Goal: Information Seeking & Learning: Learn about a topic

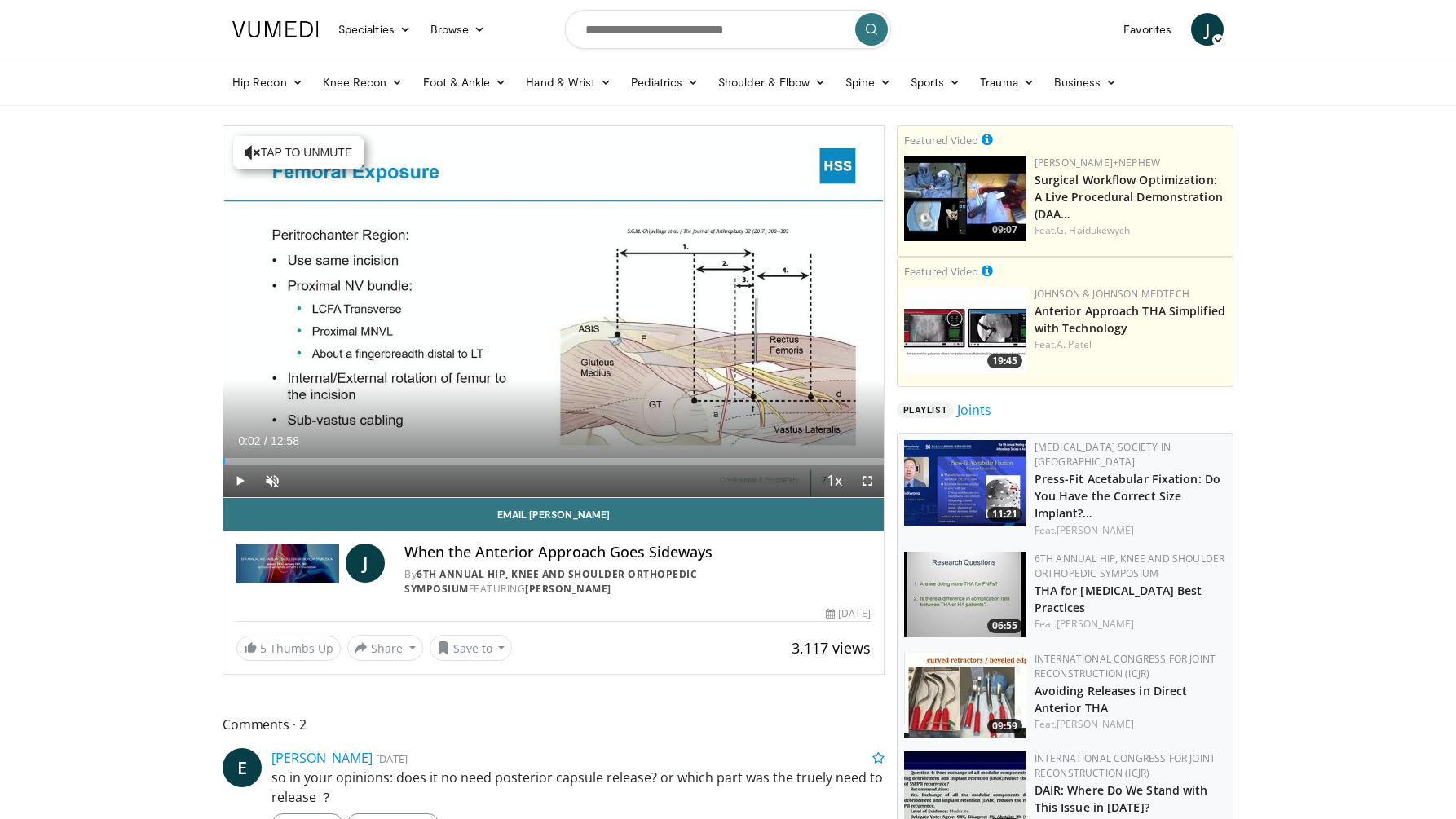
click at [241, 483] on span "Video Player" at bounding box center [239, 480] width 33 height 33
click at [278, 486] on span "Video Player" at bounding box center [272, 480] width 33 height 33
click at [865, 481] on span "Video Player" at bounding box center [867, 480] width 33 height 33
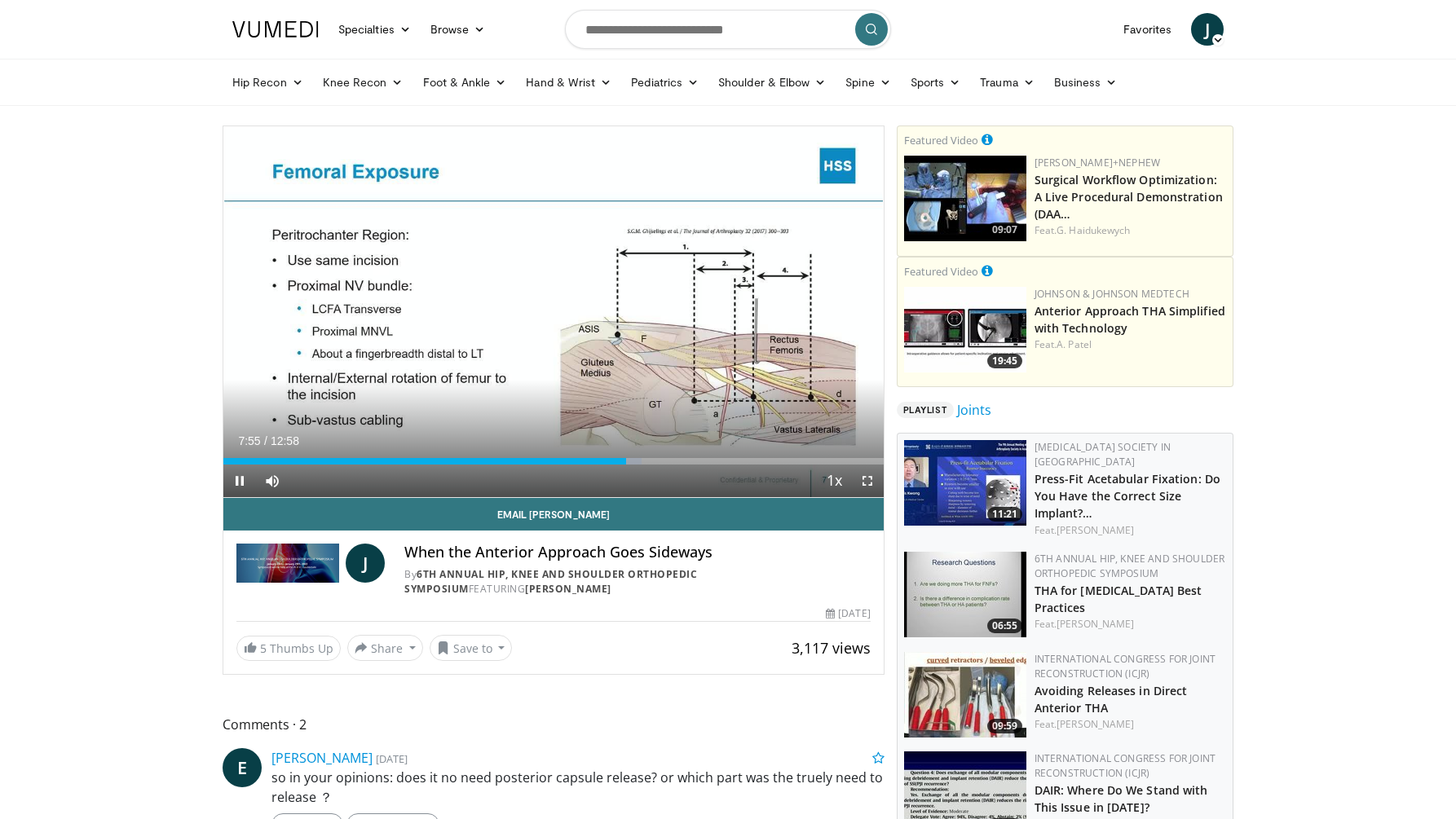
click at [867, 482] on span "Video Player" at bounding box center [867, 480] width 33 height 33
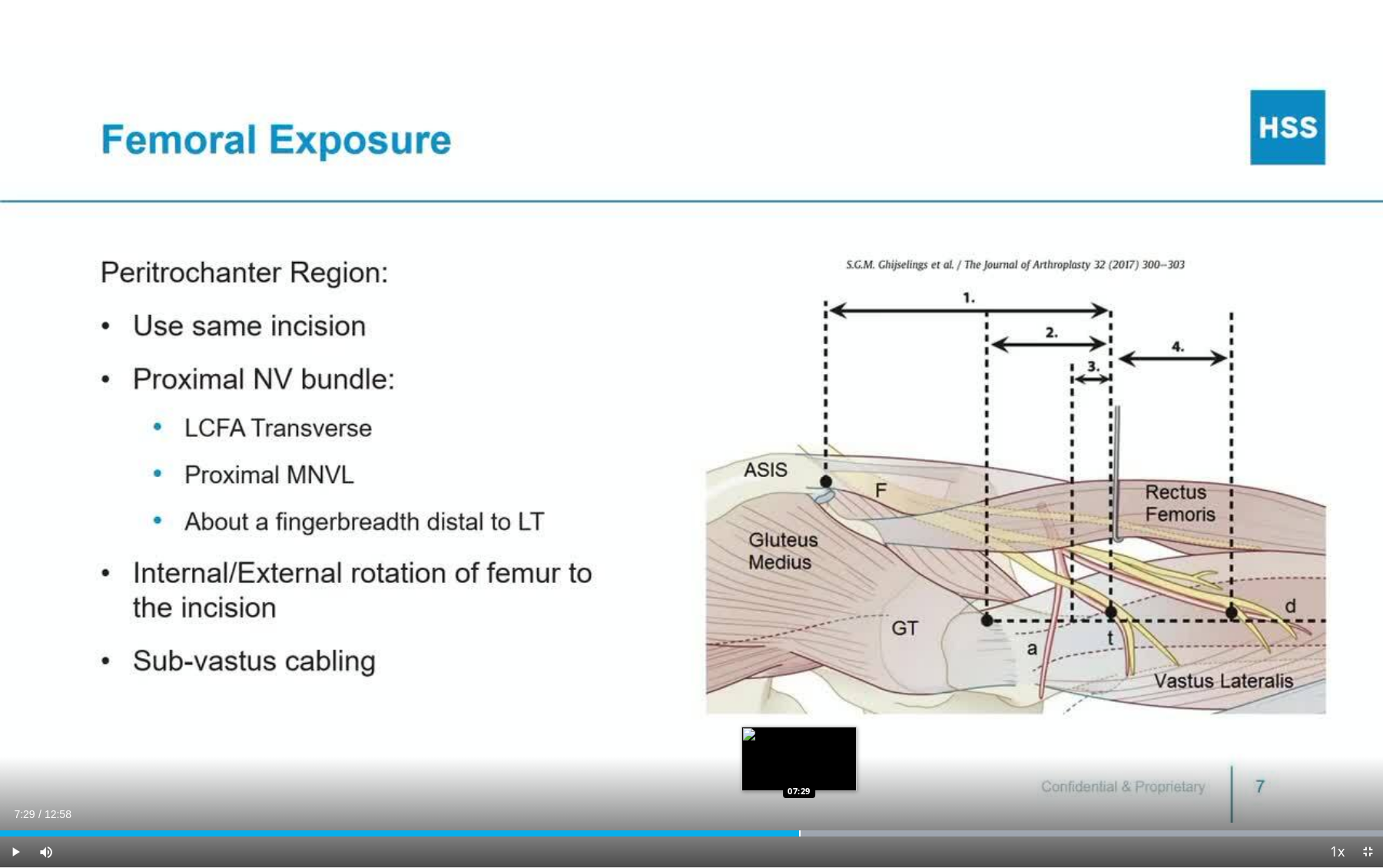
click at [799, 771] on div "Loaded : 99.99% 07:56 07:29" at bounding box center [692, 829] width 1383 height 14
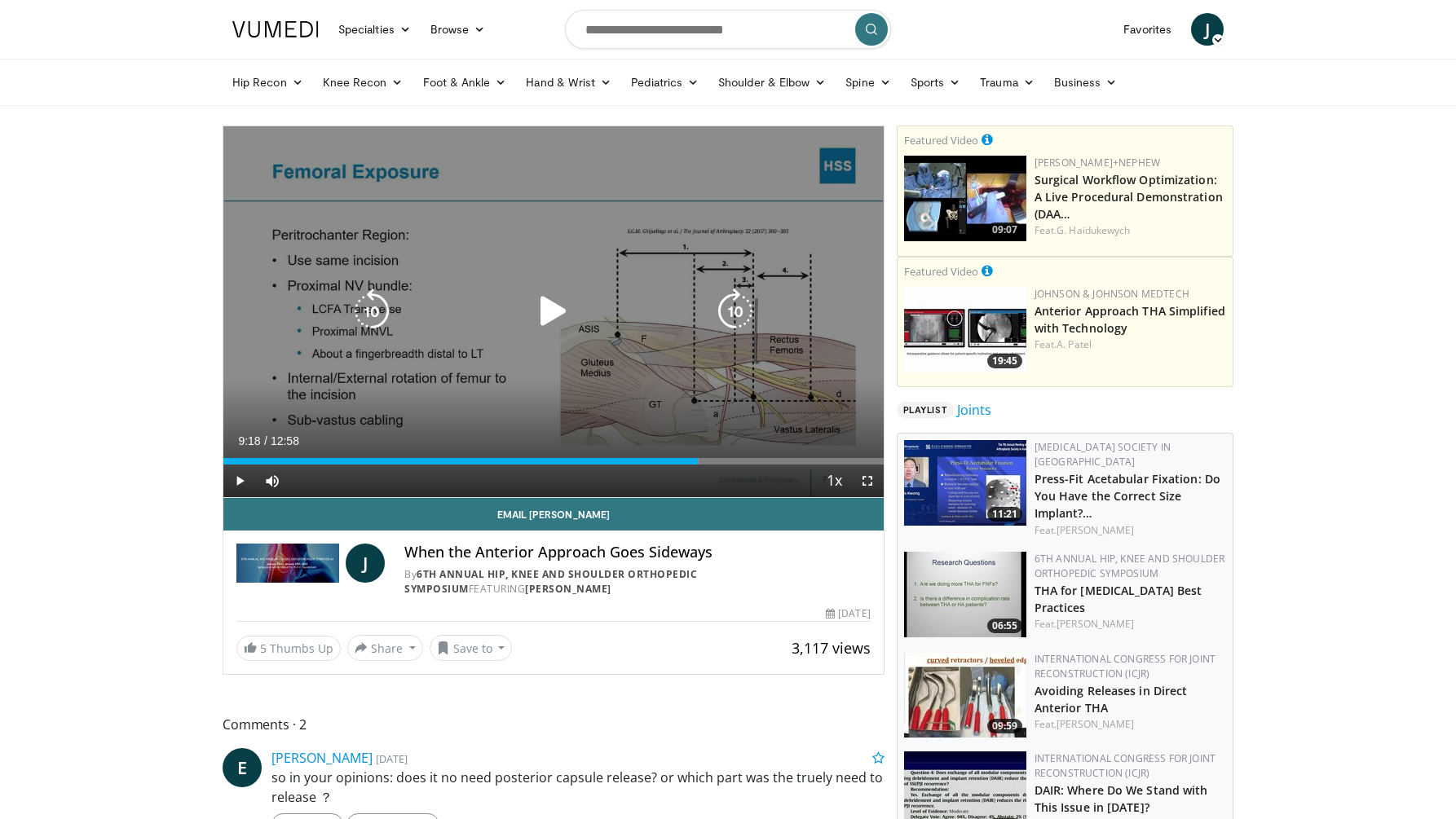
click at [542, 327] on icon "Video Player" at bounding box center [553, 310] width 45 height 45
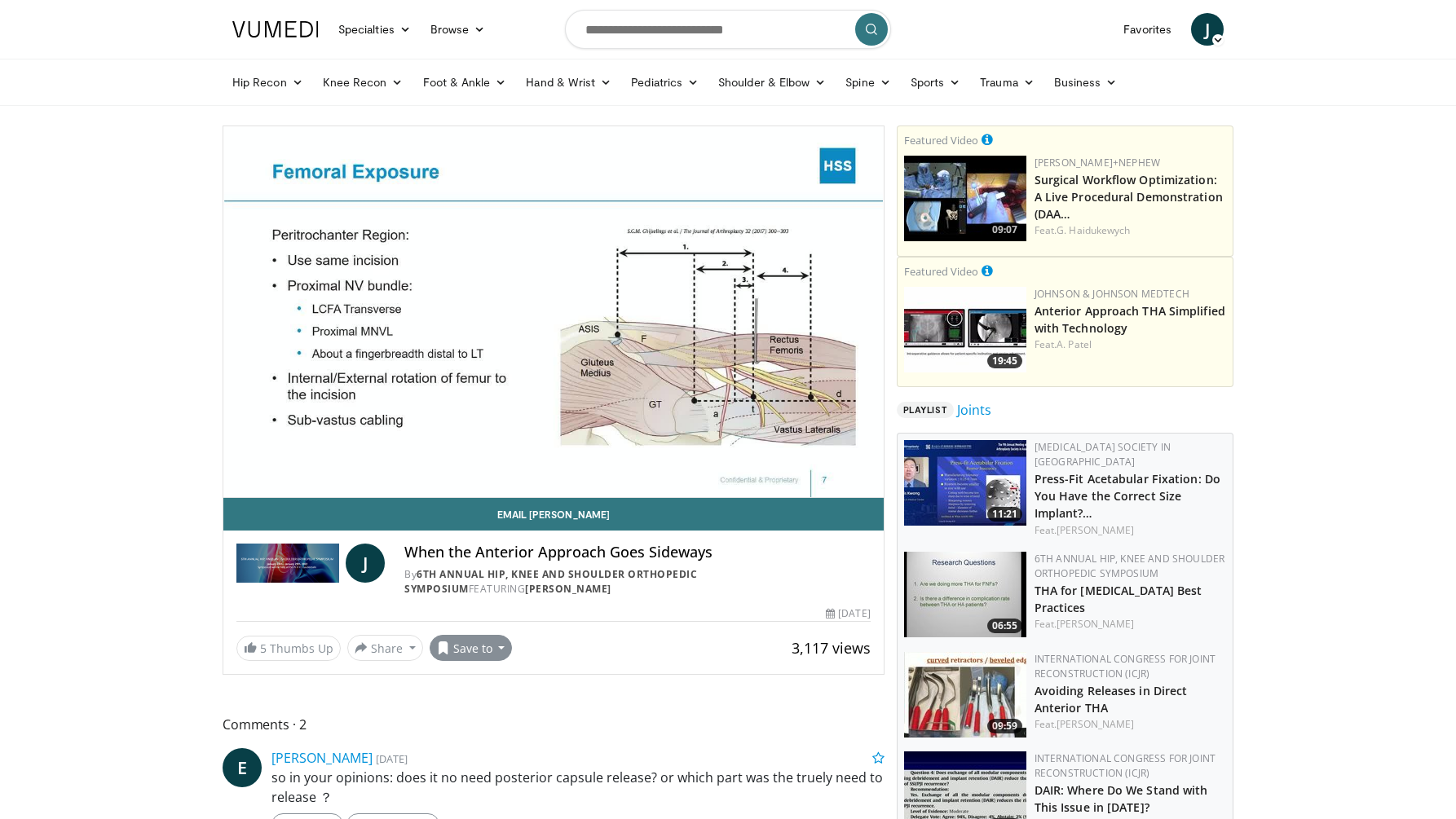
click at [445, 648] on span at bounding box center [443, 647] width 13 height 13
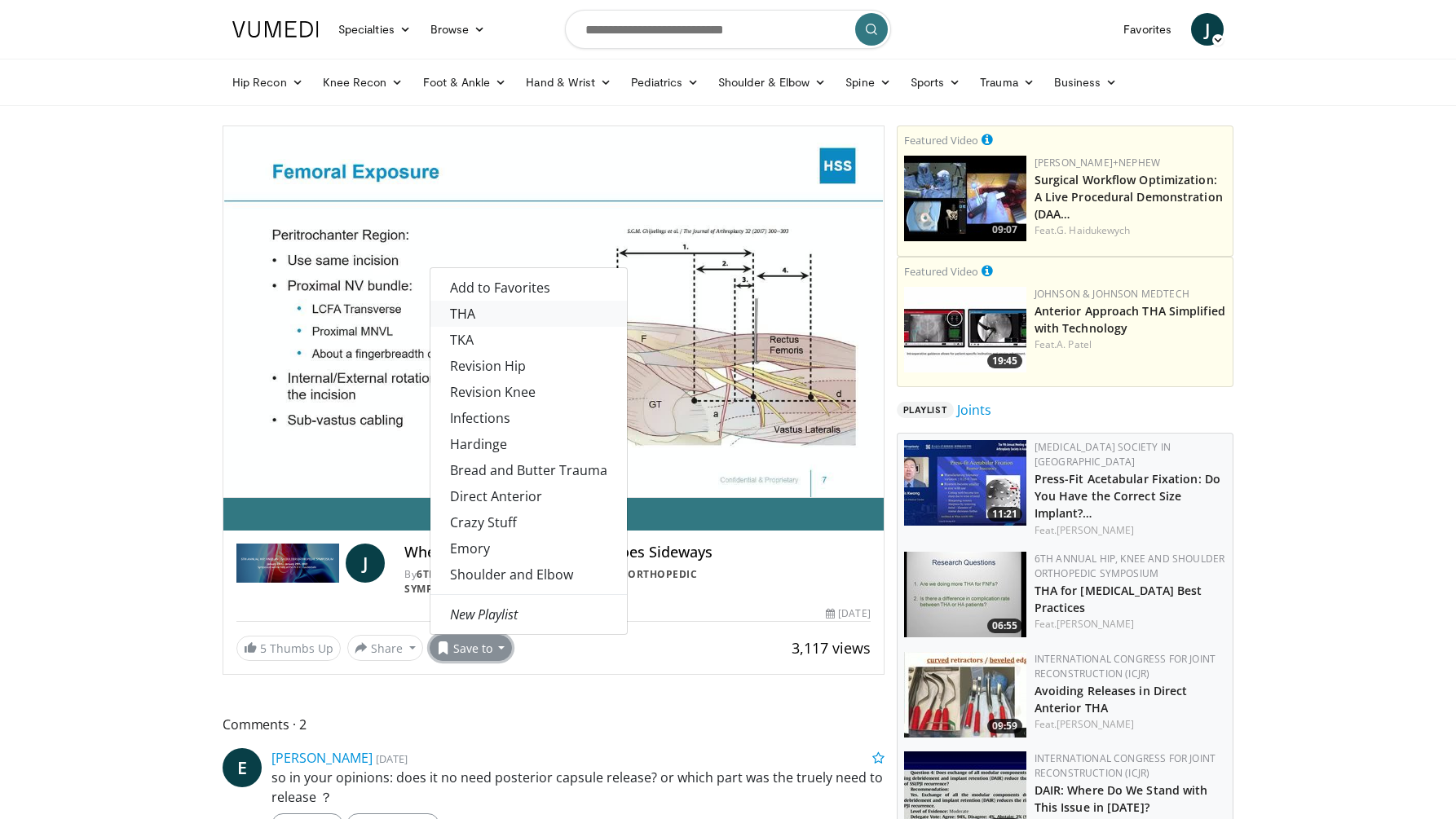
click at [478, 309] on link "THA" at bounding box center [528, 313] width 197 height 26
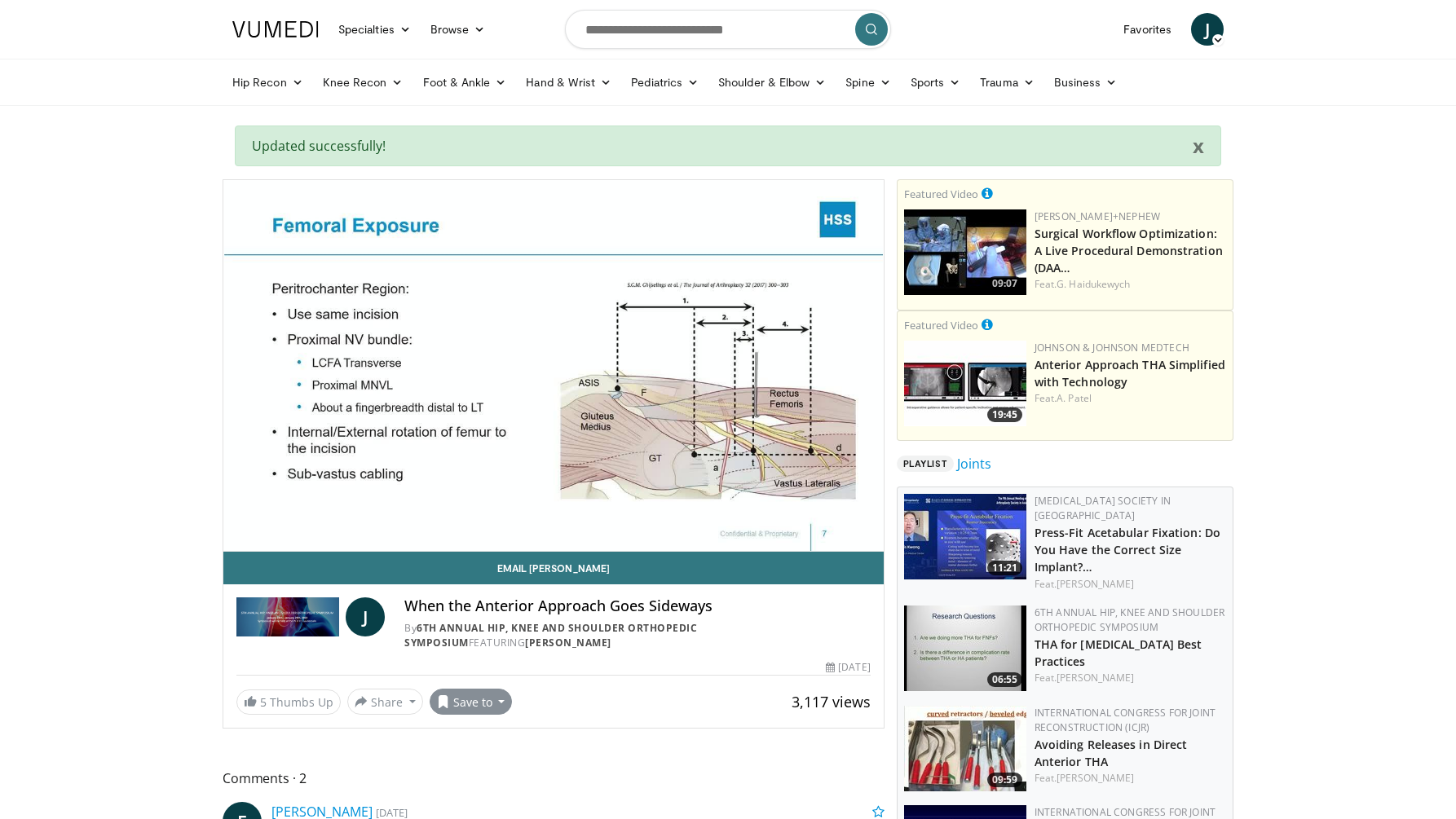
click at [471, 708] on button "Save to" at bounding box center [471, 701] width 83 height 26
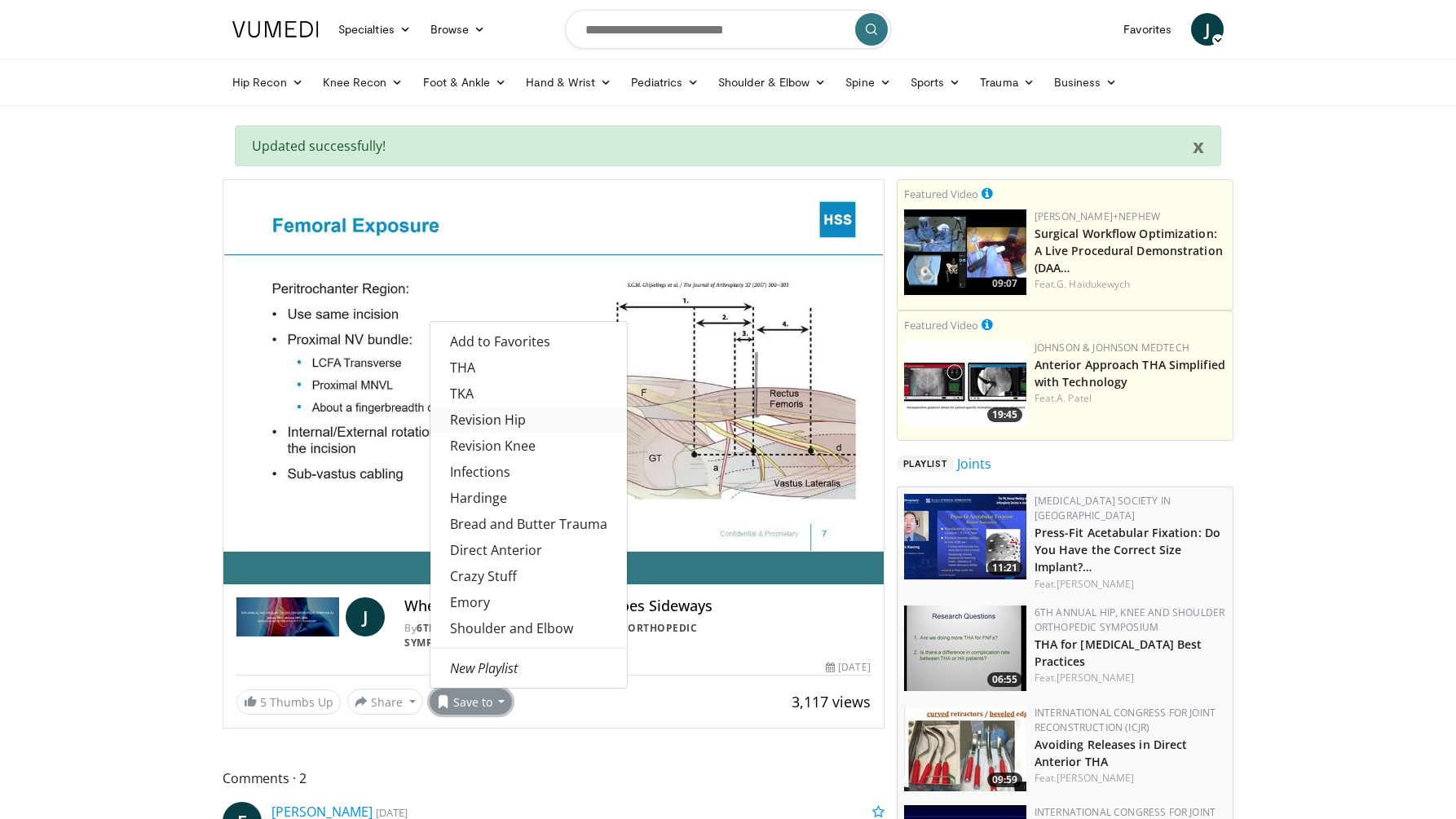
click at [507, 421] on link "Revision Hip" at bounding box center [528, 419] width 197 height 26
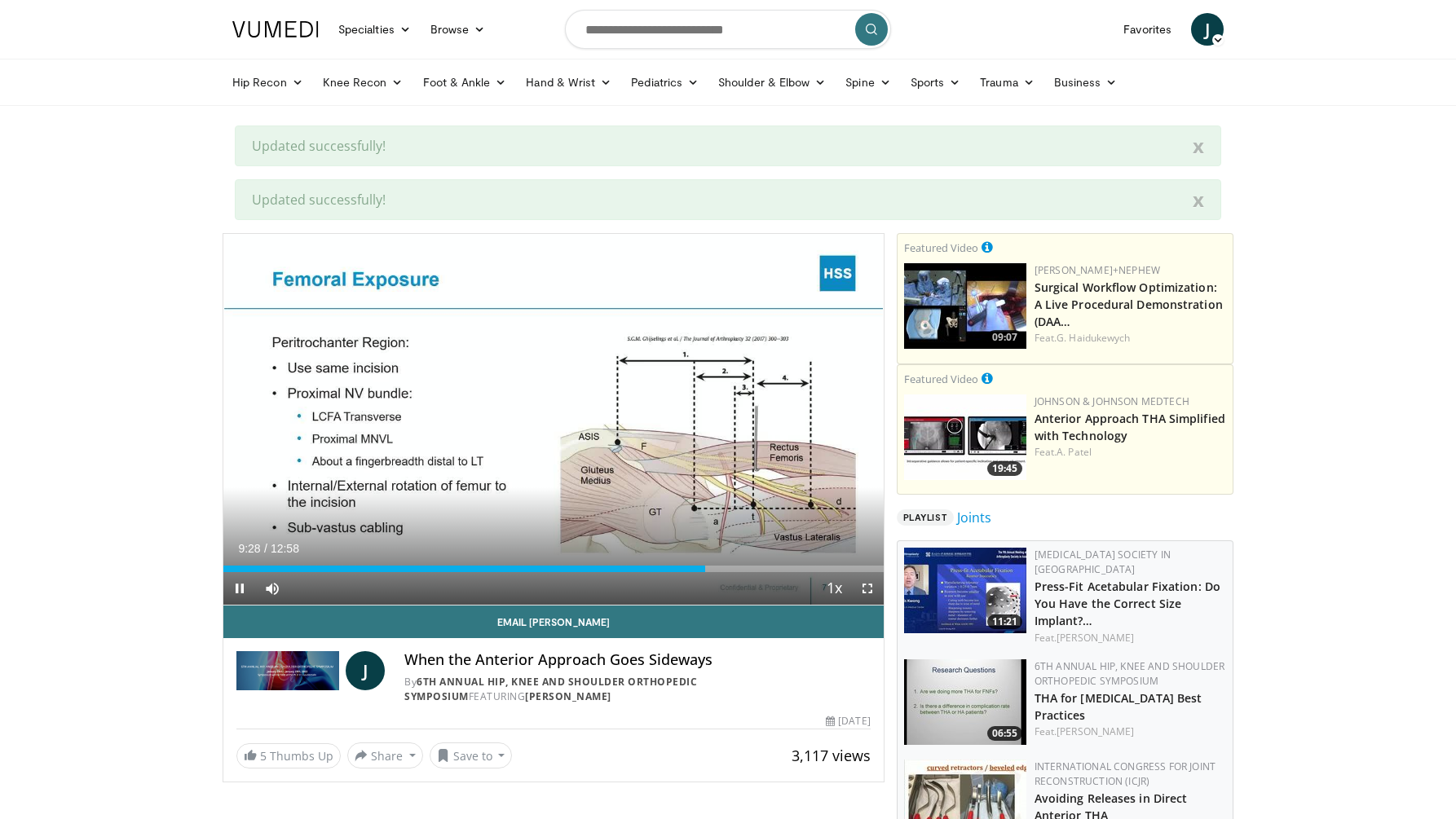
click at [865, 583] on span "Video Player" at bounding box center [867, 588] width 33 height 33
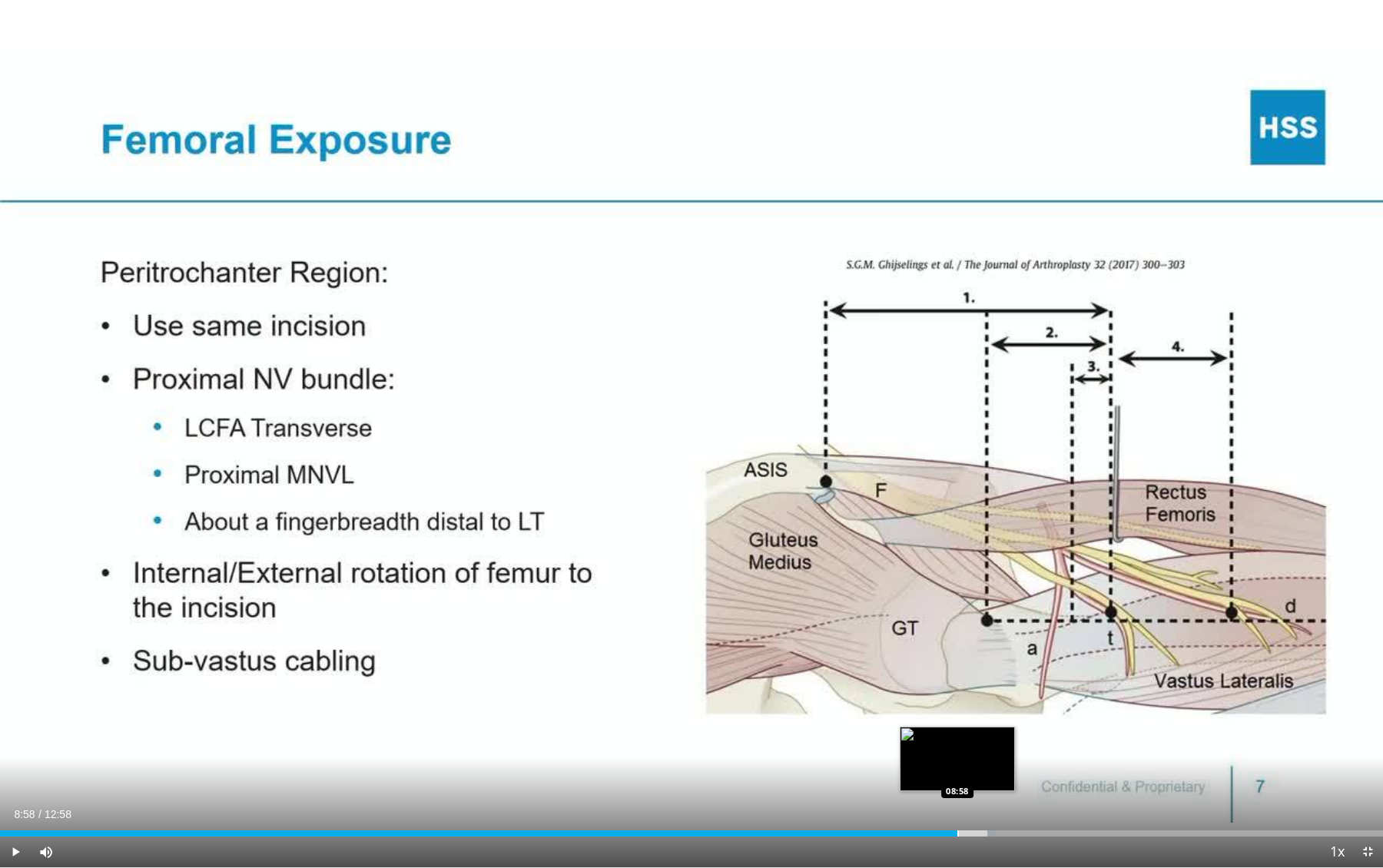
click at [957, 771] on div "Loaded : 71.97% 08:58 08:58" at bounding box center [692, 829] width 1383 height 14
click at [877, 771] on div "Current Time 9:09 / Duration 12:58 Pause Skip Backward Skip Forward Mute 0% Loa…" at bounding box center [692, 851] width 1383 height 31
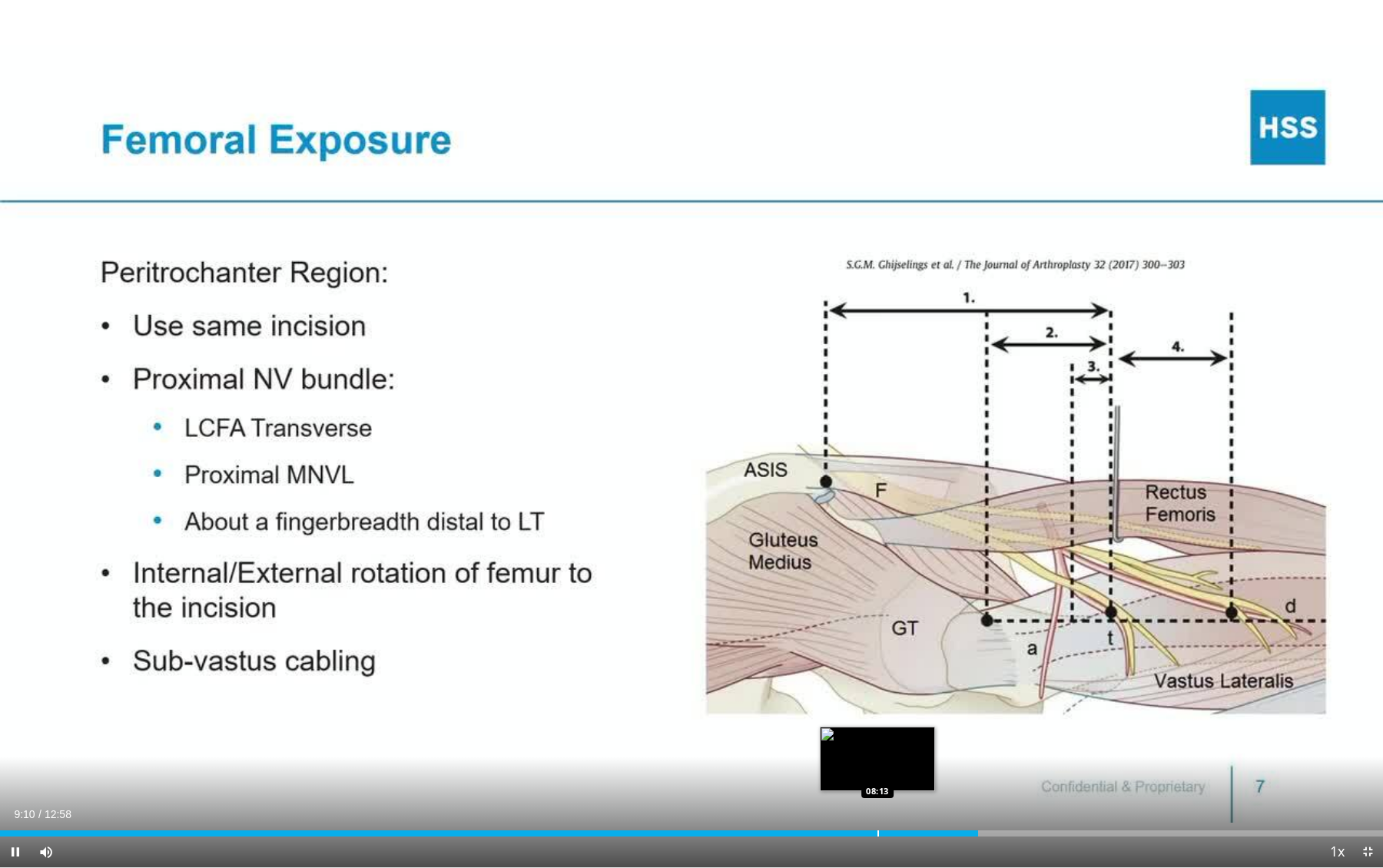
click at [878, 771] on div "Loaded : 70.09% 09:10 08:13" at bounding box center [692, 829] width 1383 height 14
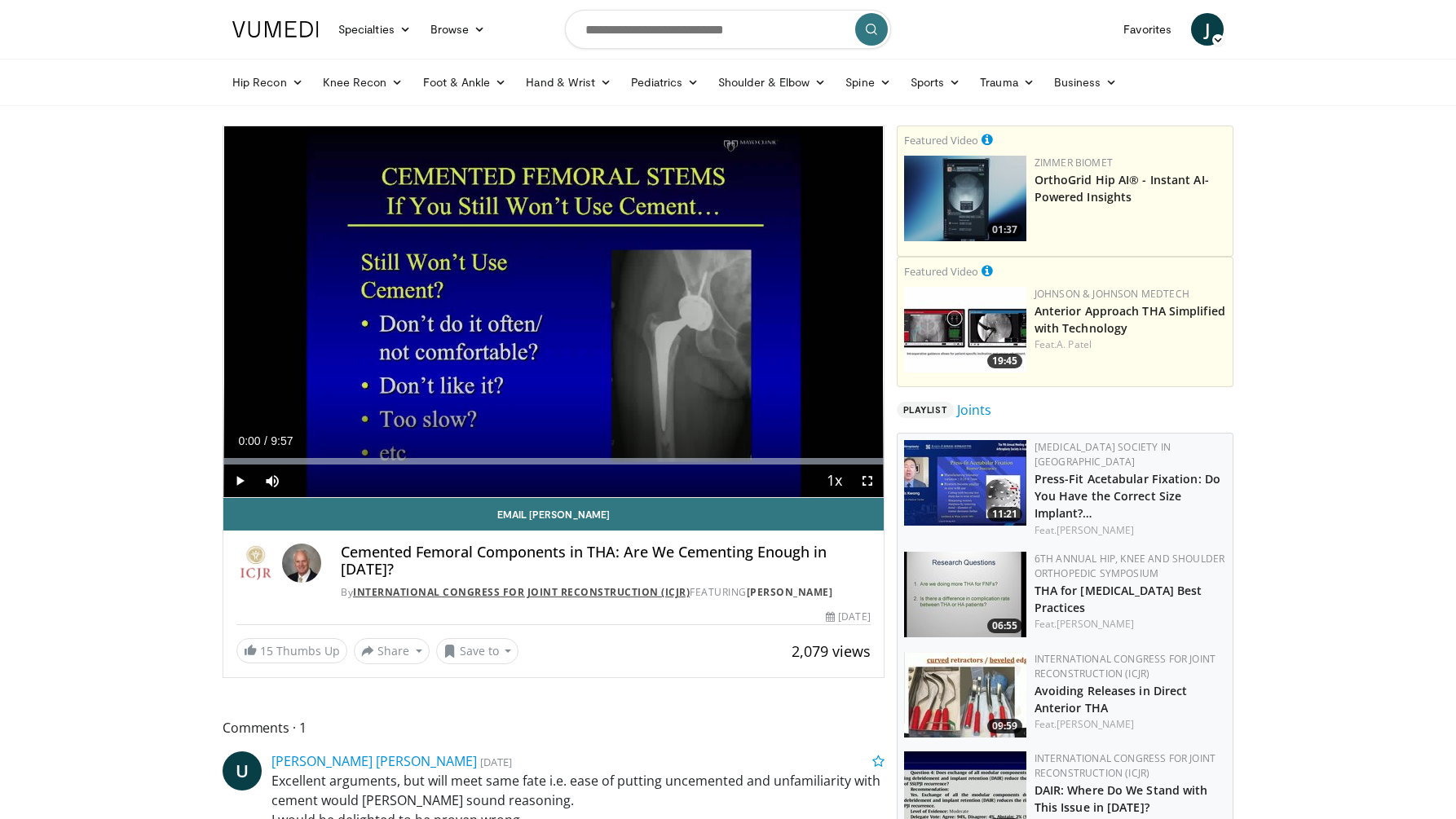
click at [432, 585] on link "International Congress for Joint Reconstruction (ICJR)" at bounding box center [521, 592] width 337 height 14
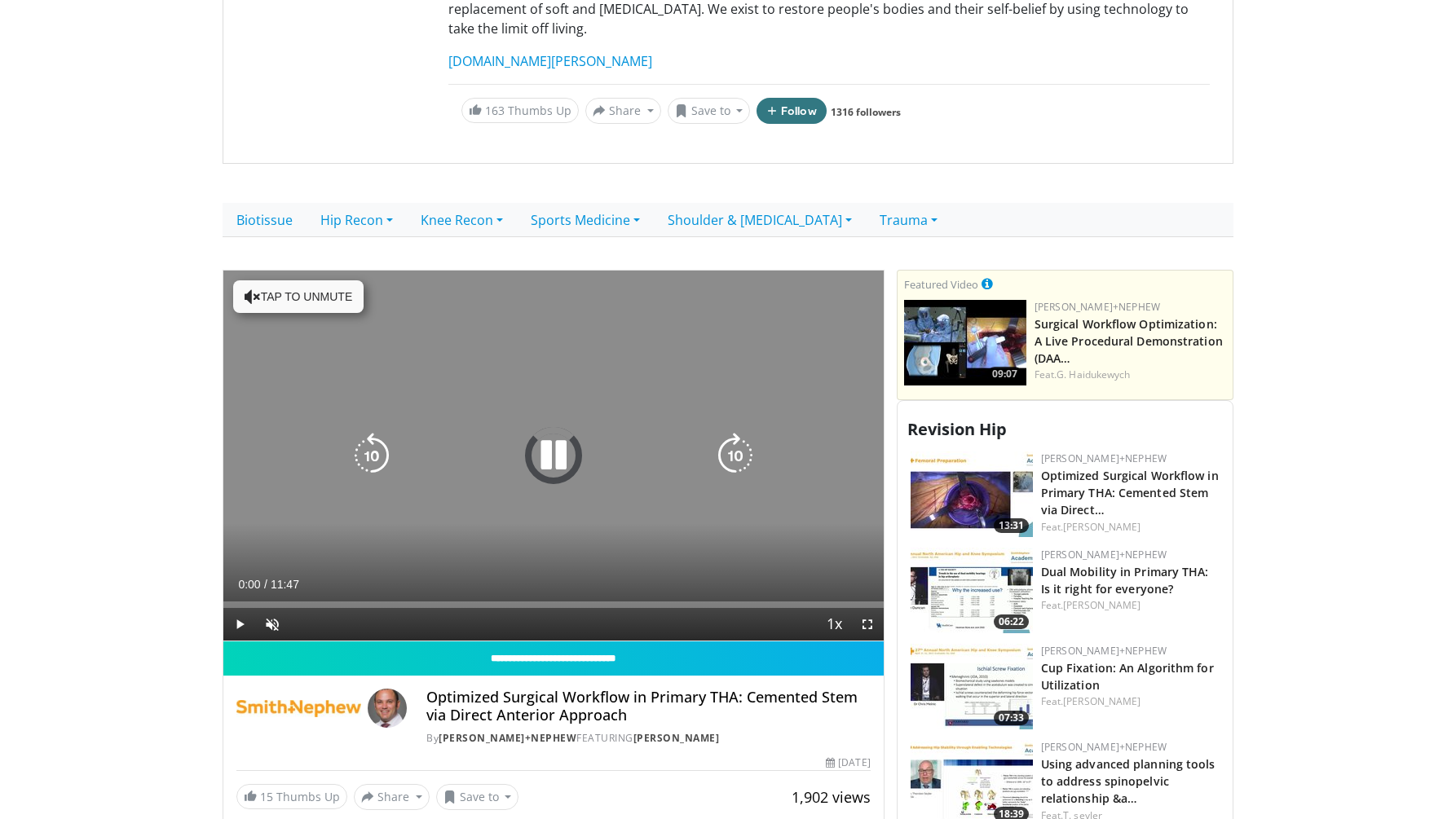
scroll to position [433, 0]
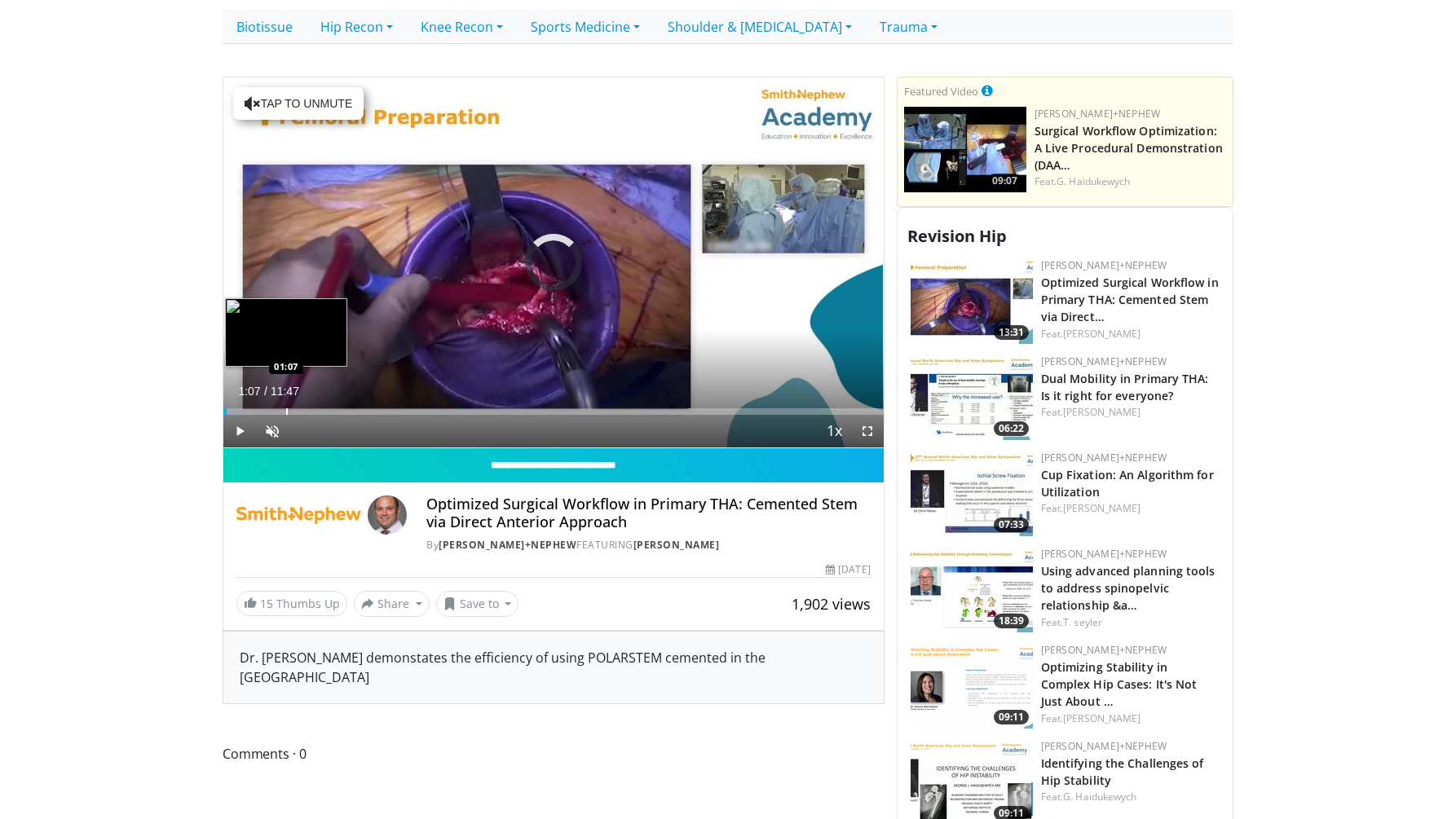
click at [286, 399] on div "Loaded : 2.82% 01:07 01:07" at bounding box center [553, 406] width 660 height 15
click at [320, 408] on div "Progress Bar" at bounding box center [321, 411] width 2 height 6
click at [347, 408] on div "Progress Bar" at bounding box center [348, 411] width 2 height 6
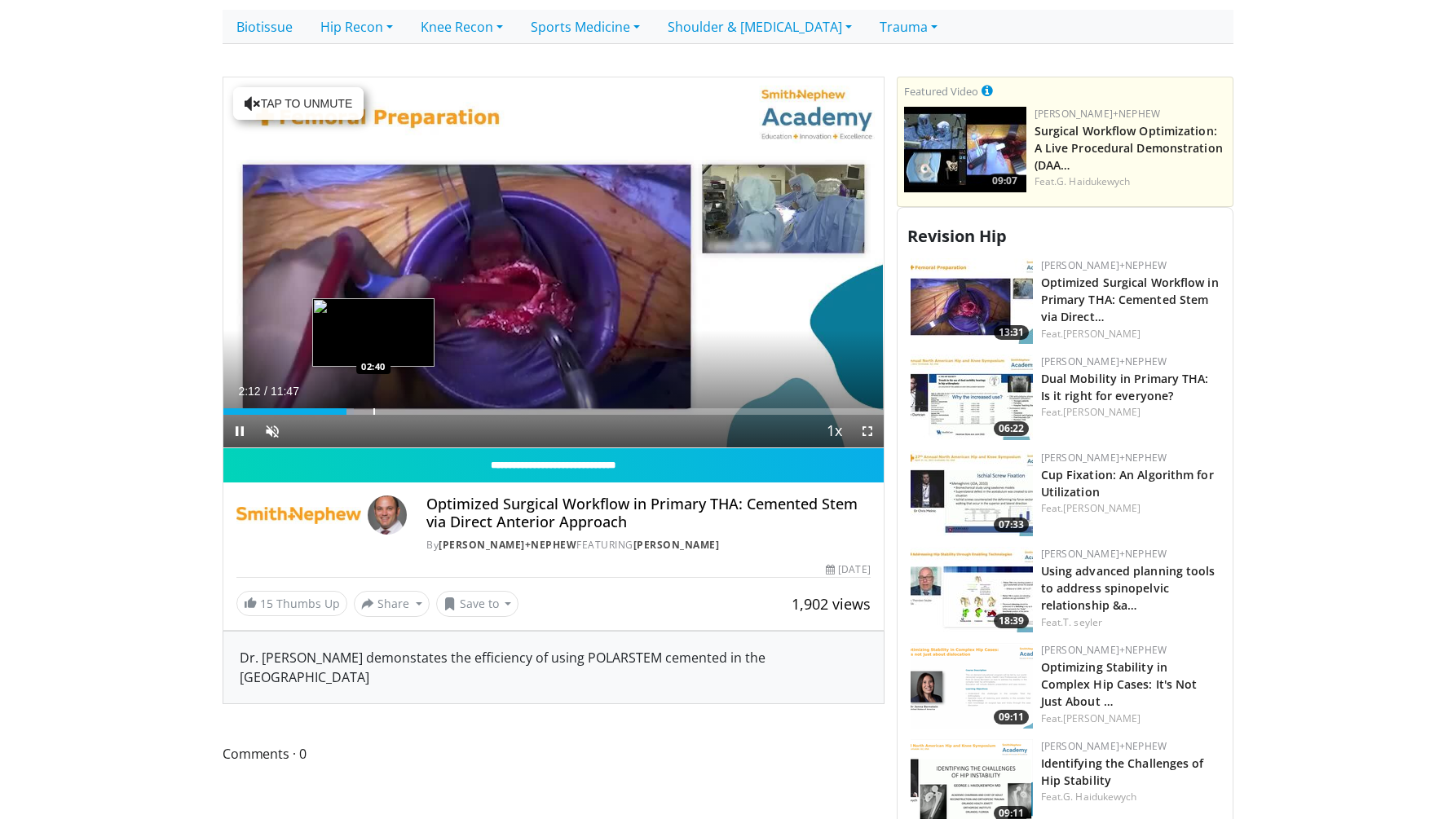
click at [374, 408] on div "Progress Bar" at bounding box center [374, 411] width 2 height 6
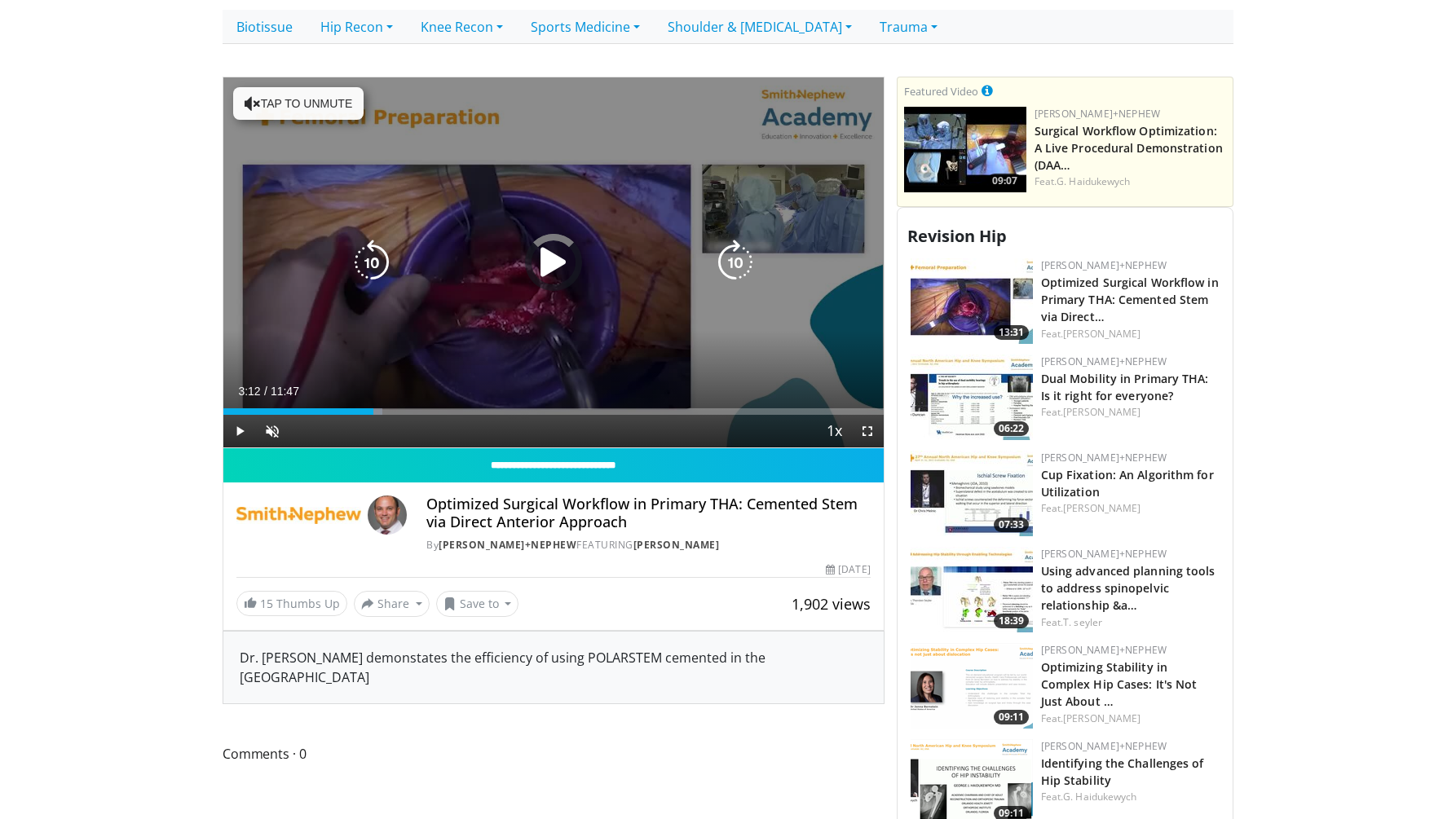
click at [403, 408] on div "Loaded : 24.05% 02:40 02:40" at bounding box center [553, 411] width 660 height 6
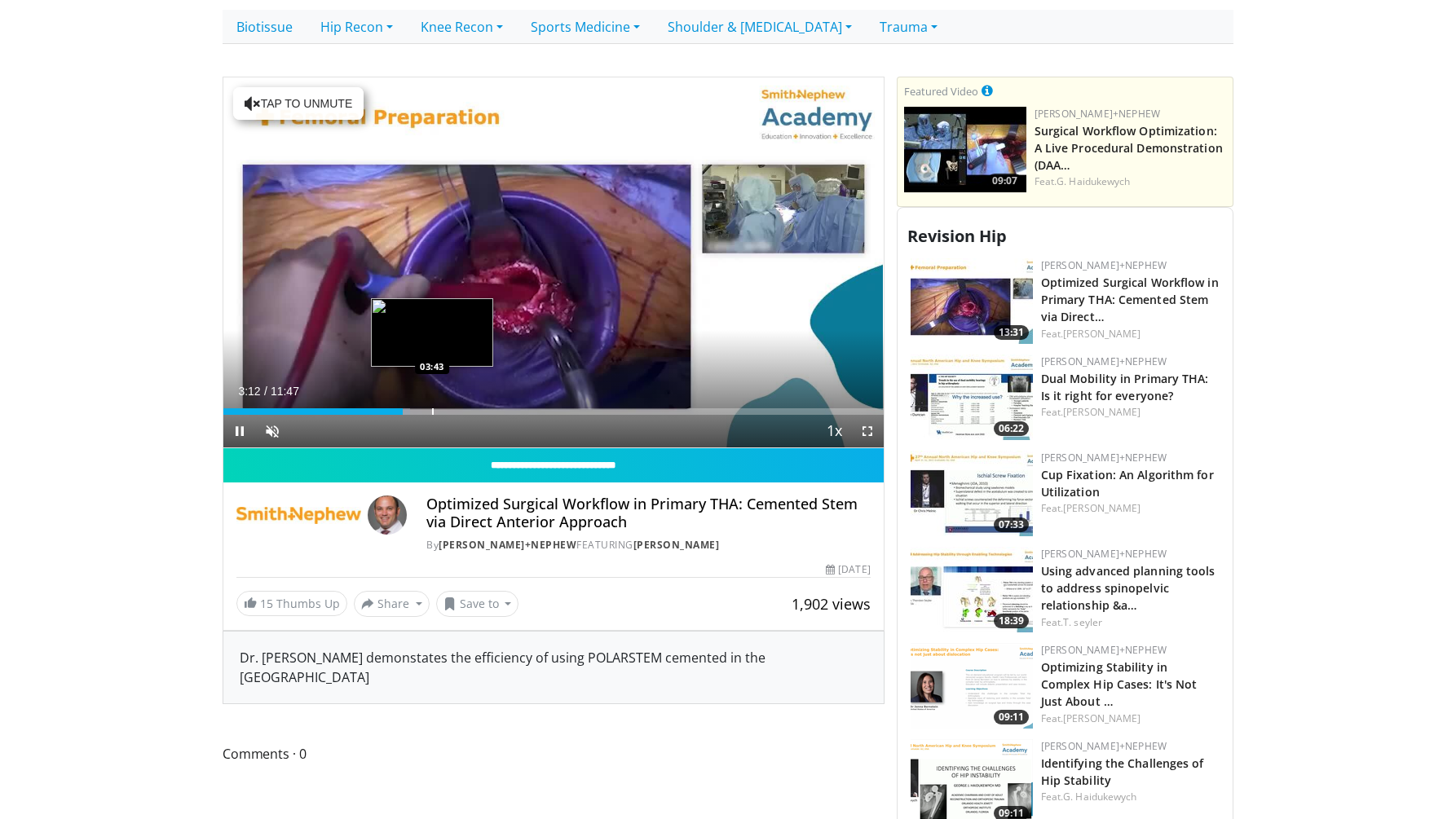
click at [432, 408] on div "Progress Bar" at bounding box center [433, 411] width 2 height 6
click at [476, 415] on div "Current Time 3:43 / Duration 11:47 Pause Skip Backward Skip Forward Unmute Load…" at bounding box center [553, 431] width 660 height 33
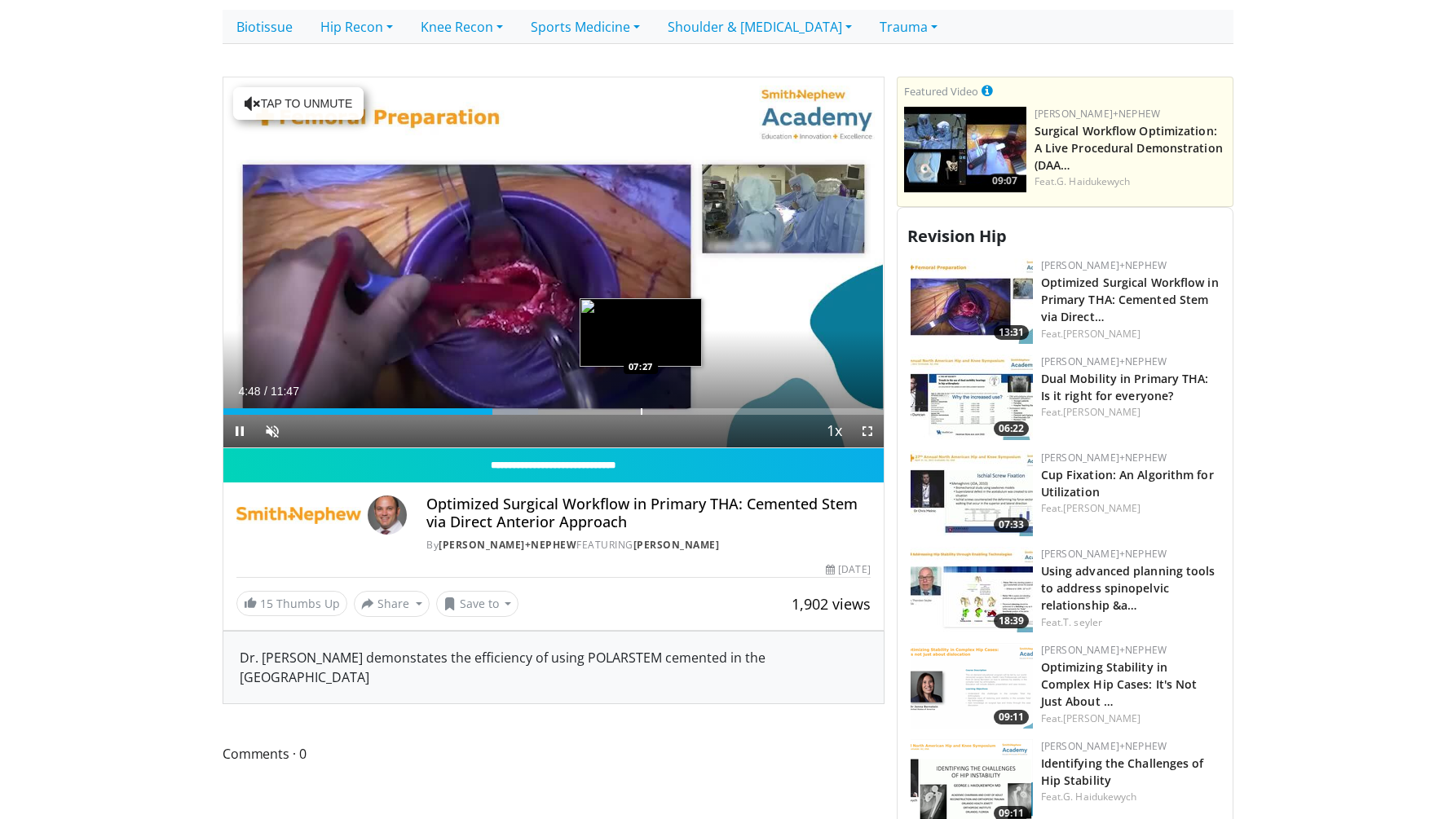
click at [640, 408] on div "Progress Bar" at bounding box center [641, 411] width 2 height 6
click at [680, 408] on div "Progress Bar" at bounding box center [680, 411] width 2 height 6
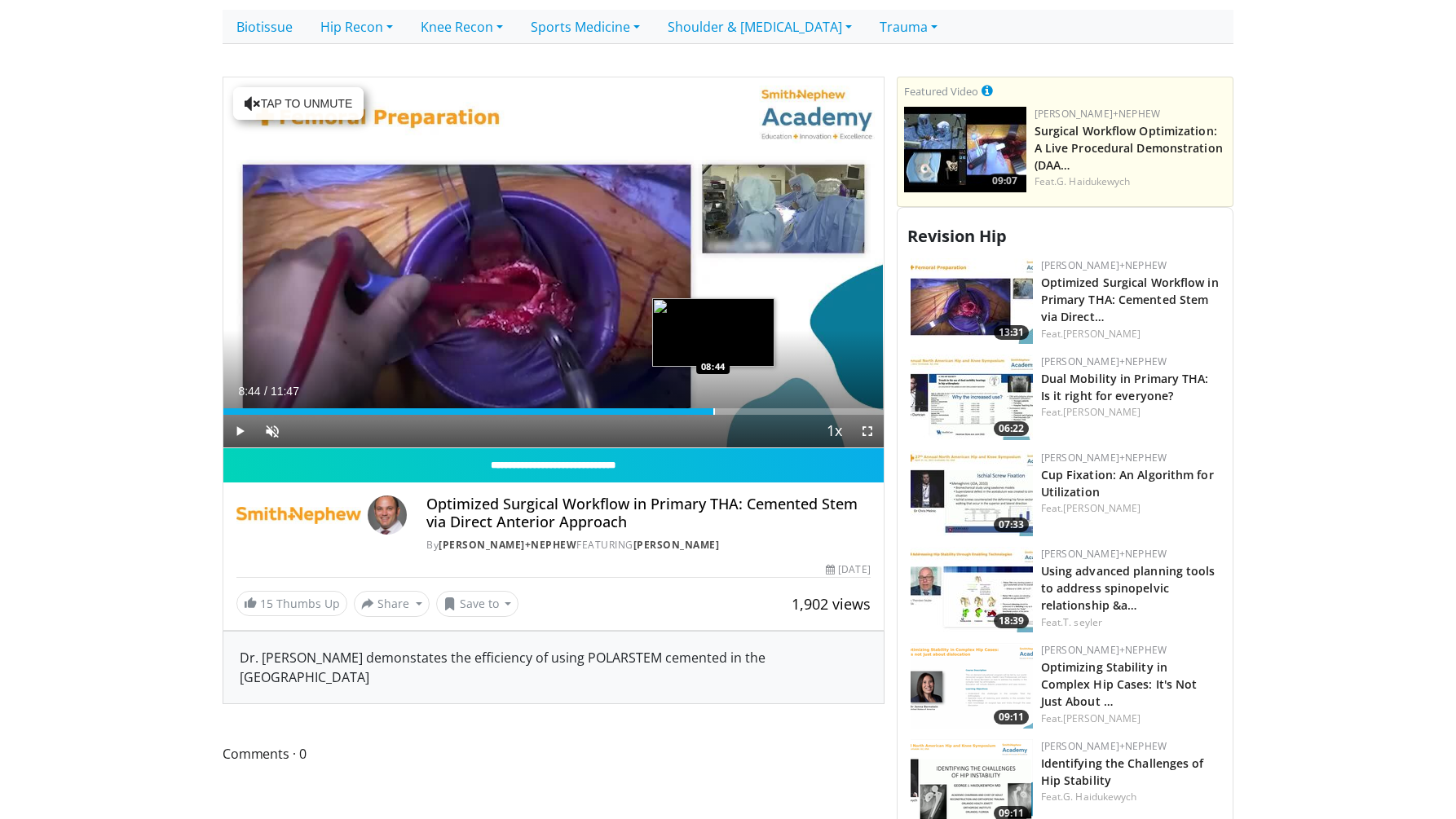
click at [713, 408] on div "Progress Bar" at bounding box center [714, 411] width 2 height 6
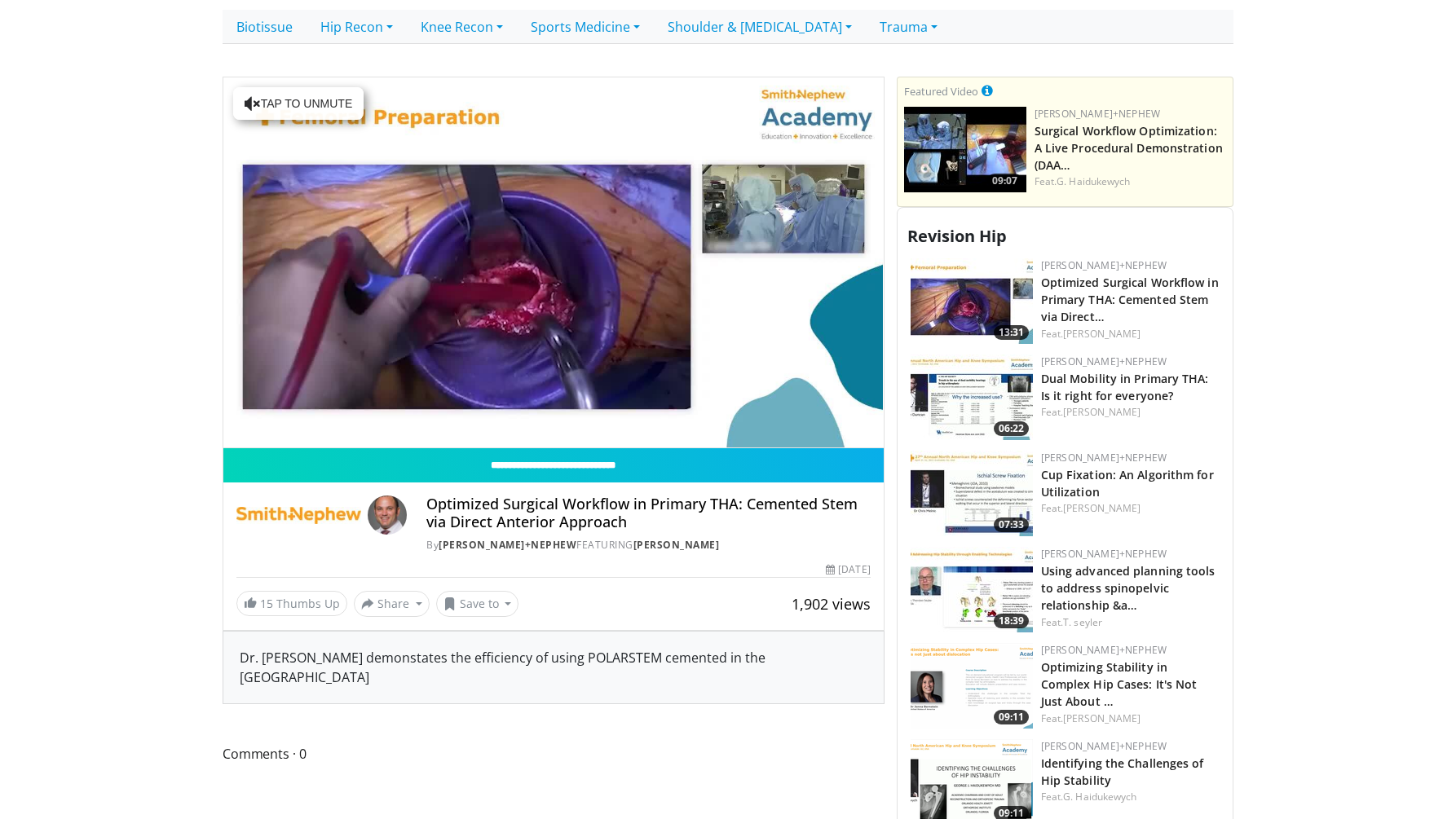
click at [742, 394] on div "10 seconds Tap to unmute" at bounding box center [553, 262] width 660 height 371
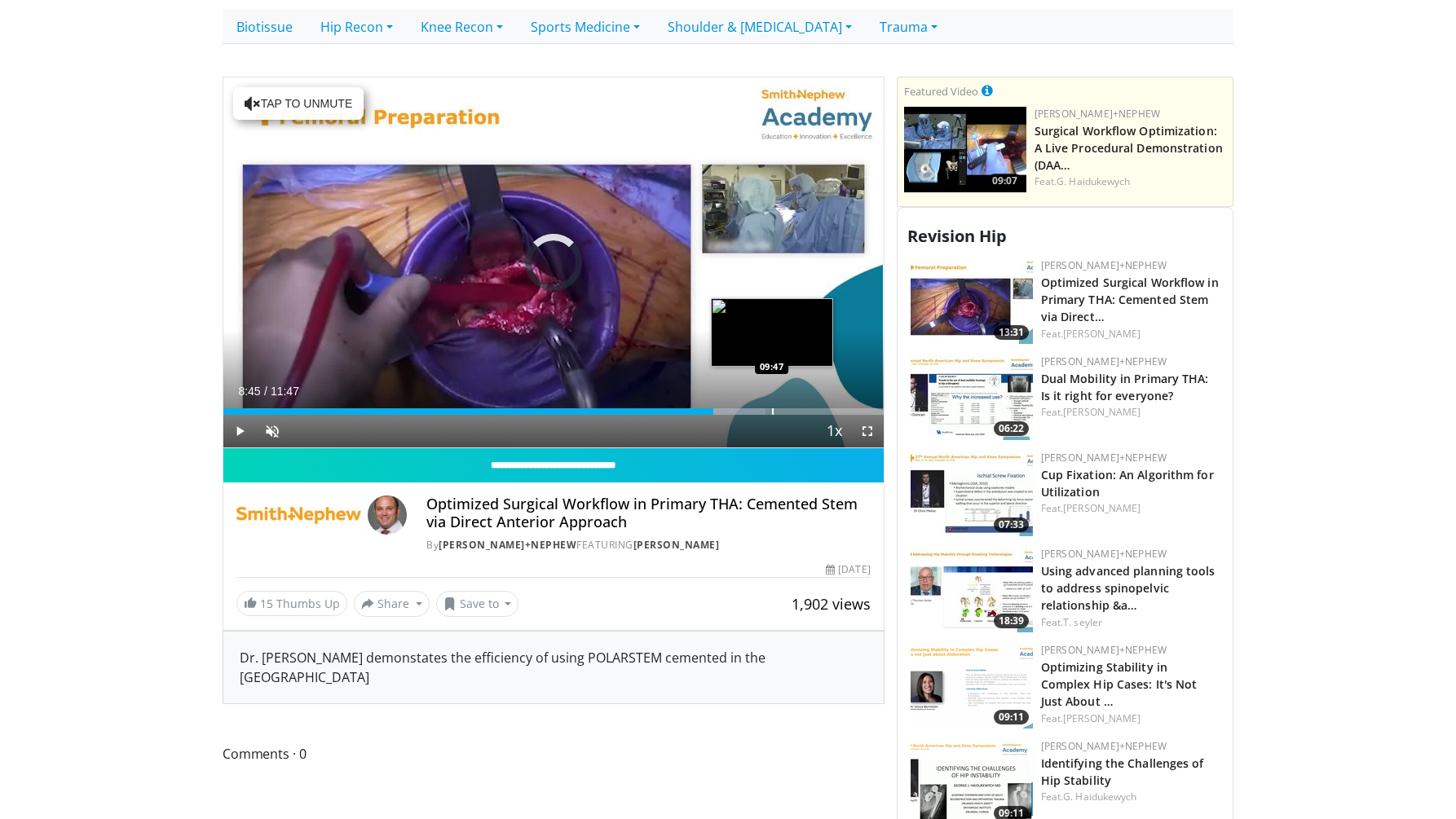
click at [772, 408] on div "Progress Bar" at bounding box center [773, 411] width 2 height 6
click at [794, 408] on div "Progress Bar" at bounding box center [794, 411] width 2 height 6
click at [814, 408] on div "Progress Bar" at bounding box center [815, 411] width 2 height 6
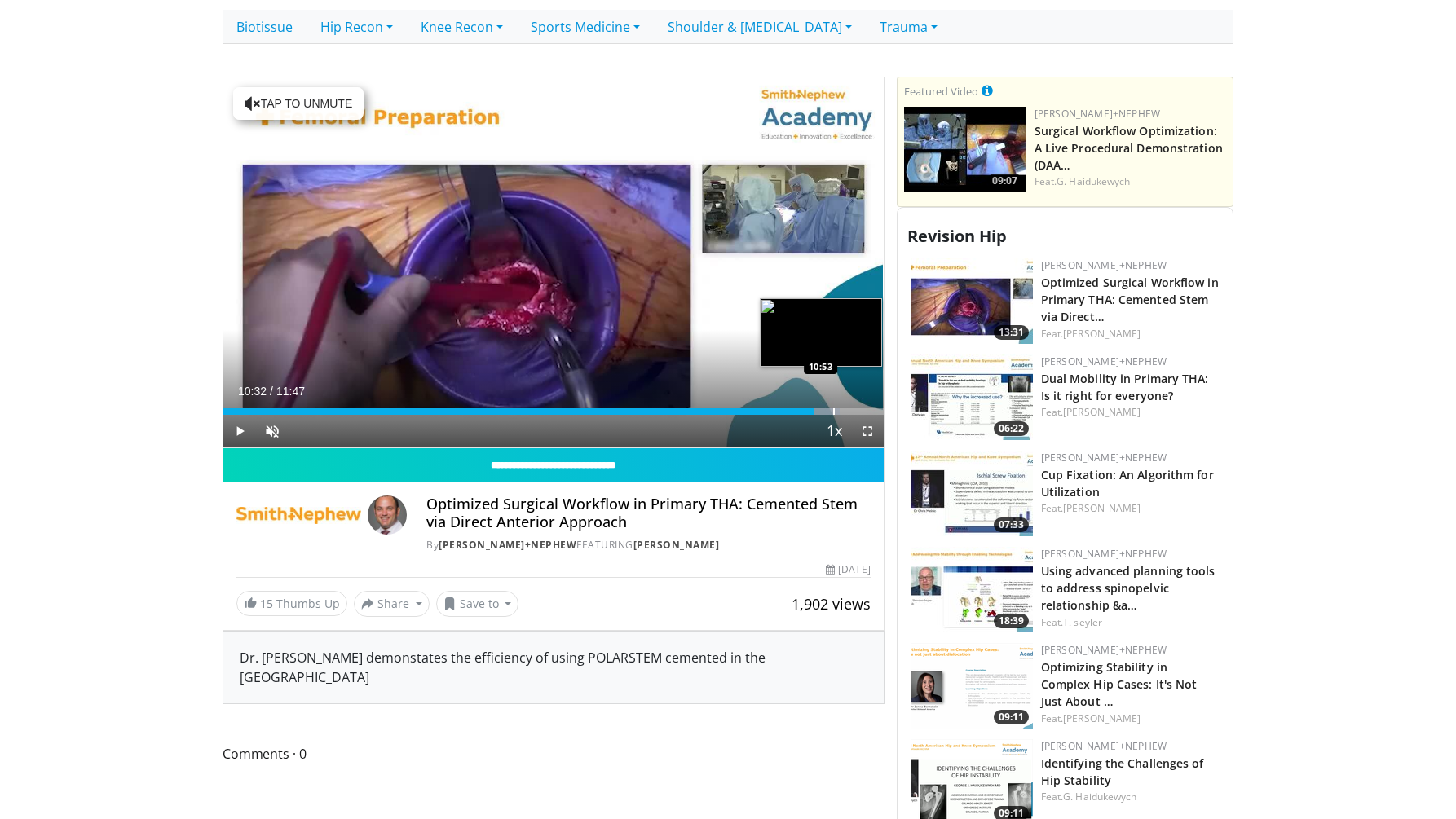
click at [833, 408] on div "Progress Bar" at bounding box center [834, 411] width 2 height 6
click at [848, 408] on div "Progress Bar" at bounding box center [848, 411] width 2 height 6
click at [813, 408] on div "11:10" at bounding box center [536, 411] width 626 height 6
click at [789, 408] on div "Progress Bar" at bounding box center [790, 411] width 2 height 6
click at [768, 399] on div "Loaded : 86.32% 10:05 09:44" at bounding box center [553, 406] width 660 height 15
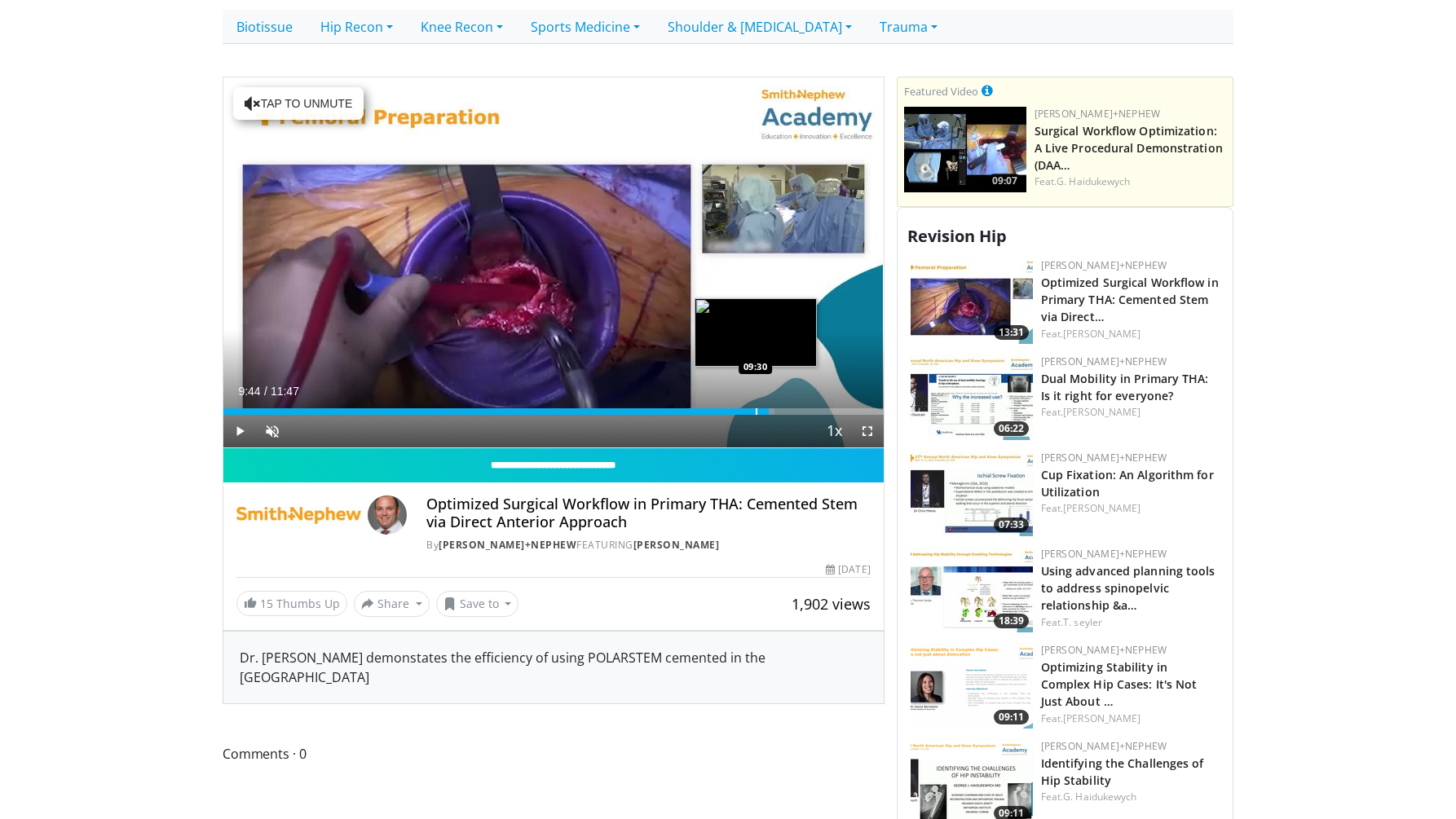
click at [756, 399] on div "Loaded : 83.49% 09:44 09:30" at bounding box center [553, 406] width 660 height 15
click at [774, 399] on div "Loaded : 0.00% 09:48 09:49" at bounding box center [553, 406] width 660 height 15
click at [859, 415] on span "Video Player" at bounding box center [867, 431] width 33 height 33
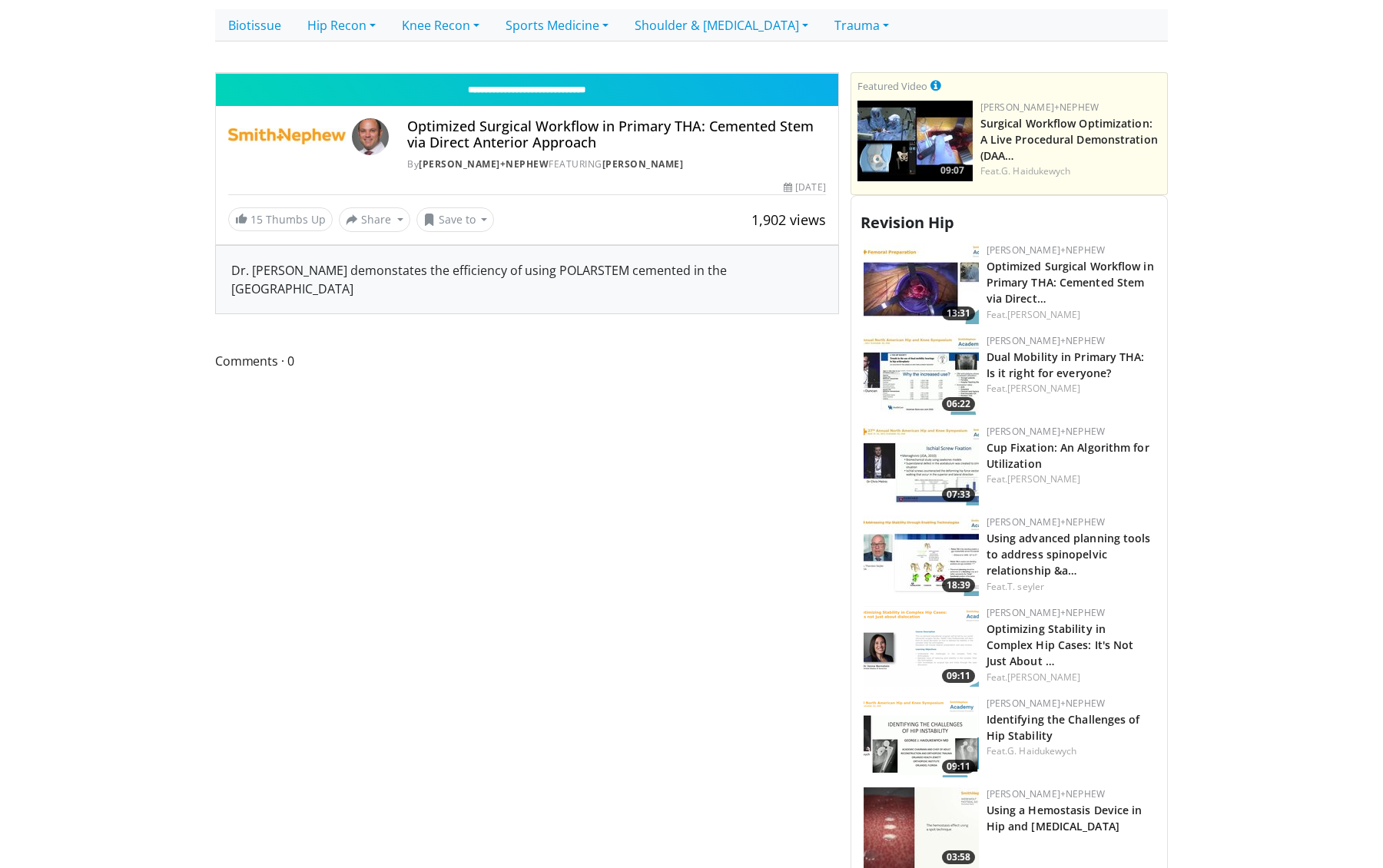
click at [548, 95] on icon "Video Player" at bounding box center [526, 72] width 43 height 43
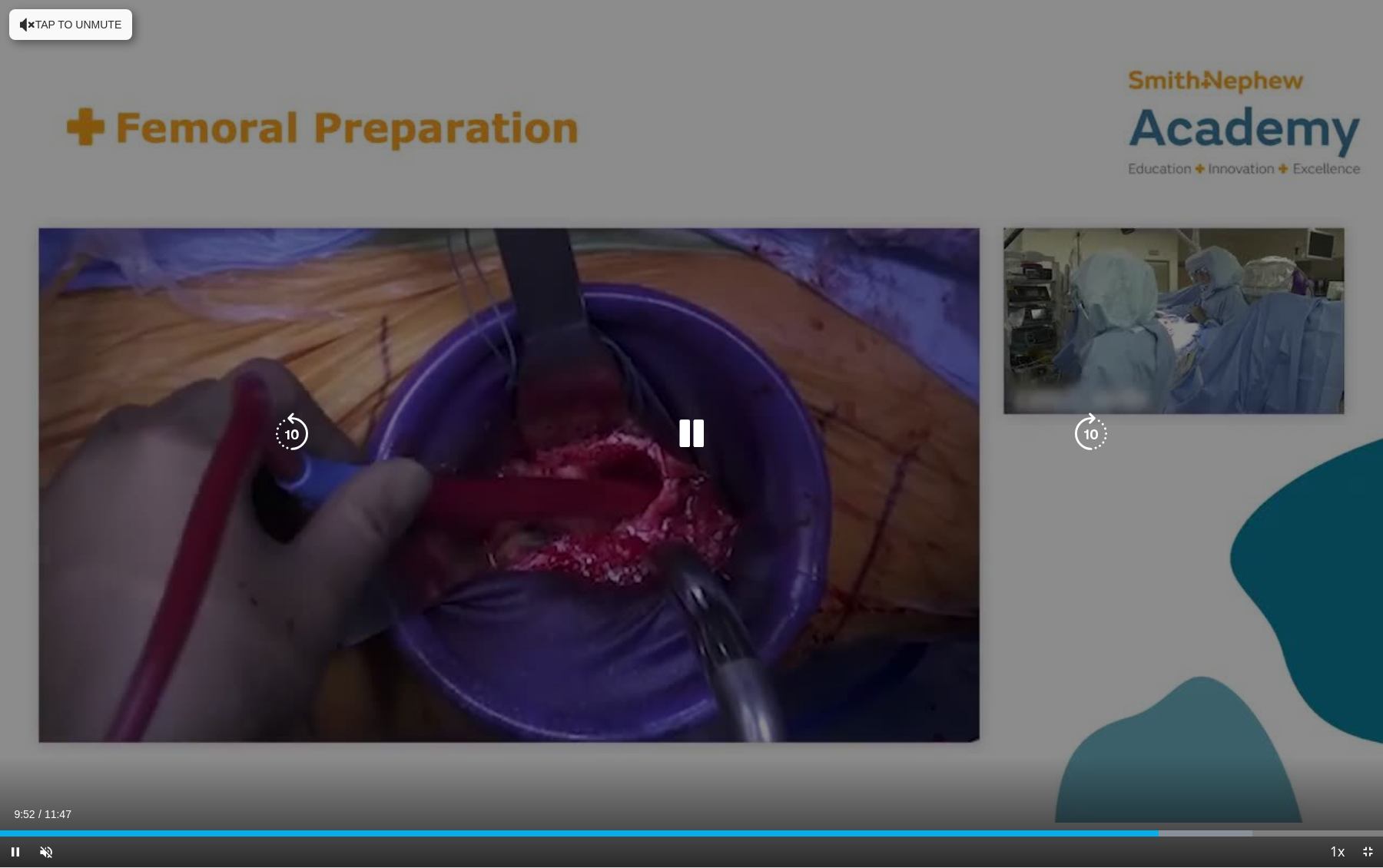
click at [38, 28] on button "Tap to unmute" at bounding box center [70, 24] width 123 height 31
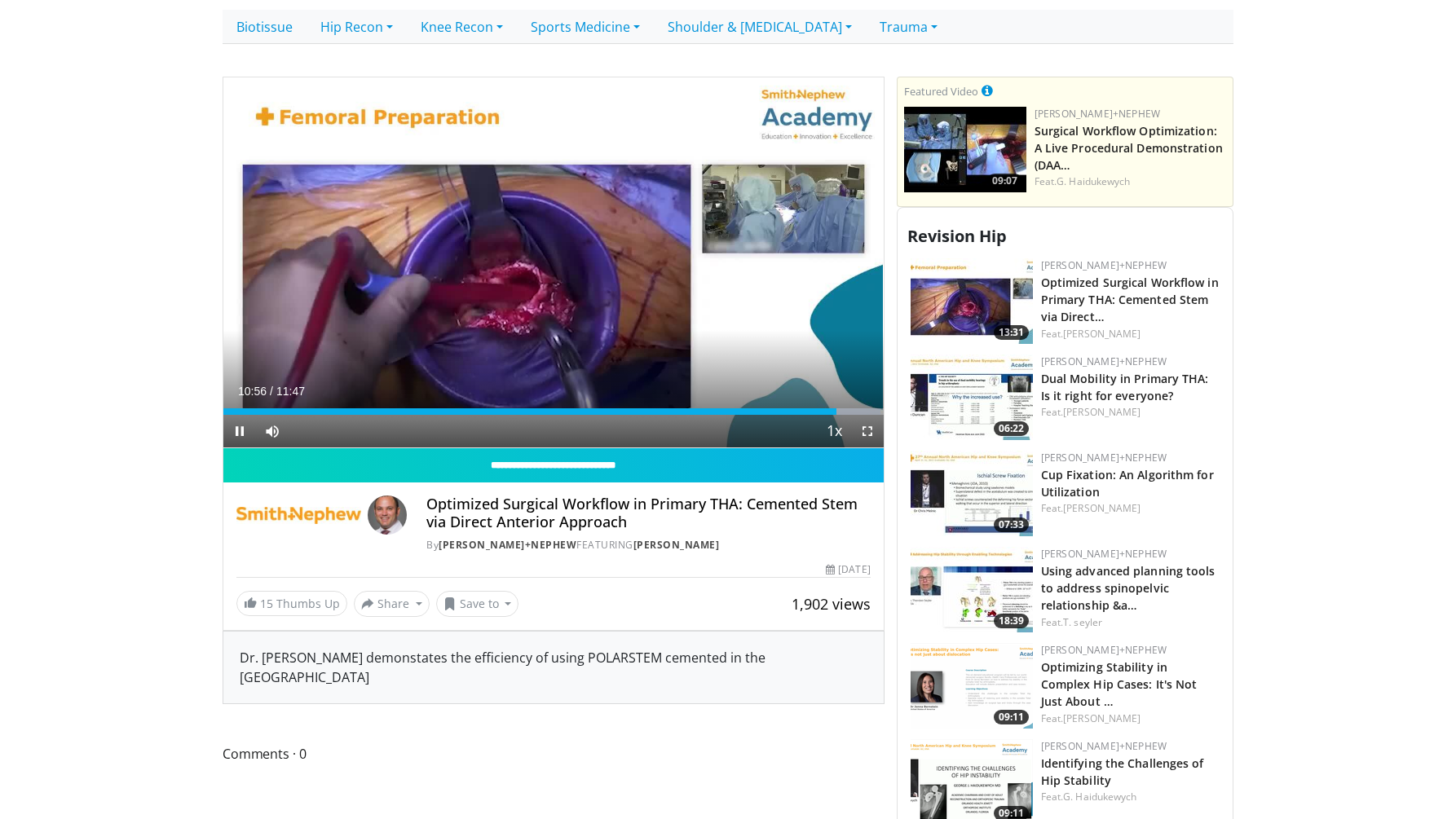
click at [244, 415] on span "Video Player" at bounding box center [239, 431] width 33 height 33
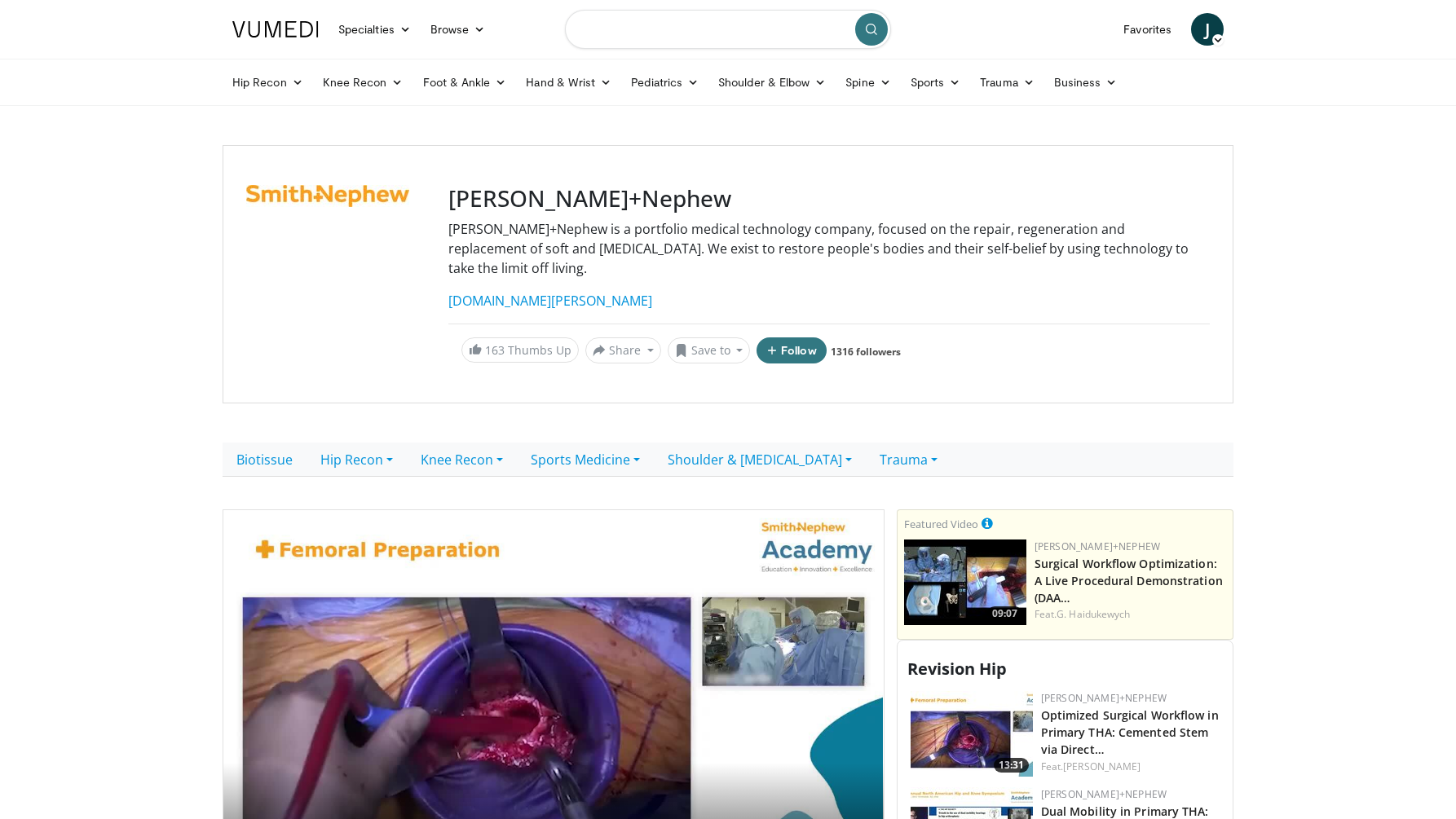
scroll to position [0, 0]
click at [684, 19] on input "Search topics, interventions" at bounding box center [728, 29] width 326 height 39
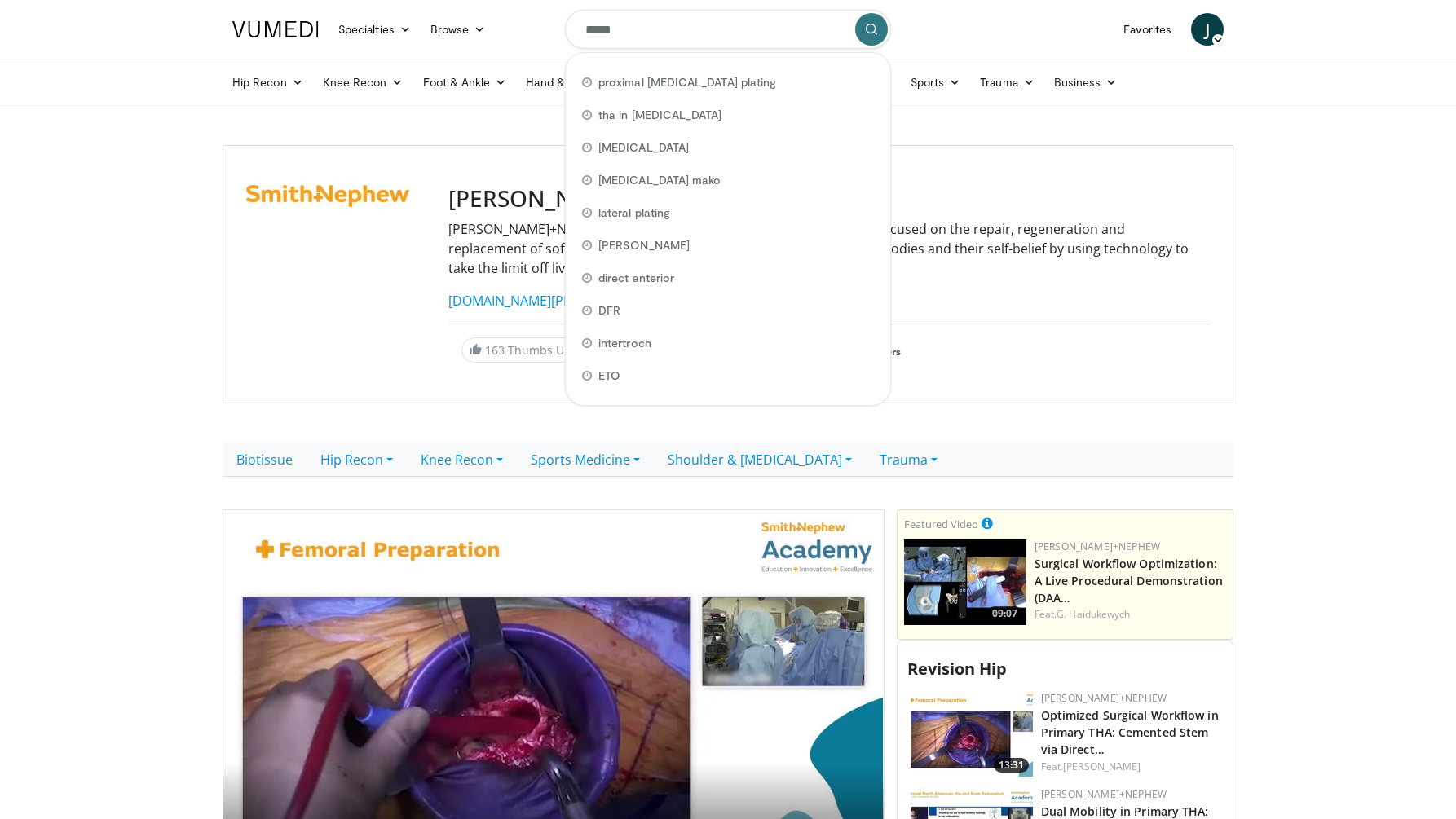
type input "******"
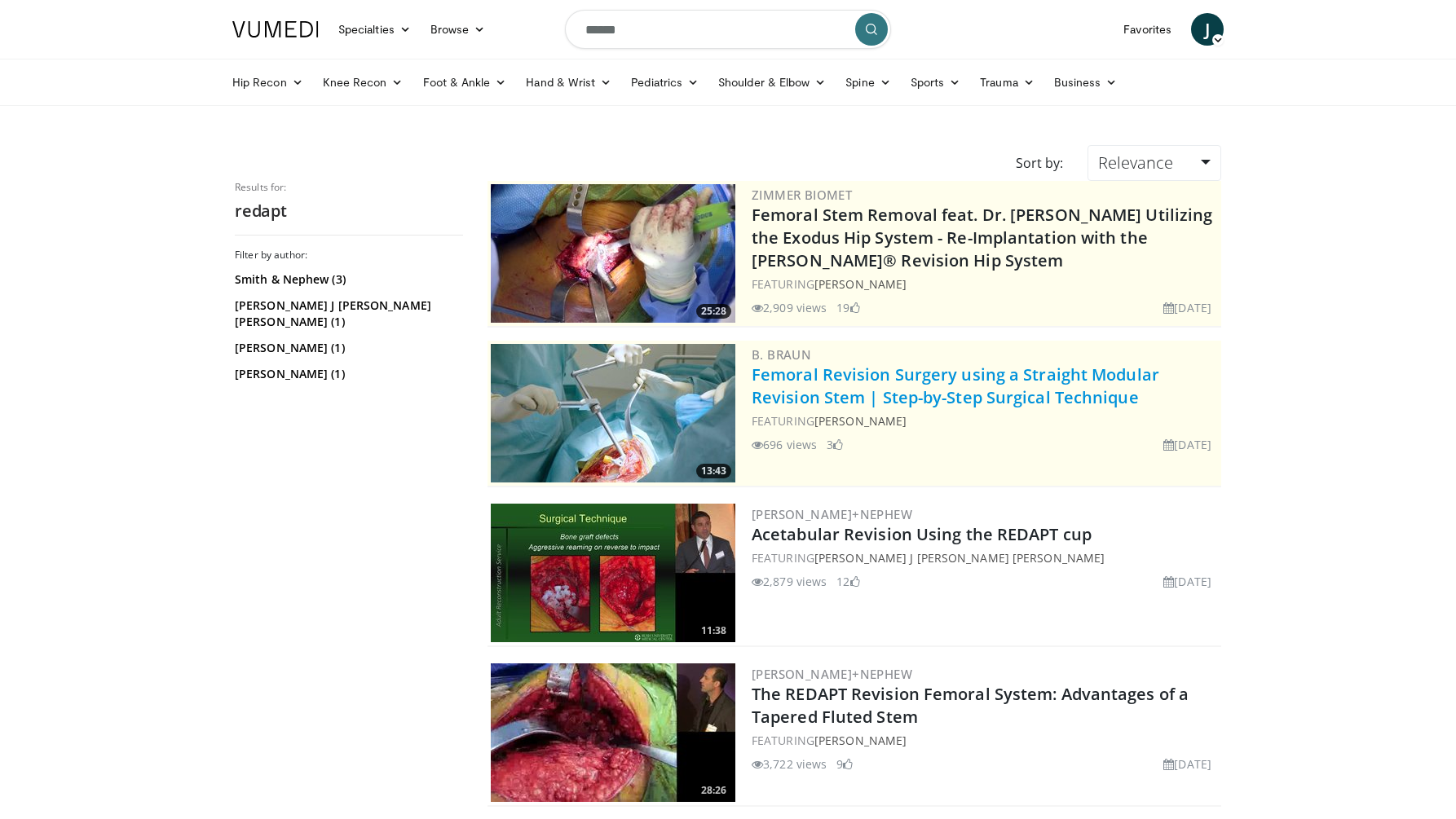
click at [824, 366] on link "Femoral Revision Surgery using a Straight Modular Revision Stem | Step-by-Step …" at bounding box center [955, 386] width 407 height 44
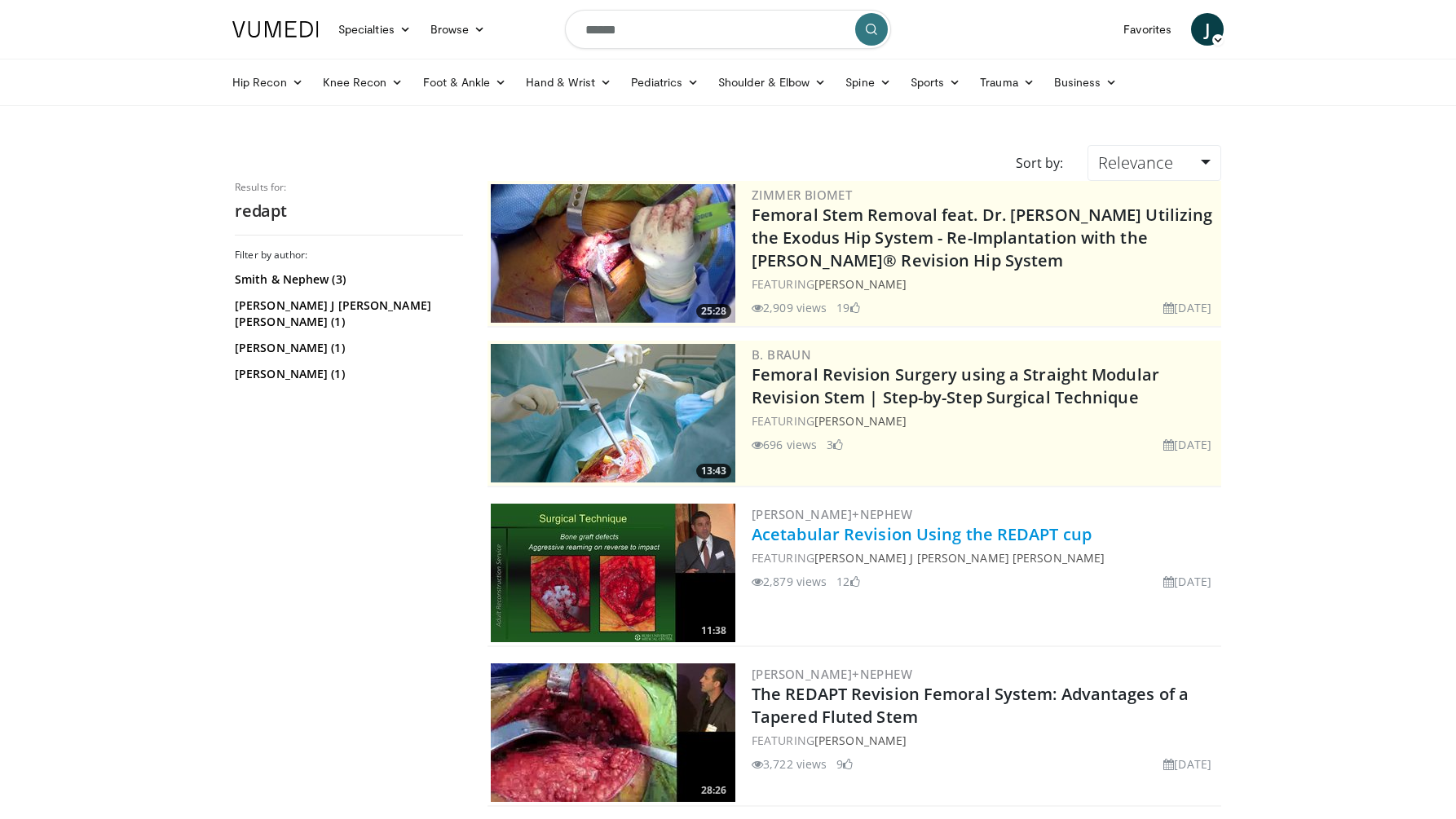
click at [846, 532] on link "Acetabular Revision Using the REDAPT cup" at bounding box center [921, 534] width 340 height 22
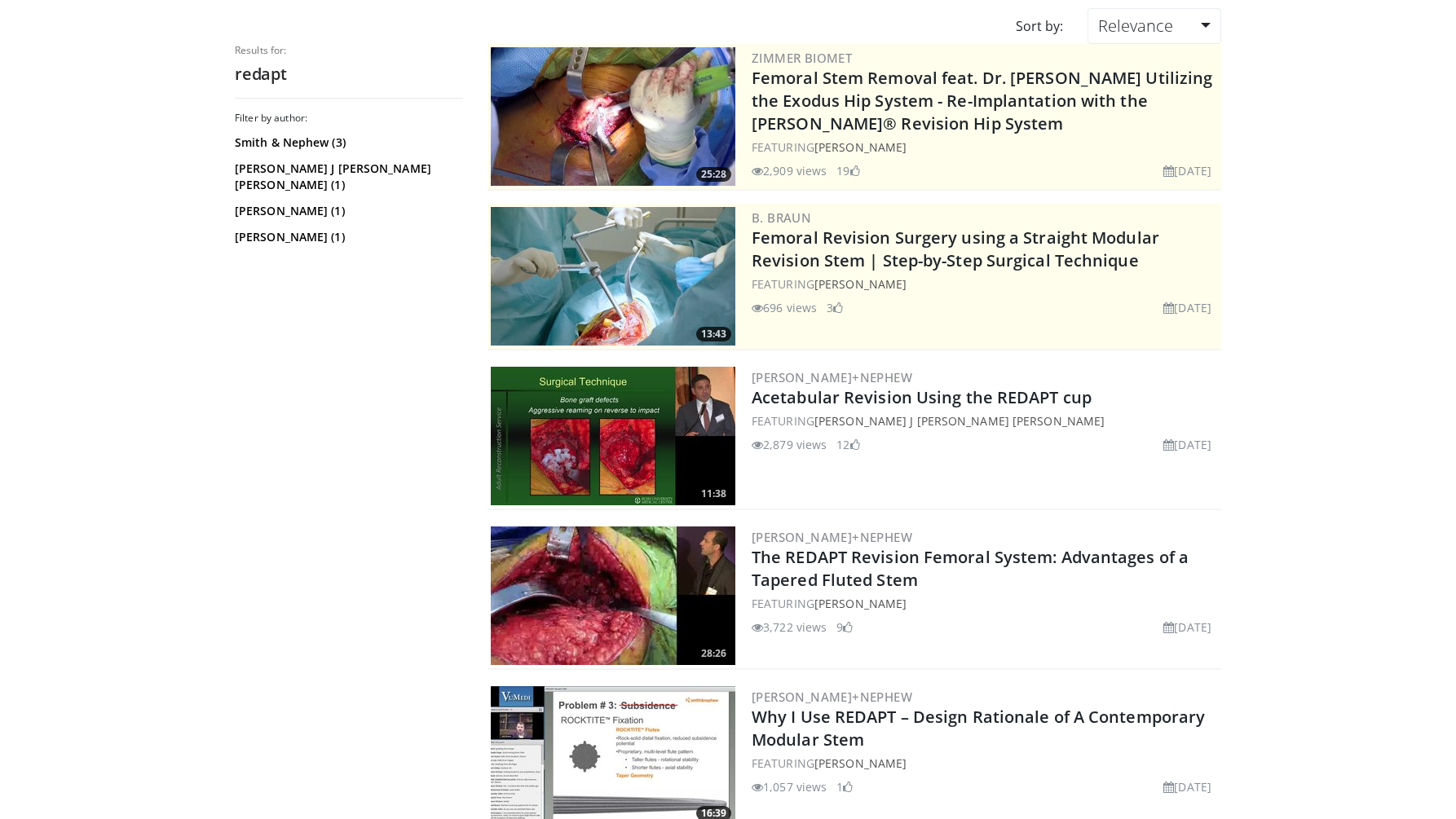
scroll to position [140, 0]
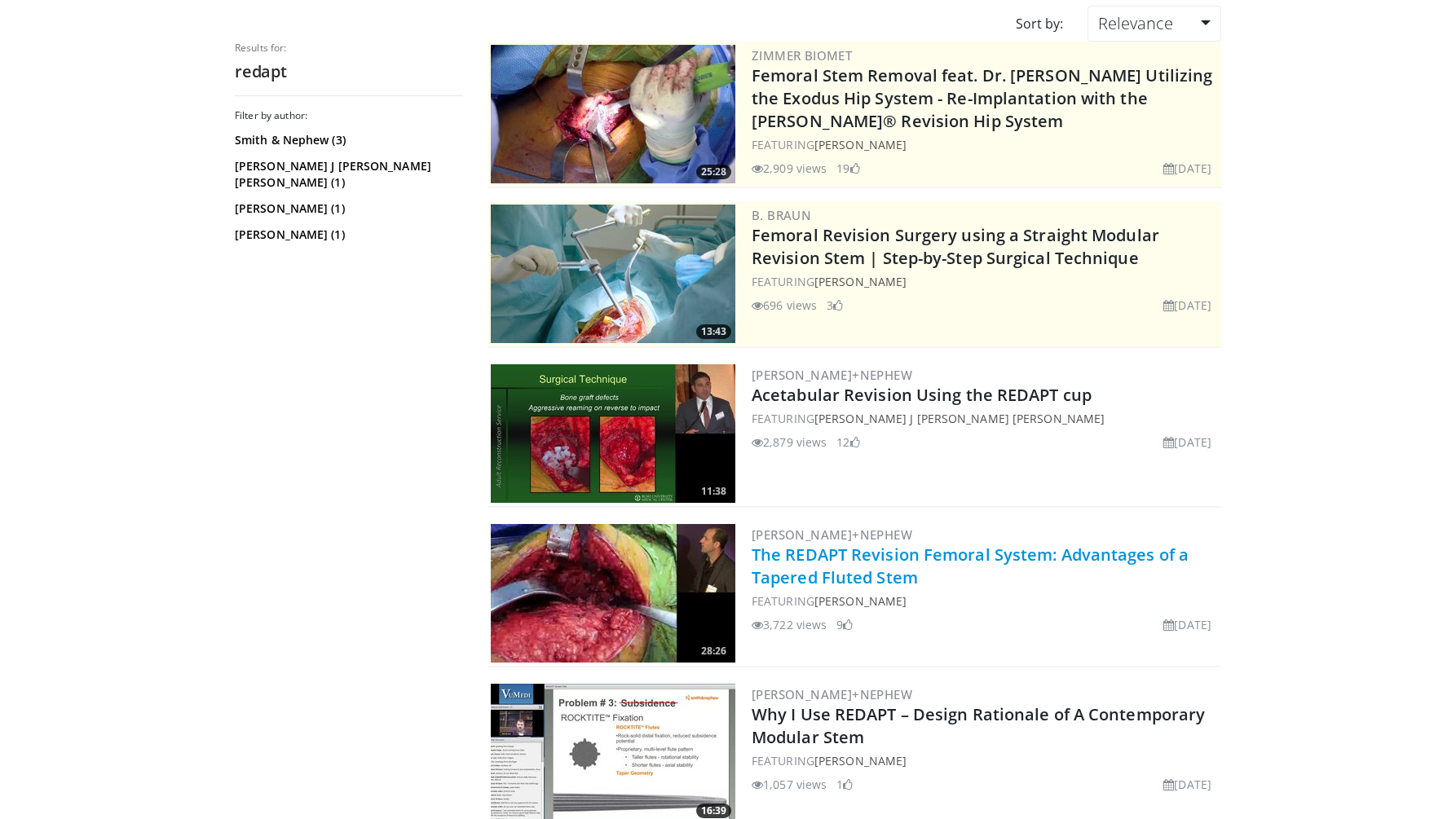
click at [857, 578] on link "The REDAPT Revision Femoral System: Advantages of a Tapered Fluted Stem" at bounding box center [969, 566] width 437 height 44
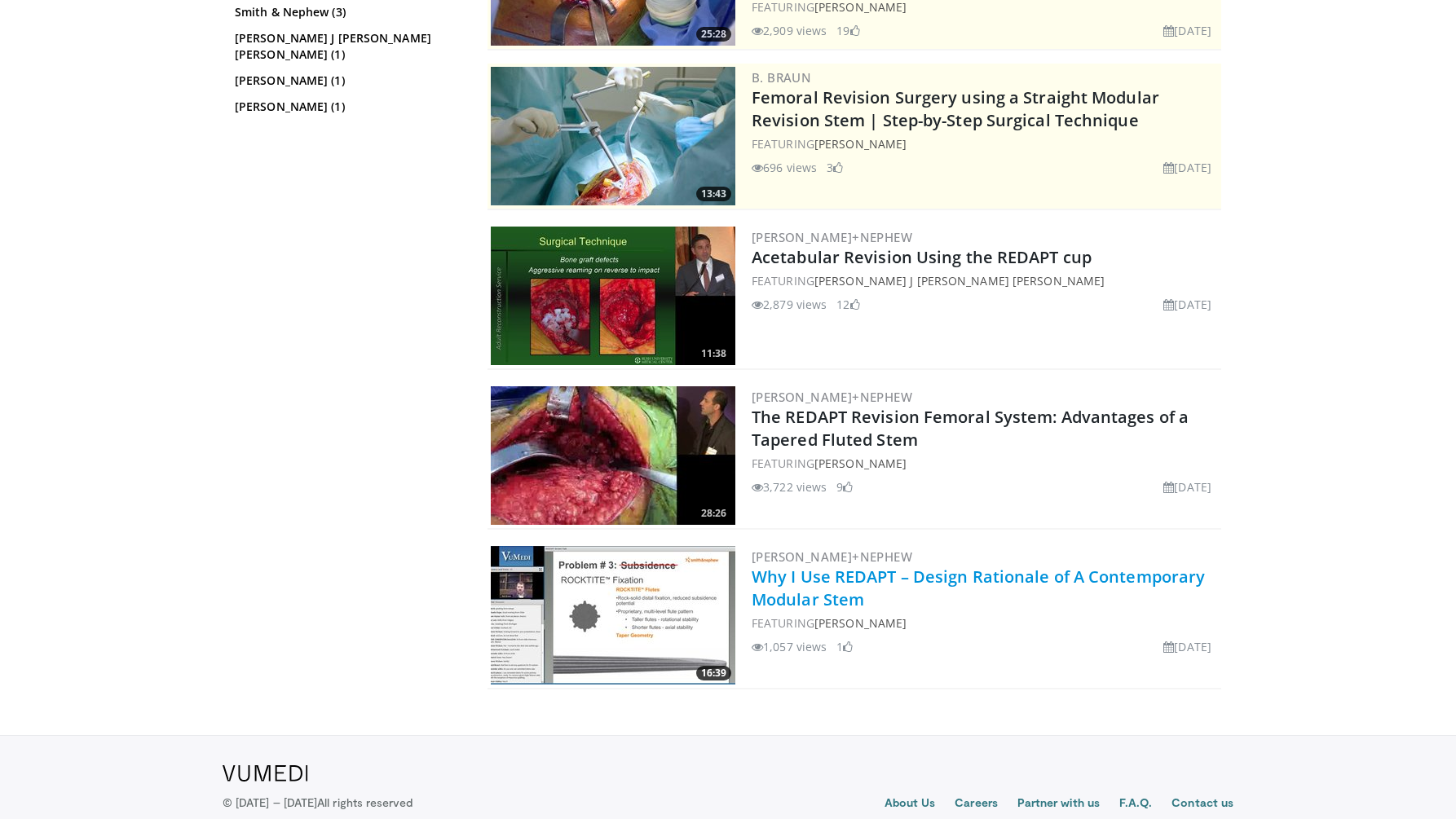
scroll to position [278, 0]
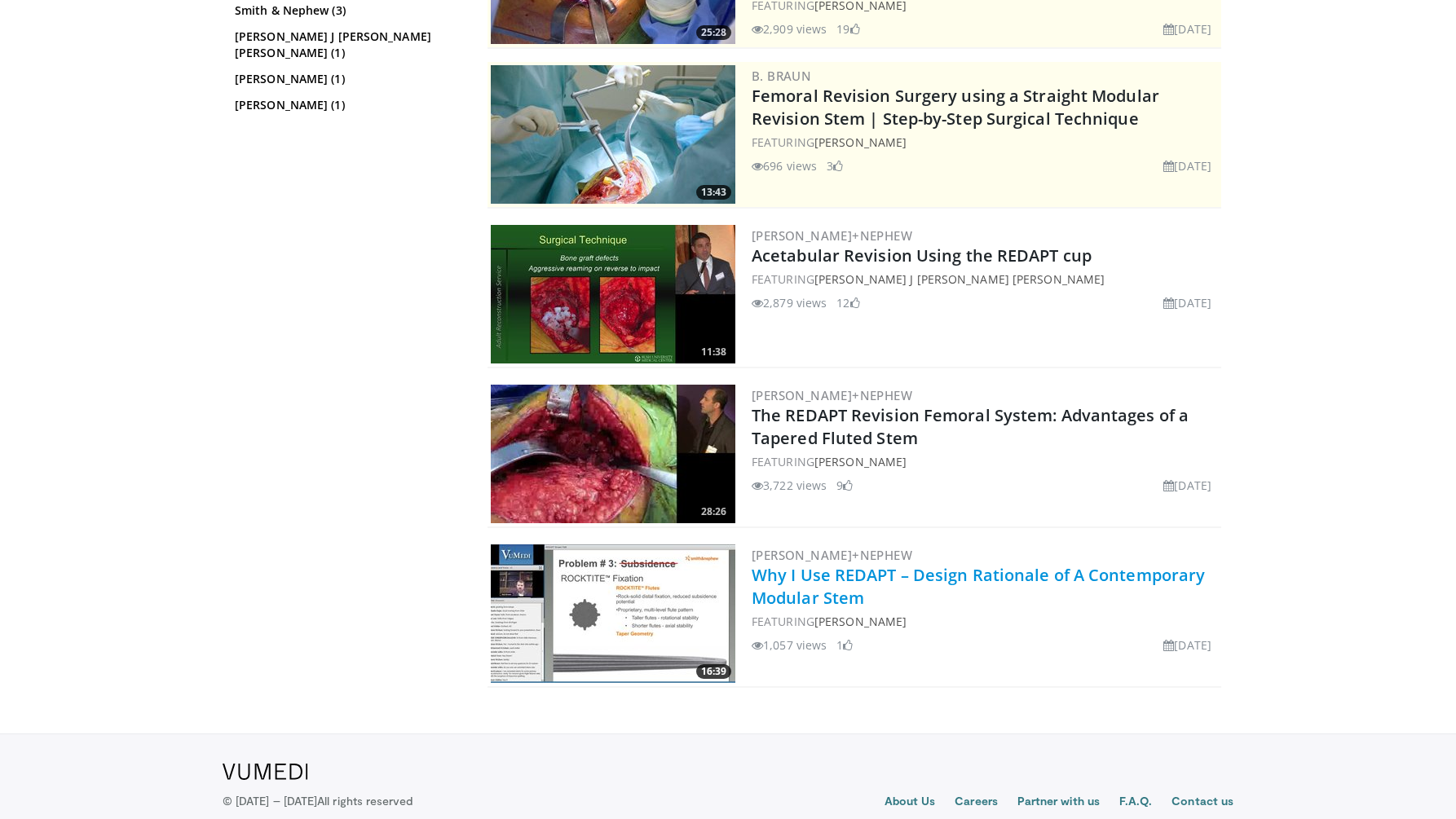
click at [853, 574] on link "Why I Use REDAPT – Design Rationale of A Contemporary Modular Stem" at bounding box center [978, 586] width 454 height 44
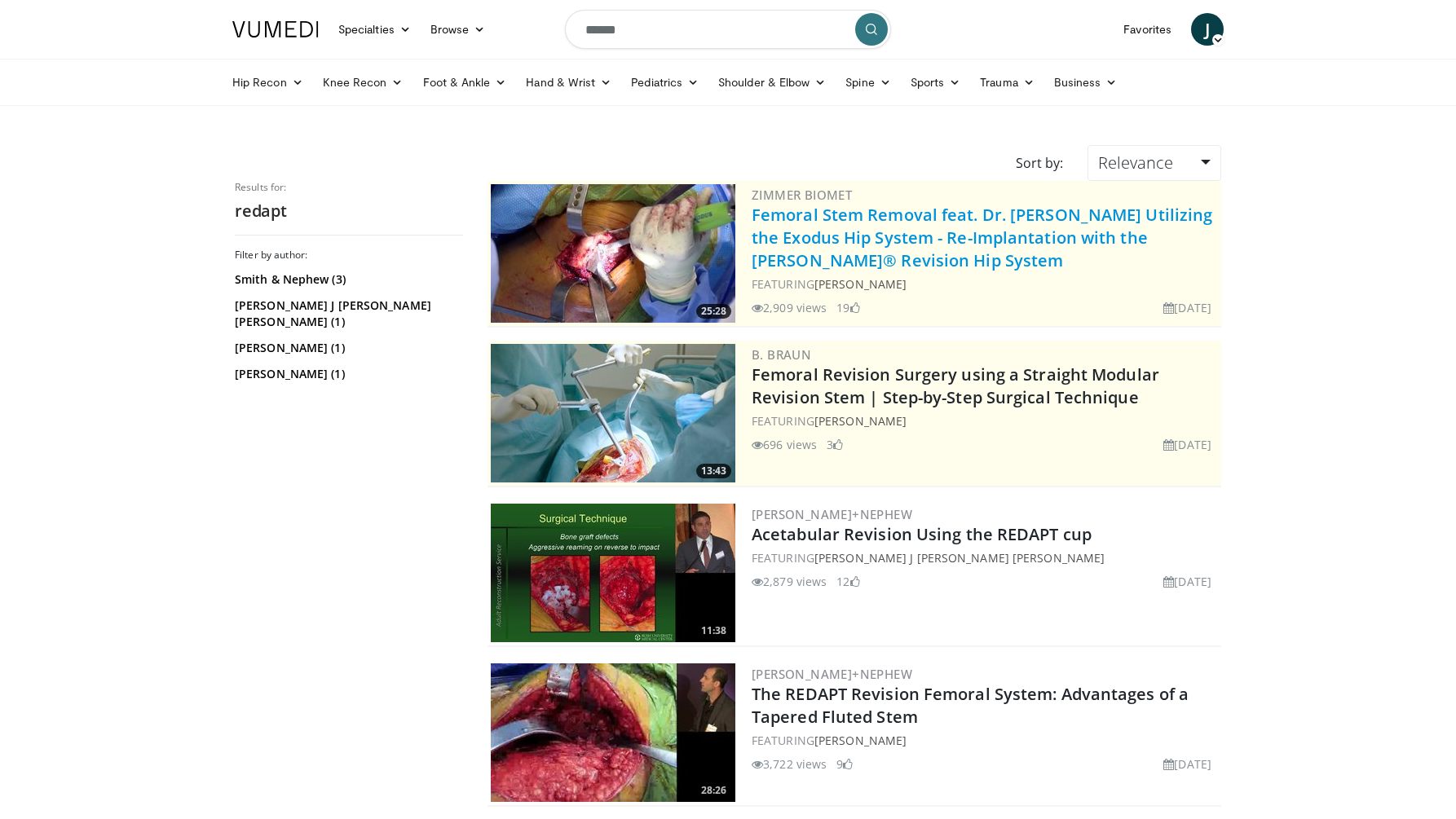
scroll to position [0, 0]
click at [878, 243] on link "Femoral Stem Removal feat. Dr. James Ballard Utilizing the Exodus Hip System - …" at bounding box center [982, 237] width 461 height 68
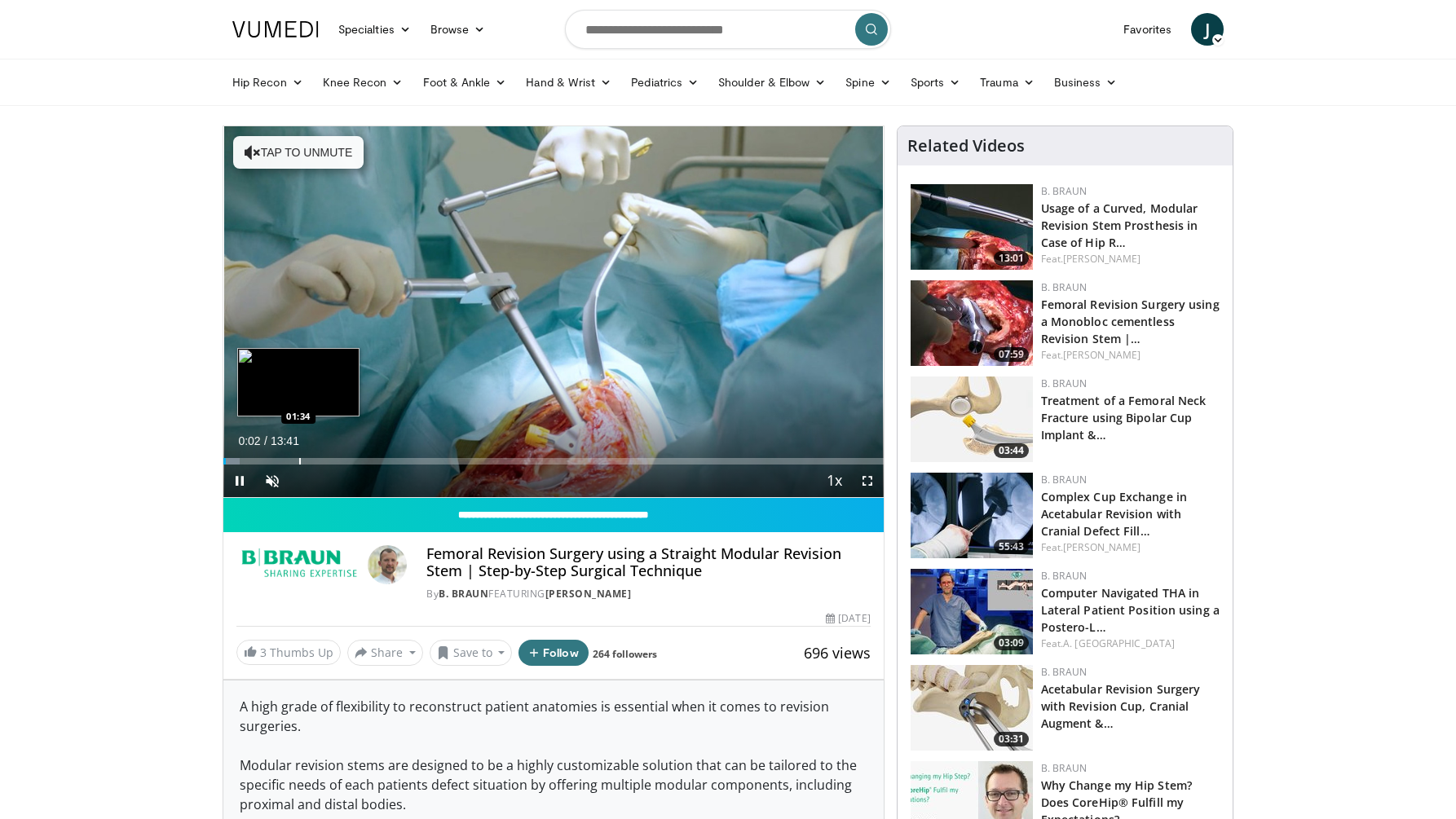
click at [299, 463] on div "Progress Bar" at bounding box center [300, 461] width 2 height 6
click at [333, 464] on div "Current Time 1:33 / Duration 13:41 Pause Skip Backward Skip Forward Unmute Load…" at bounding box center [553, 480] width 660 height 33
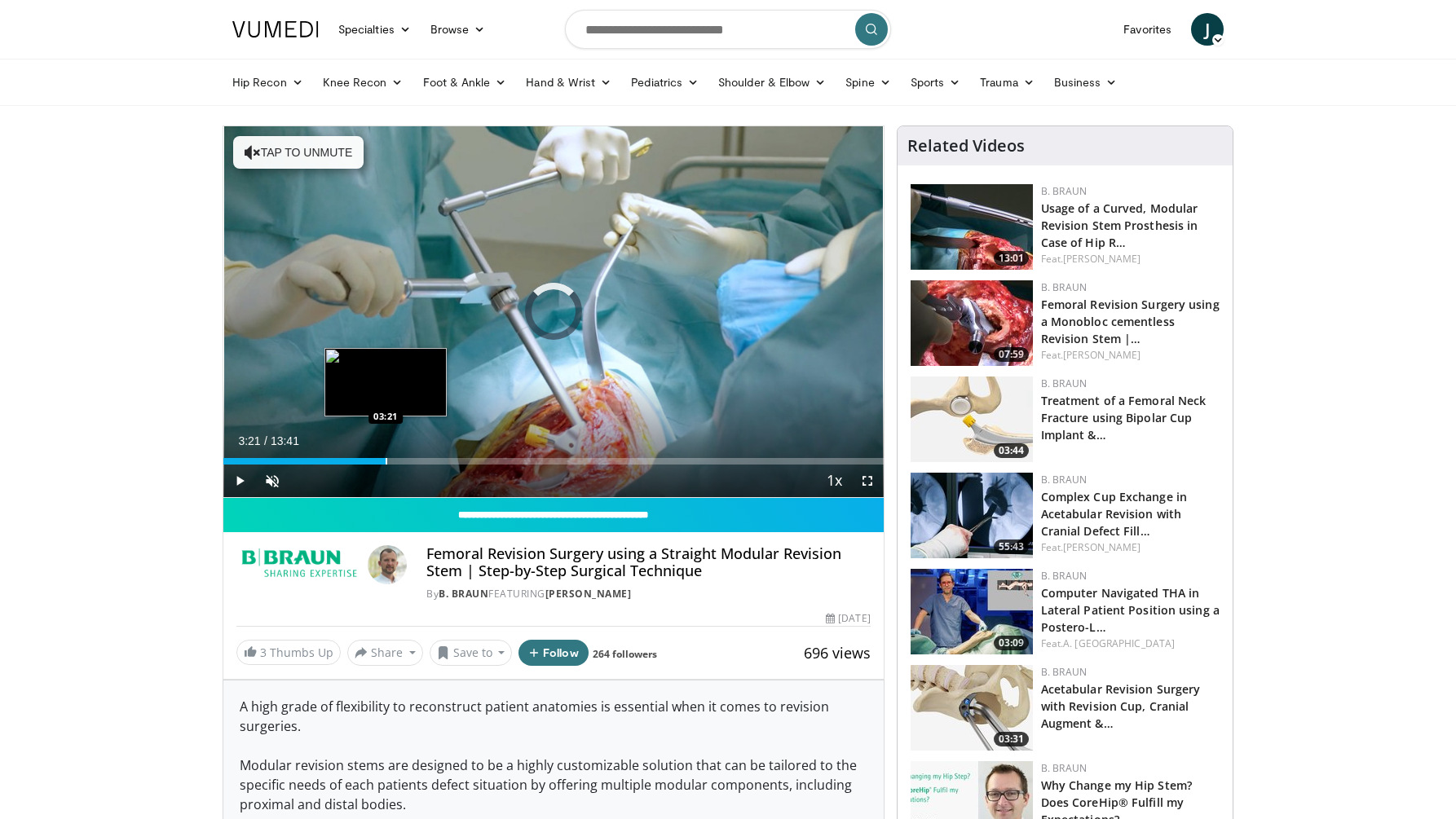
click at [386, 463] on div "Progress Bar" at bounding box center [387, 461] width 2 height 6
click at [436, 462] on div "Progress Bar" at bounding box center [437, 461] width 2 height 6
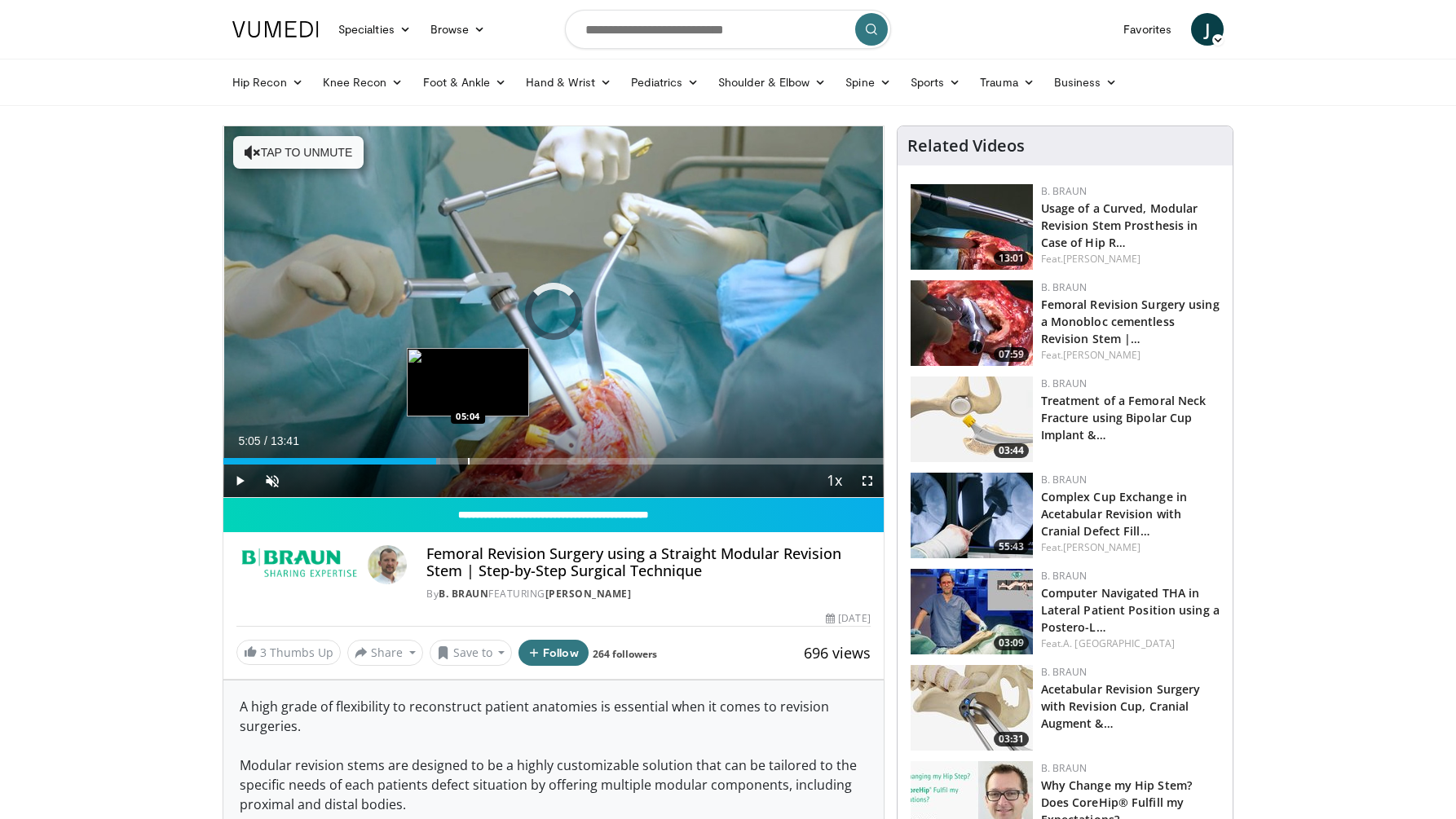
click at [469, 462] on div "Progress Bar" at bounding box center [469, 461] width 2 height 6
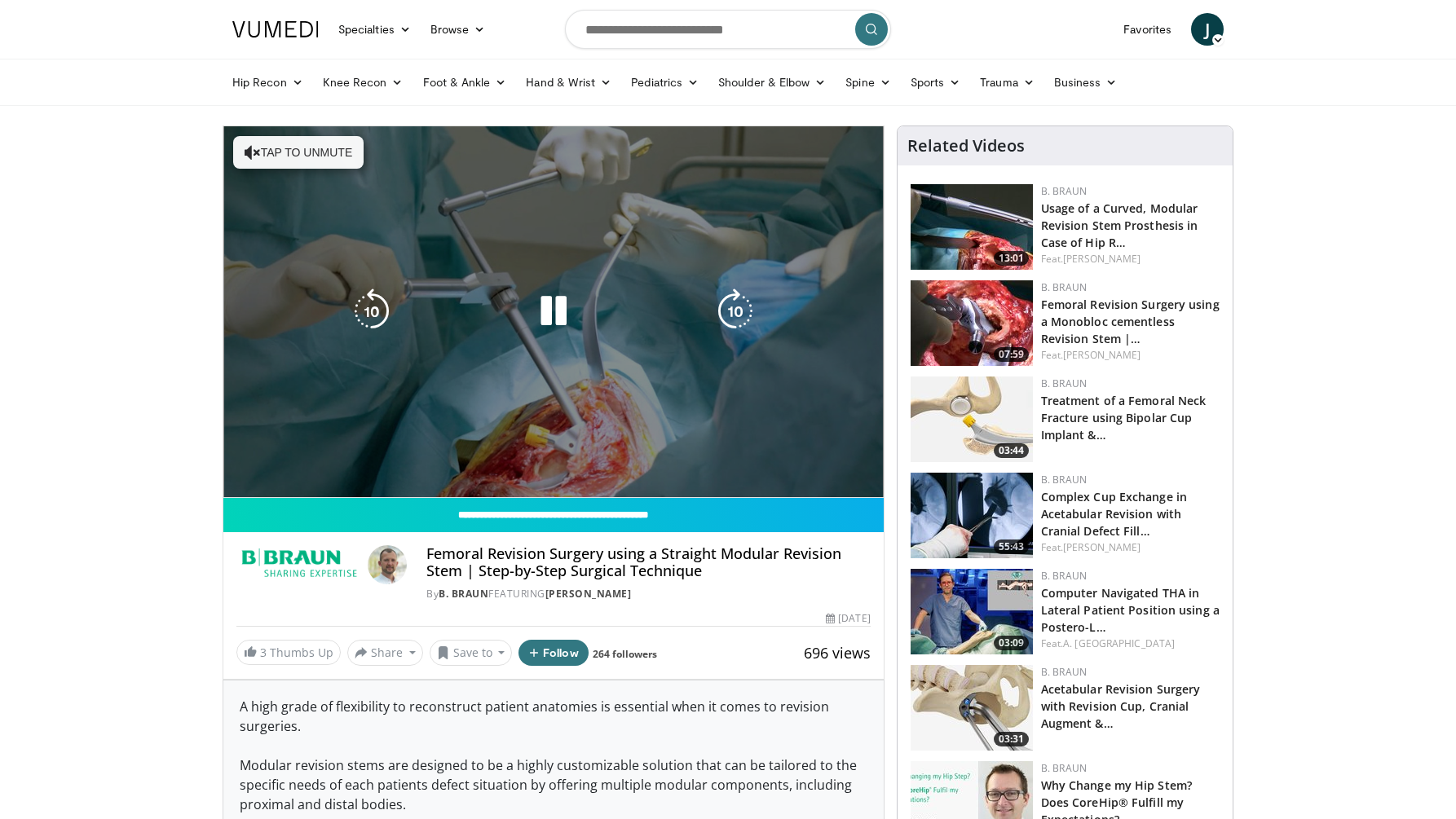
click at [491, 462] on div "10 seconds Tap to unmute" at bounding box center [553, 311] width 660 height 371
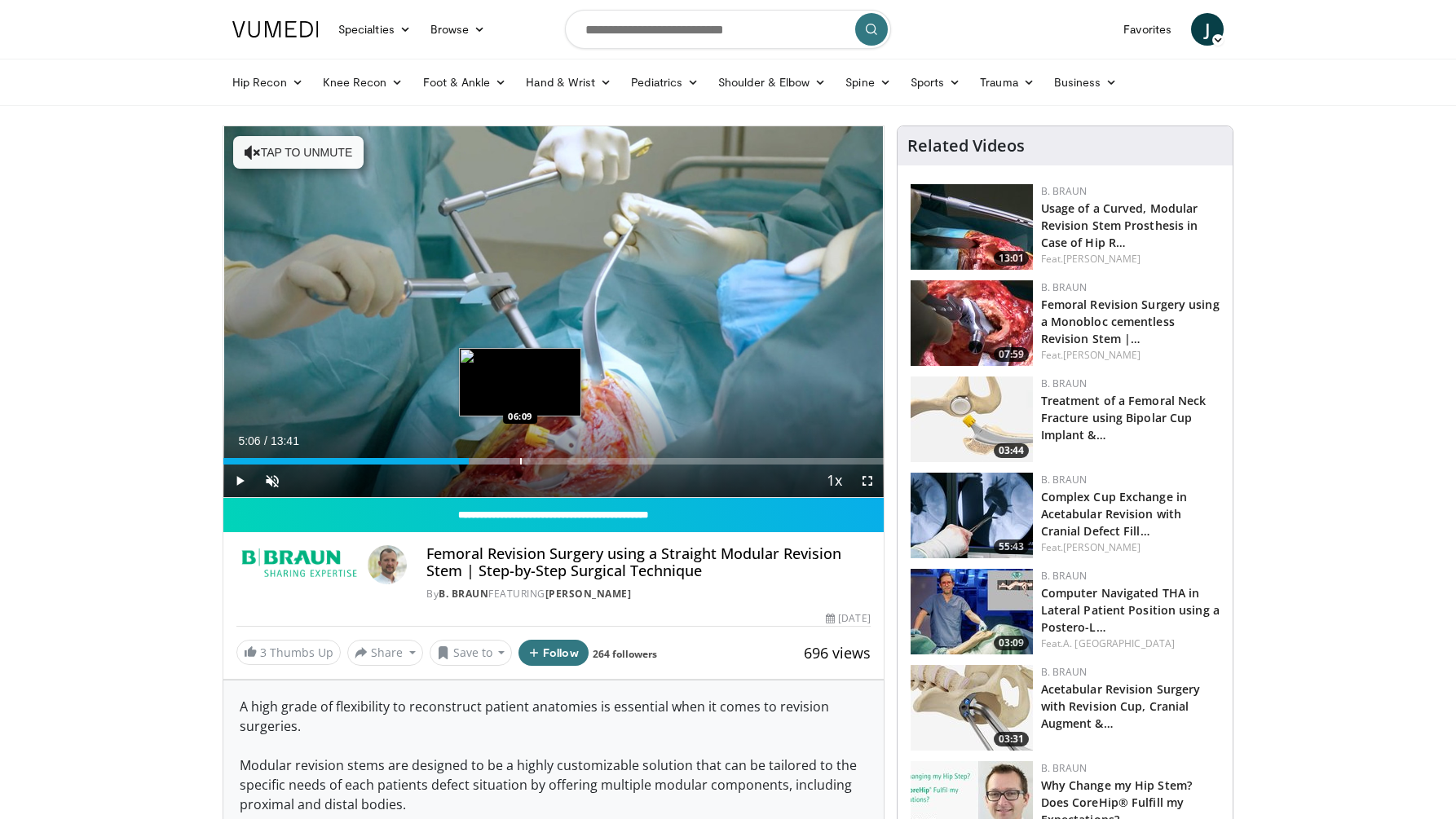
click at [520, 460] on div "Progress Bar" at bounding box center [521, 461] width 2 height 6
click at [542, 458] on div "Progress Bar" at bounding box center [543, 461] width 2 height 6
click at [570, 455] on div "Loaded : 51.09% 06:35 07:09" at bounding box center [553, 456] width 660 height 15
click at [596, 454] on div "Loaded : 54.24% 07:11 07:31" at bounding box center [553, 456] width 660 height 15
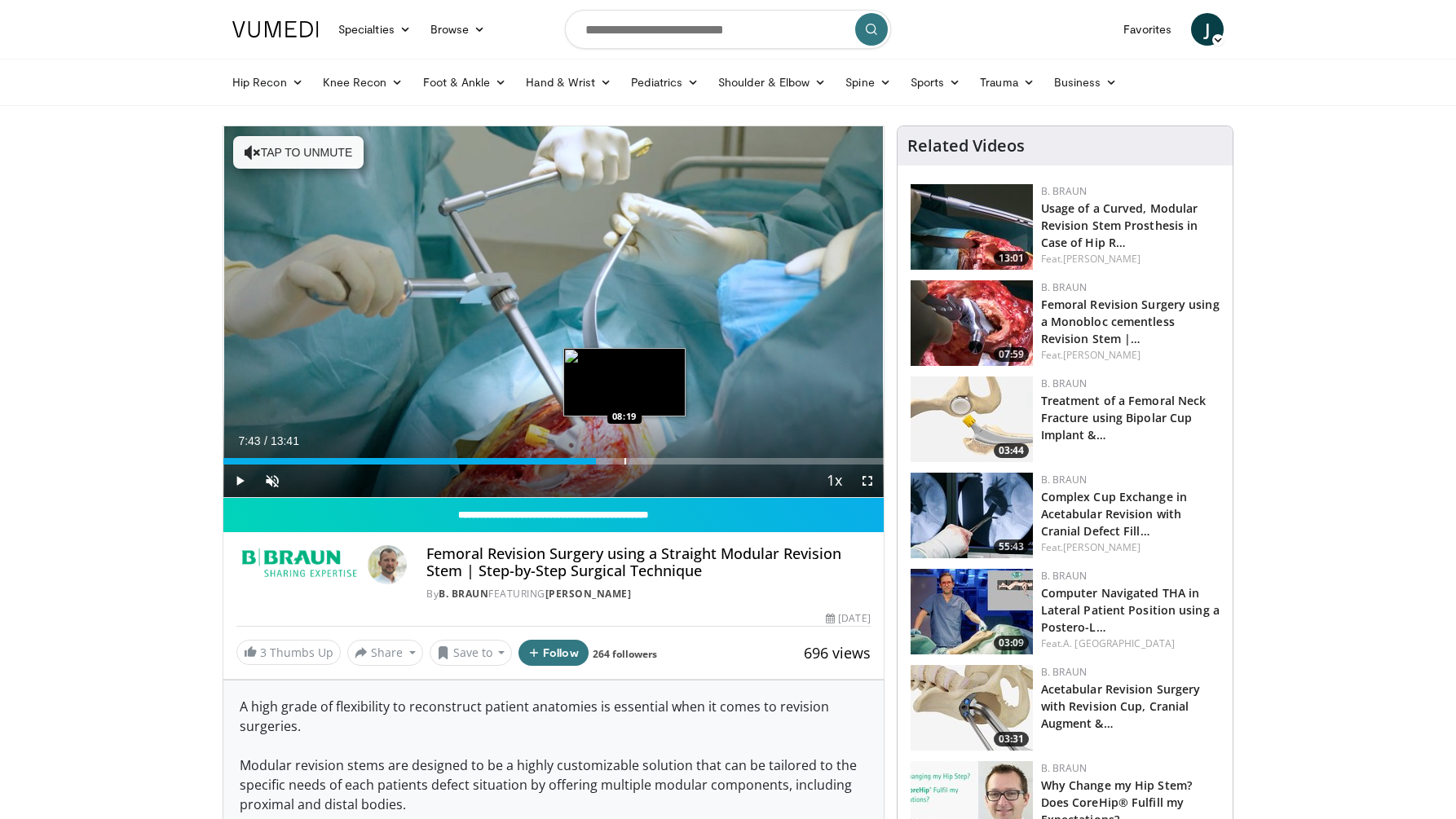
click at [624, 454] on div "Loaded : 59.07% 07:43 08:19" at bounding box center [553, 456] width 660 height 15
click at [651, 454] on div "Loaded : 62.71% 08:19 08:45" at bounding box center [553, 456] width 660 height 15
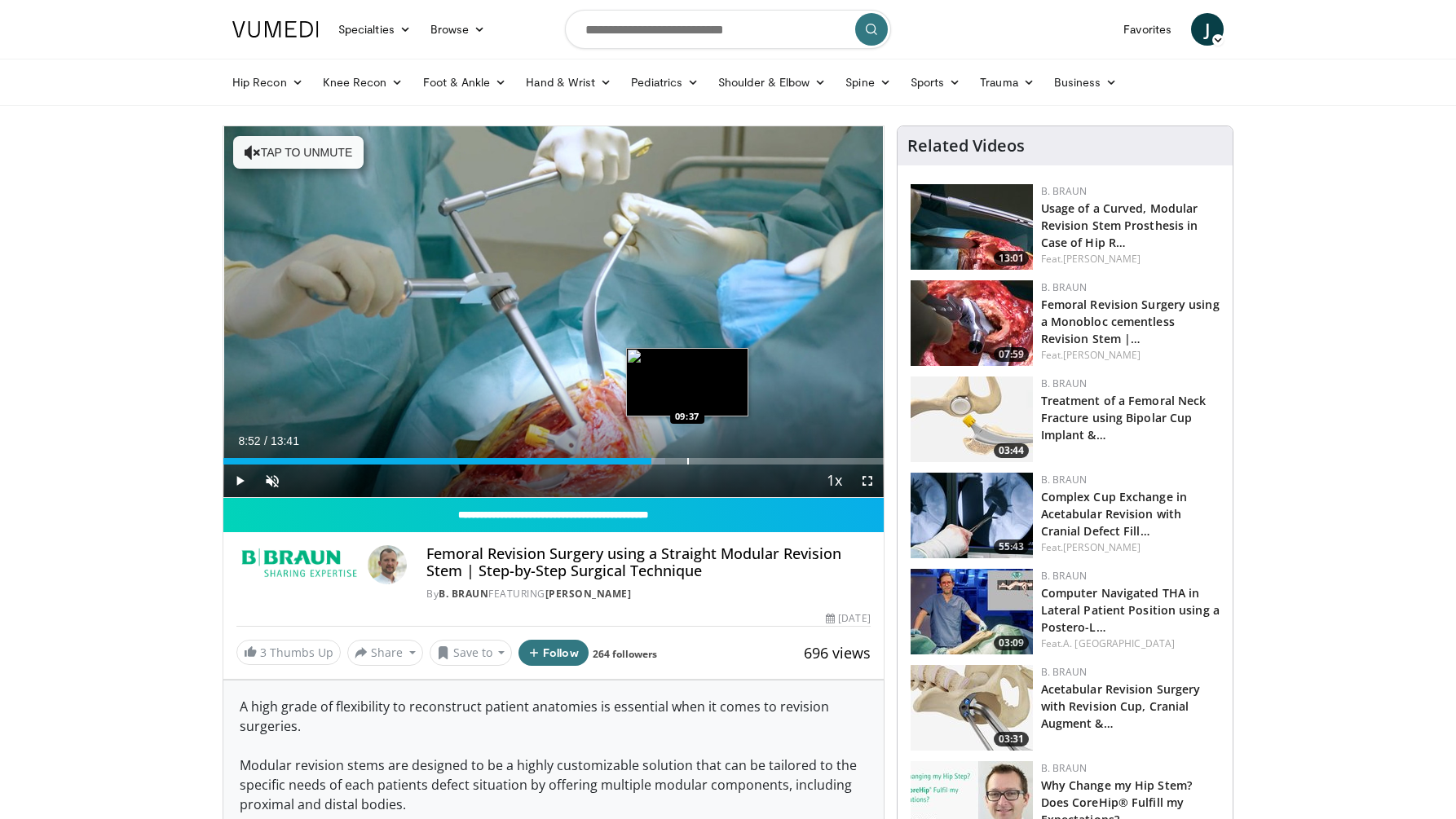
click at [688, 454] on div "Loaded : 66.90% 08:52 09:37" at bounding box center [553, 456] width 660 height 15
click at [718, 454] on div "Loaded : 71.19% 09:37 10:07" at bounding box center [553, 456] width 660 height 15
click at [746, 453] on div "Loaded : 76.47% 10:50 10:49" at bounding box center [553, 456] width 660 height 15
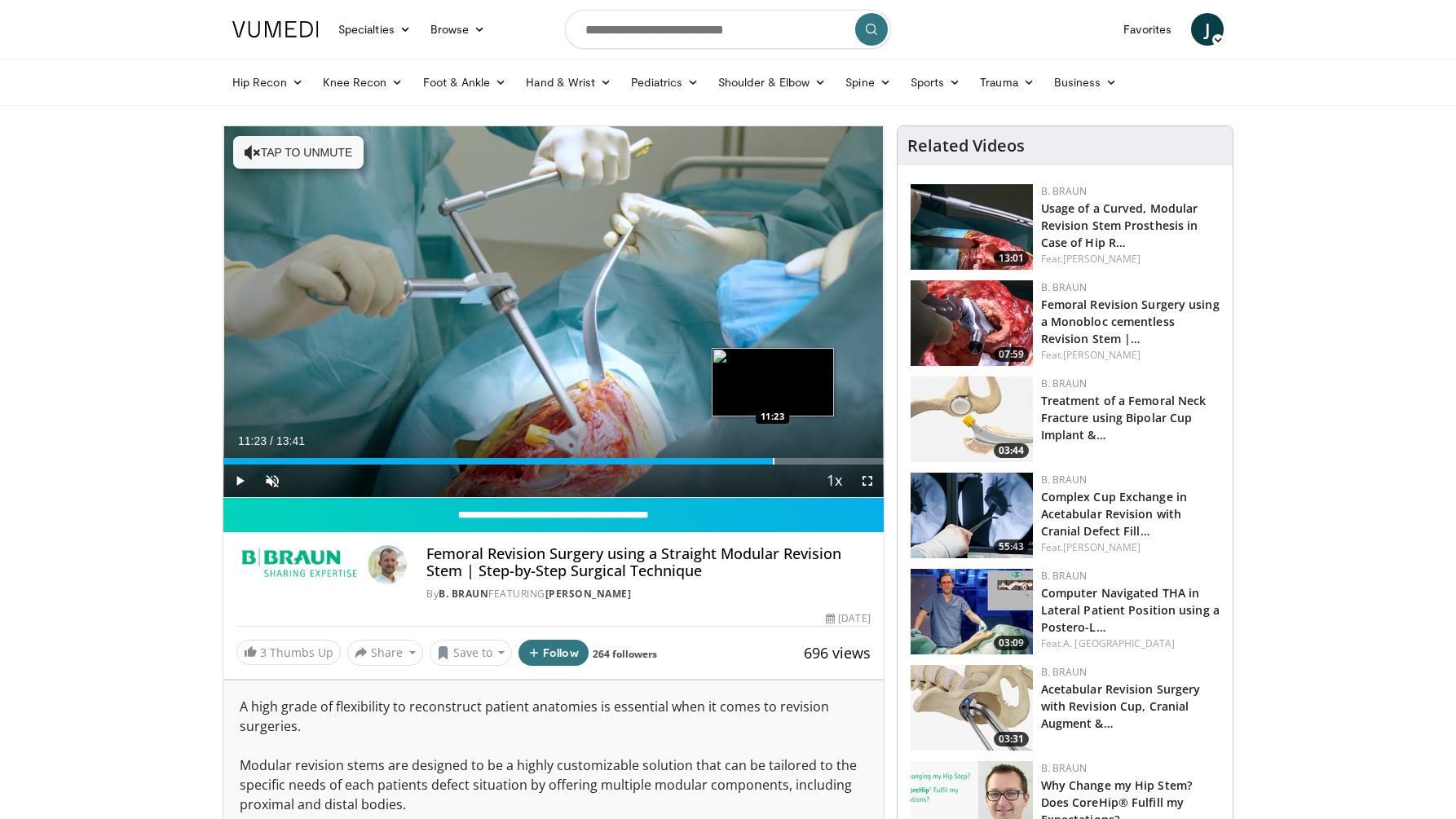
click at [773, 453] on div "Loaded : 80.29% 10:50 11:23" at bounding box center [553, 456] width 660 height 15
click at [802, 453] on div "Loaded : 85.64% 11:23 11:52" at bounding box center [553, 456] width 660 height 15
click at [816, 453] on div "Loaded : 94.11% 12:16 12:16" at bounding box center [553, 456] width 660 height 15
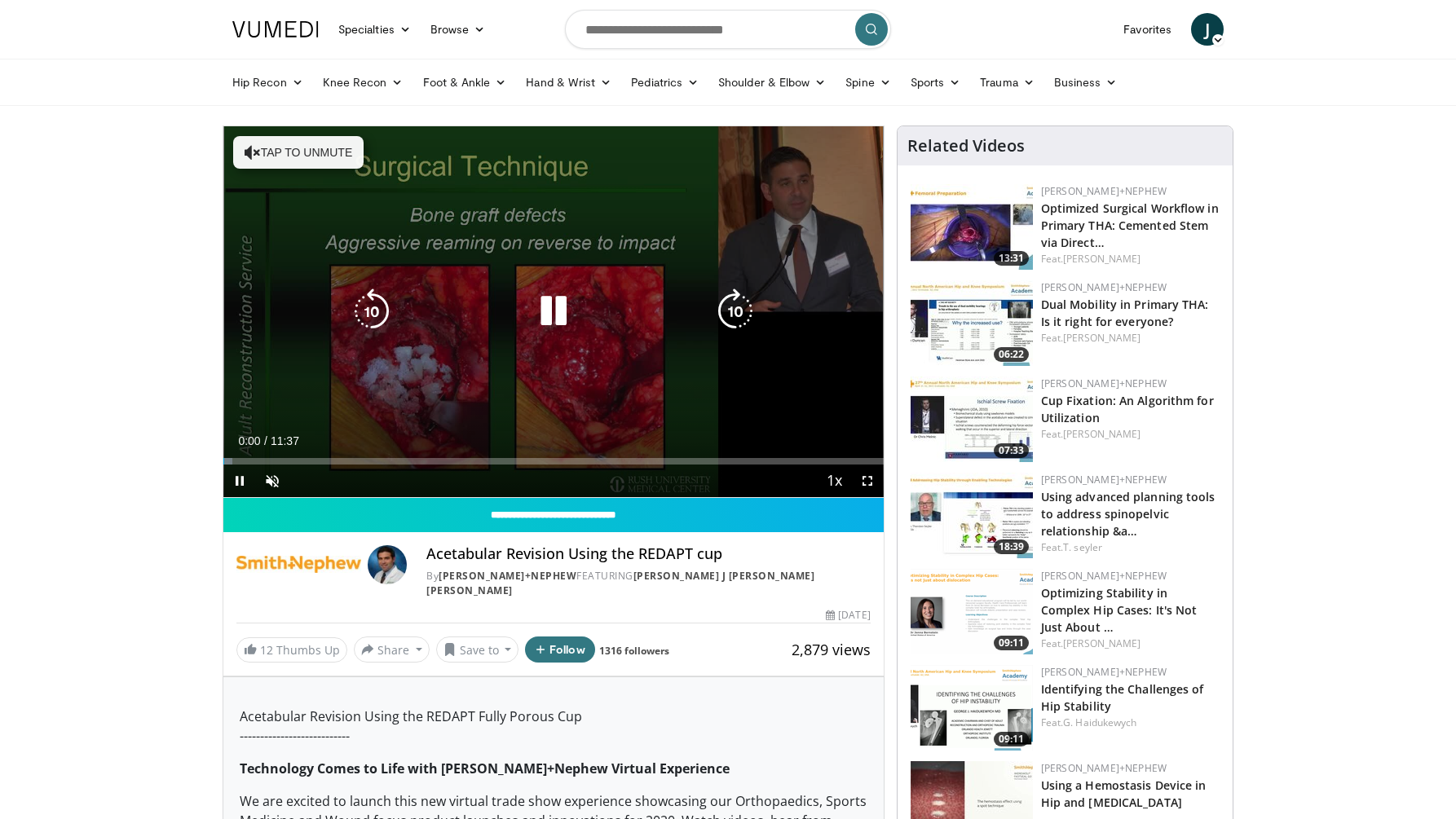
click at [547, 315] on icon "Video Player" at bounding box center [553, 310] width 45 height 45
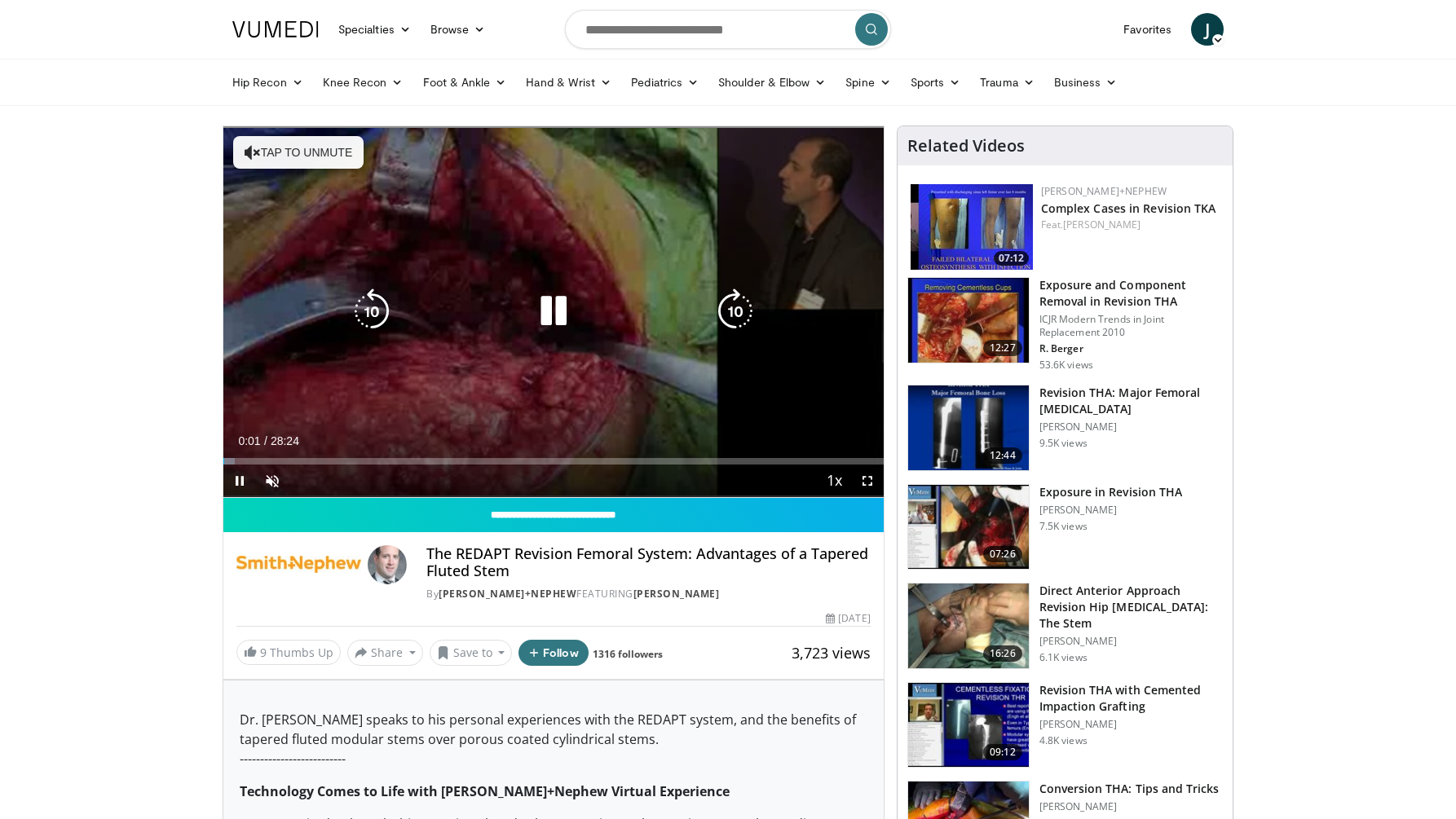
click at [550, 313] on icon "Video Player" at bounding box center [553, 310] width 45 height 45
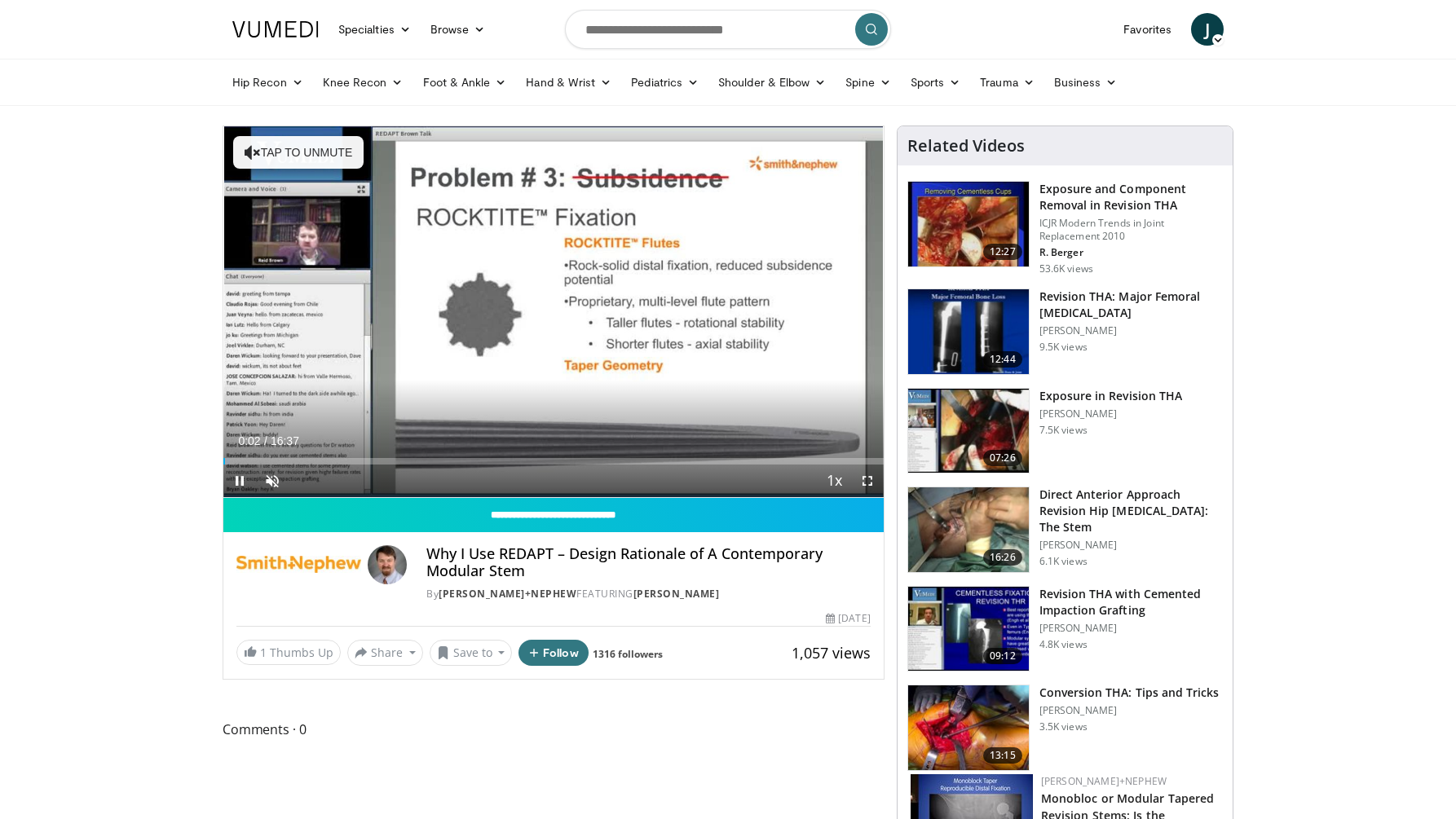
click at [372, 465] on div "Current Time 0:02 / Duration 16:37 Pause Skip Backward Skip Forward Unmute Load…" at bounding box center [553, 480] width 660 height 33
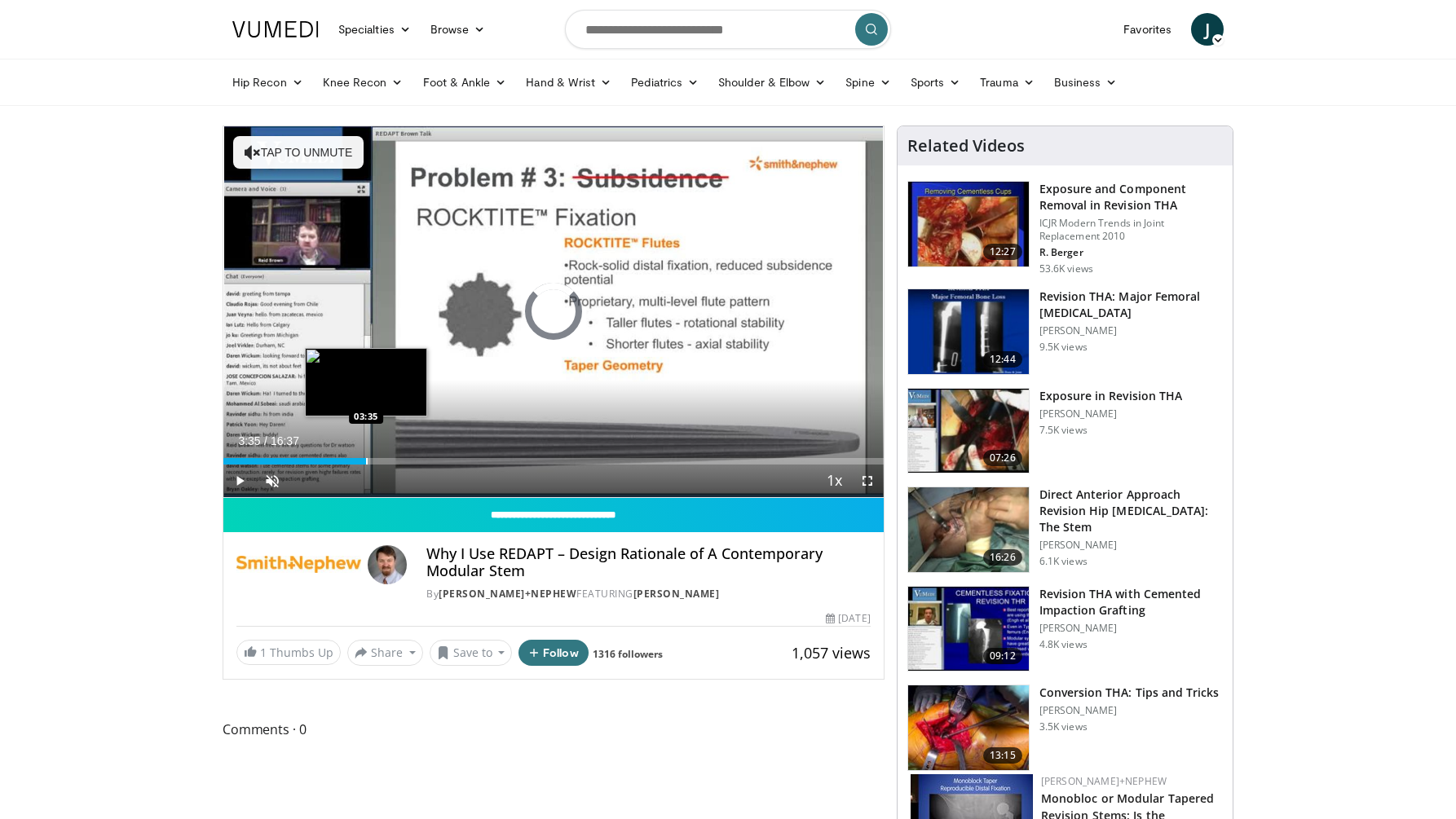
click at [366, 461] on div "Progress Bar" at bounding box center [367, 461] width 2 height 6
click at [389, 458] on div "Progress Bar" at bounding box center [390, 461] width 2 height 6
click at [406, 455] on div "Loaded : 27.99% 04:10 04:34" at bounding box center [553, 456] width 660 height 15
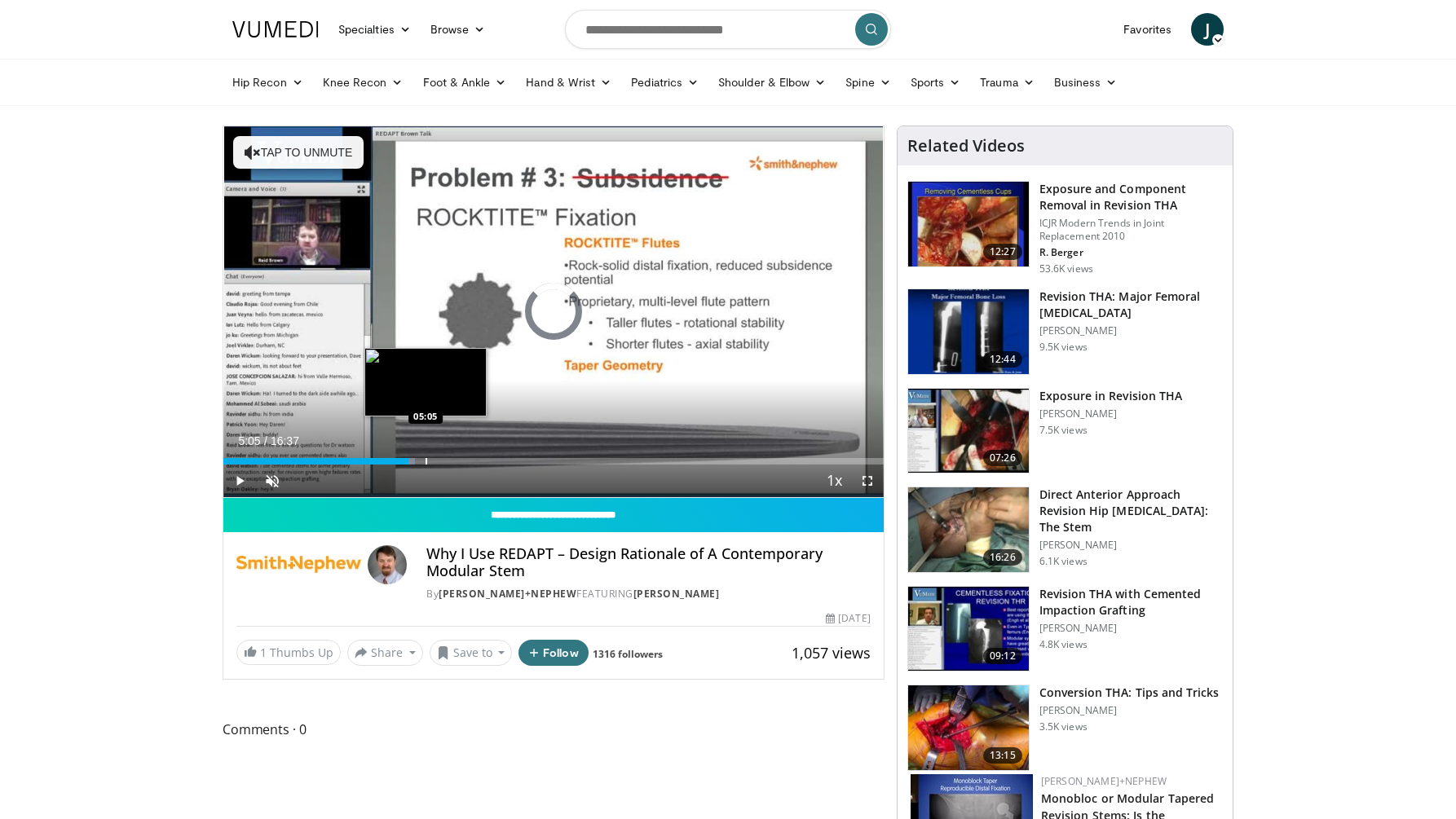
click at [425, 455] on div "Loaded : 29.05% 04:39 05:05" at bounding box center [553, 456] width 660 height 15
click at [440, 455] on div "Loaded : 36.06% 05:11 05:27" at bounding box center [553, 456] width 660 height 15
click at [459, 455] on div "Loaded : 38.00% 05:56 05:56" at bounding box center [553, 456] width 660 height 15
click at [472, 456] on div "Loaded : 38.00% 05:57 06:15" at bounding box center [553, 456] width 660 height 15
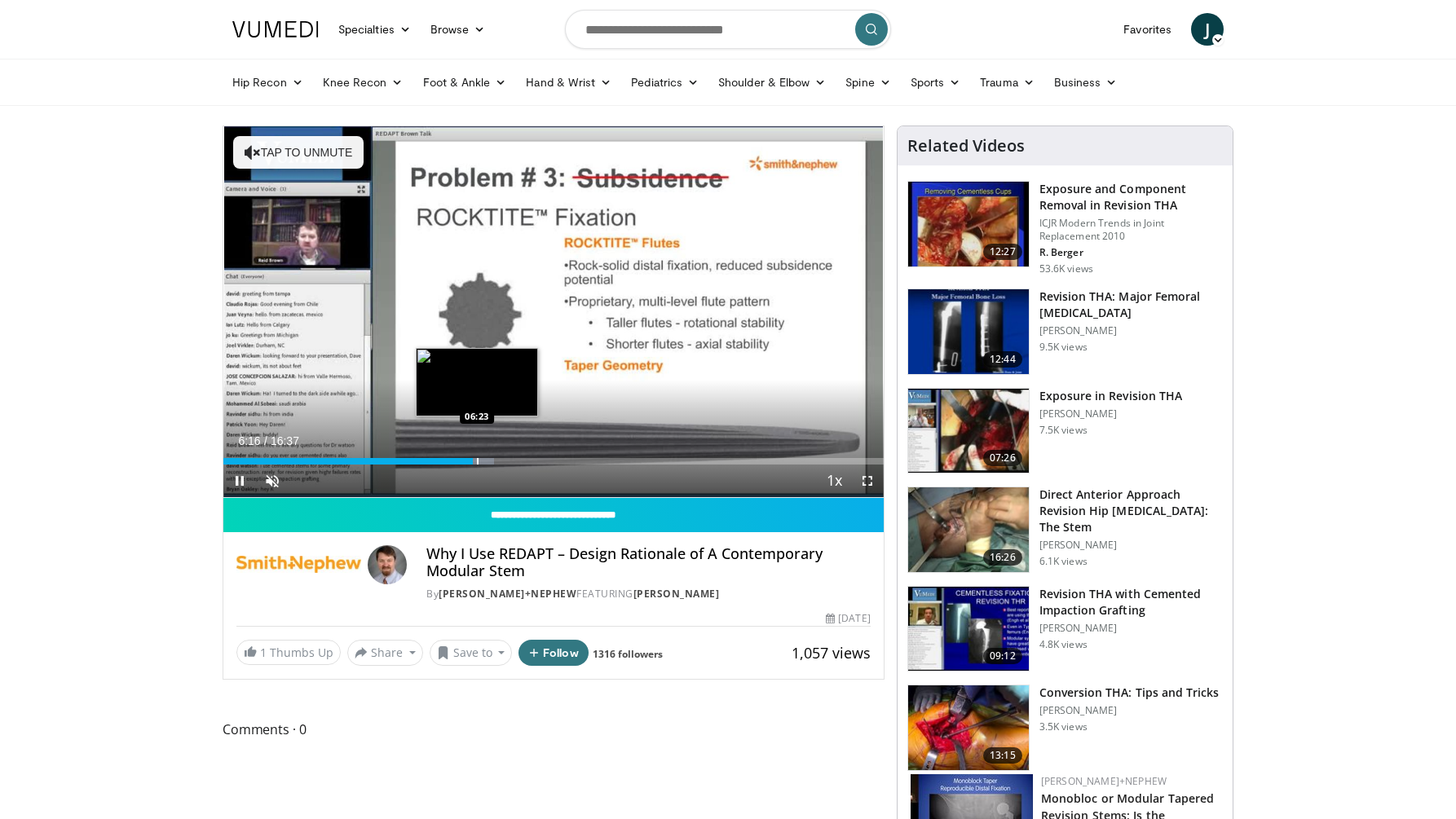
click at [478, 458] on div "Progress Bar" at bounding box center [478, 461] width 2 height 6
click at [492, 461] on div "Progress Bar" at bounding box center [493, 461] width 2 height 6
click at [501, 461] on div "Progress Bar" at bounding box center [502, 461] width 2 height 6
click at [508, 461] on div "Progress Bar" at bounding box center [507, 461] width 2 height 6
click at [529, 463] on div "Progress Bar" at bounding box center [530, 461] width 2 height 6
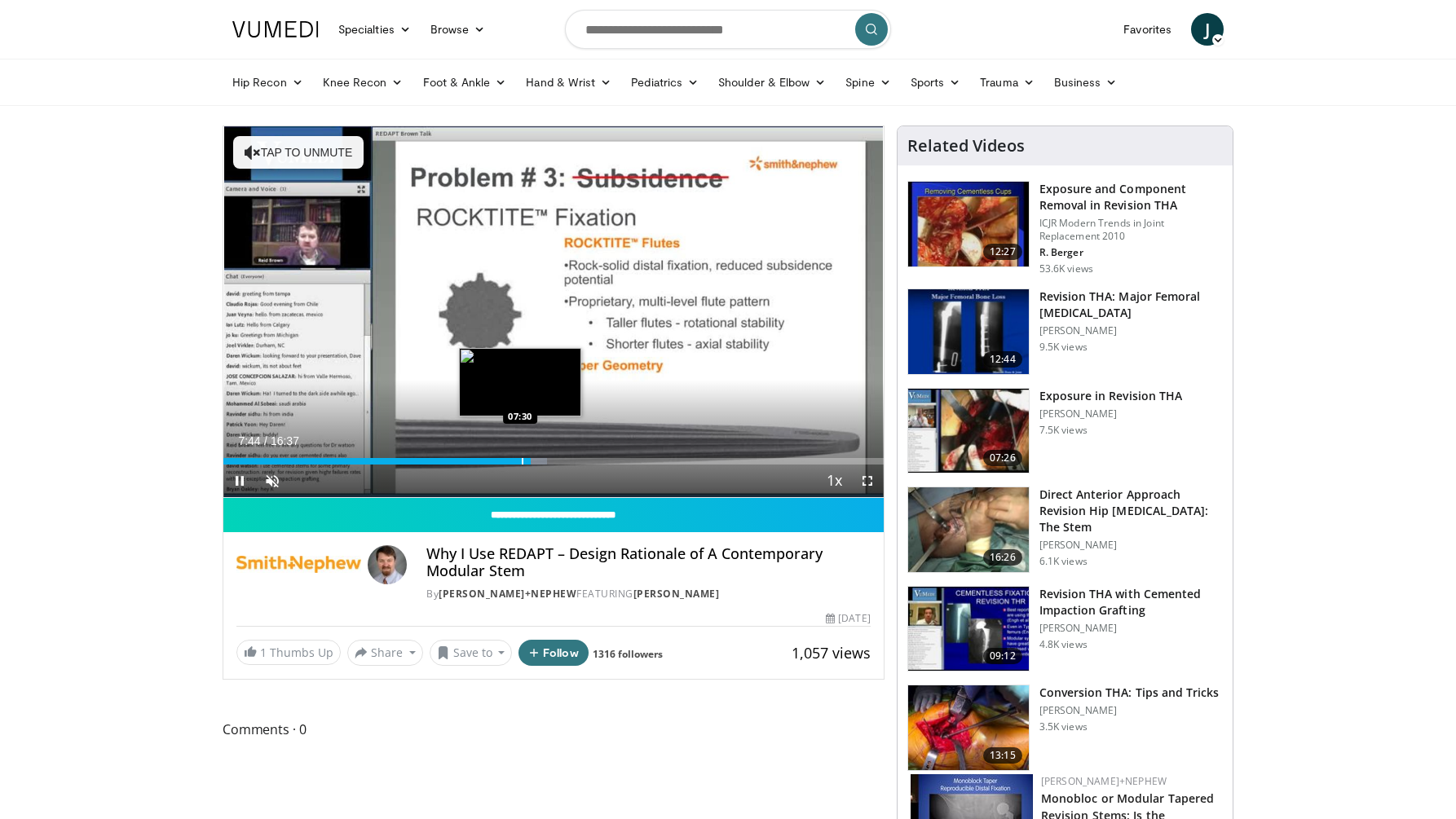
click at [519, 456] on div "Loaded : 49.00% 07:44 07:30" at bounding box center [553, 456] width 660 height 15
click at [507, 458] on div "Progress Bar" at bounding box center [508, 461] width 2 height 6
click at [503, 458] on div "Progress Bar" at bounding box center [504, 461] width 2 height 6
click at [511, 459] on div "Progress Bar" at bounding box center [511, 461] width 2 height 6
click at [269, 479] on span "Video Player" at bounding box center [272, 480] width 33 height 33
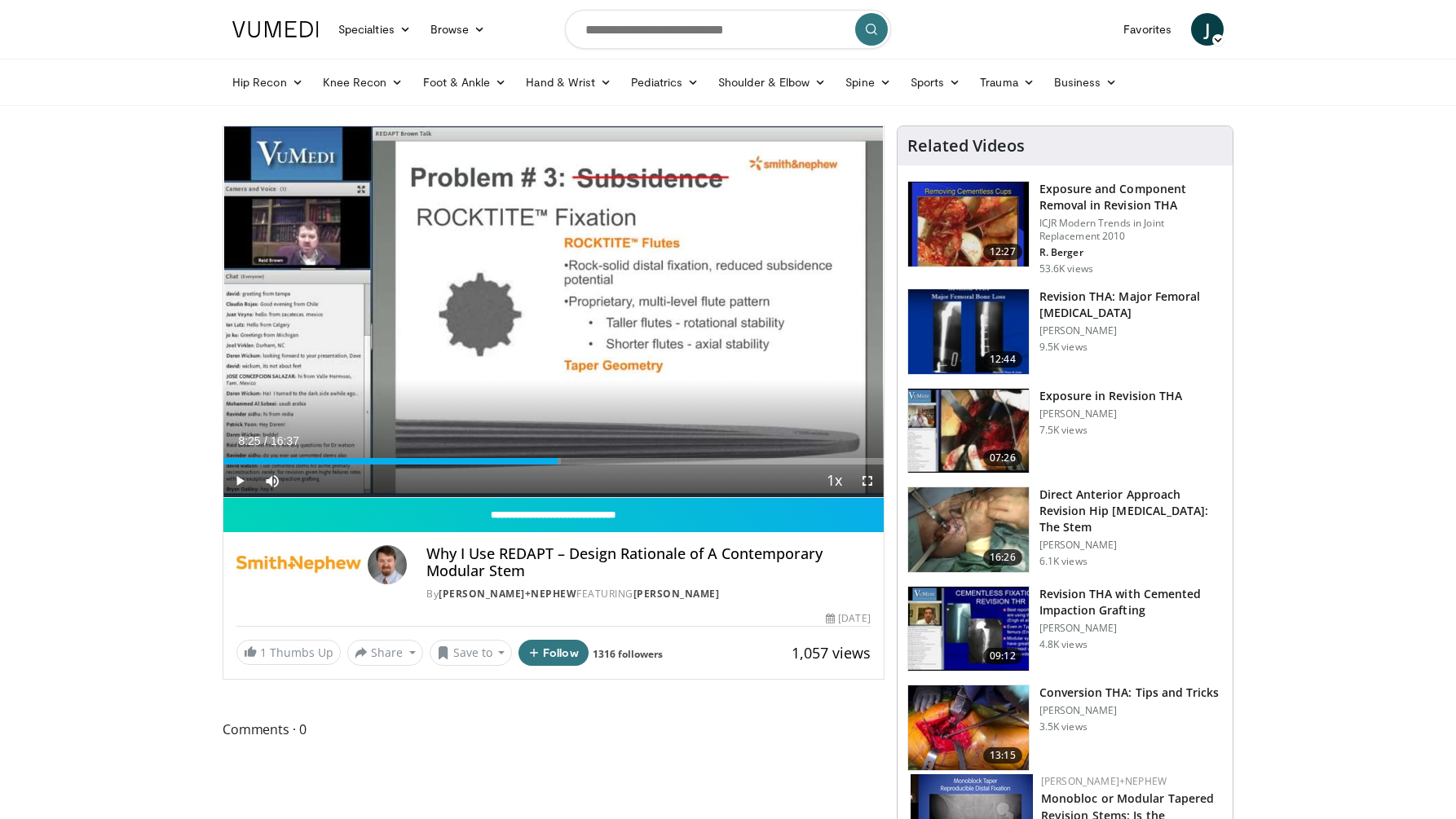
click at [242, 478] on span "Video Player" at bounding box center [239, 480] width 33 height 33
click at [865, 475] on span "Video Player" at bounding box center [867, 480] width 33 height 33
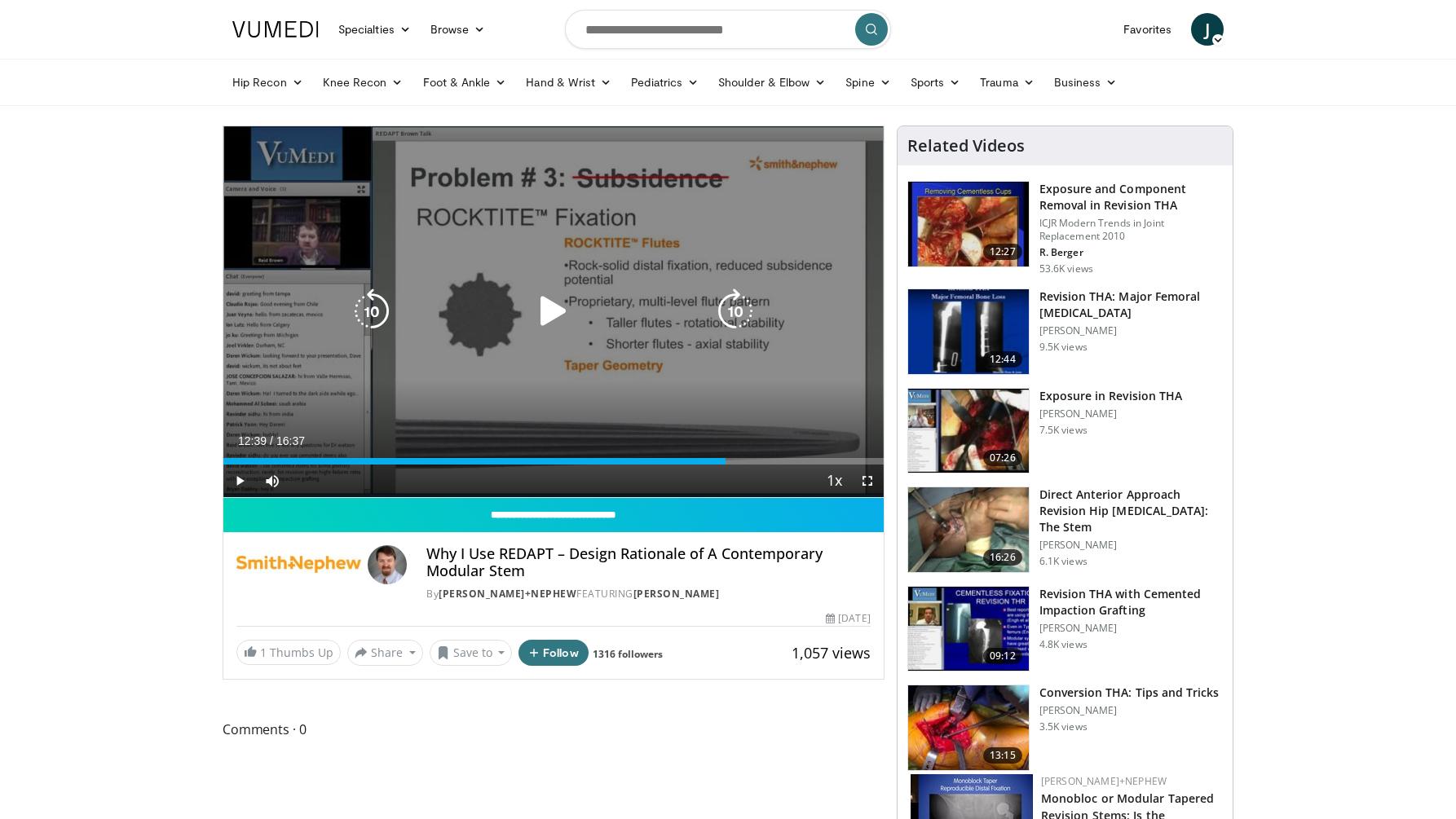
click at [561, 306] on icon "Video Player" at bounding box center [553, 310] width 45 height 45
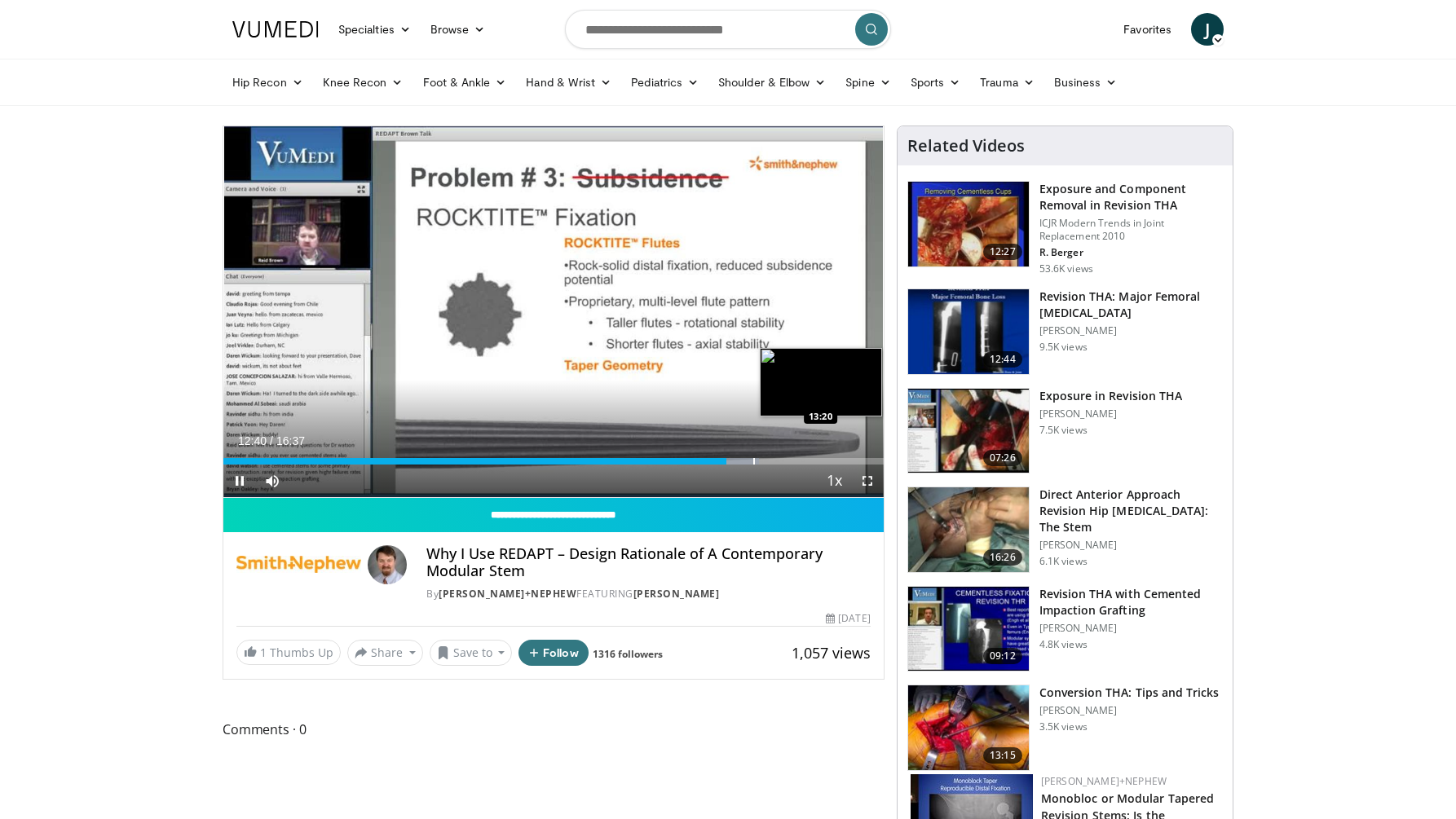
click at [752, 461] on div "Progress Bar" at bounding box center [738, 461] width 40 height 6
click at [780, 462] on div "Progress Bar" at bounding box center [781, 461] width 2 height 6
click at [795, 462] on div "Progress Bar" at bounding box center [794, 461] width 2 height 6
click at [825, 462] on div "Progress Bar" at bounding box center [825, 461] width 2 height 6
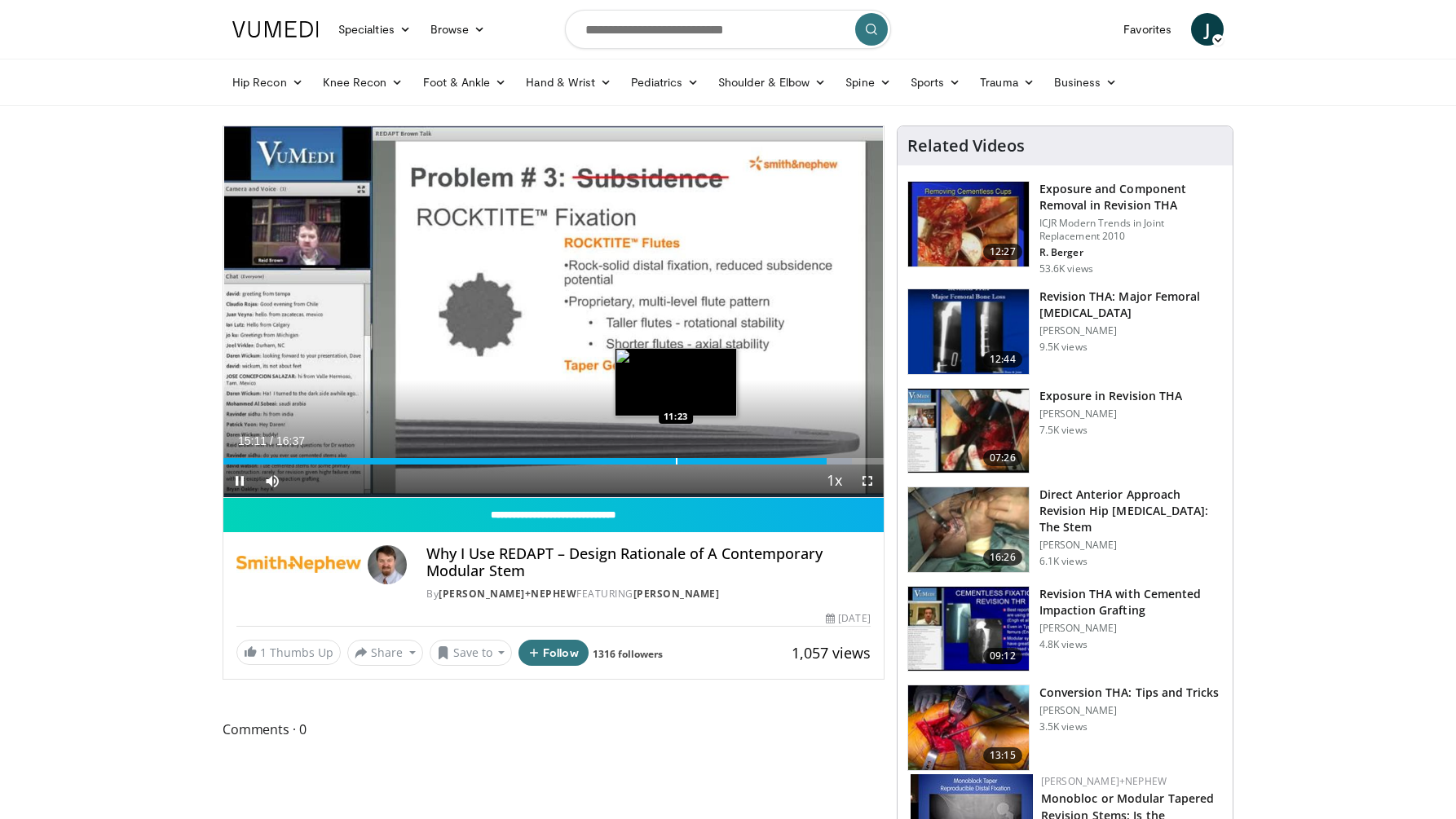
click at [676, 455] on div "Loaded : 95.18% 15:11 11:23" at bounding box center [553, 456] width 660 height 15
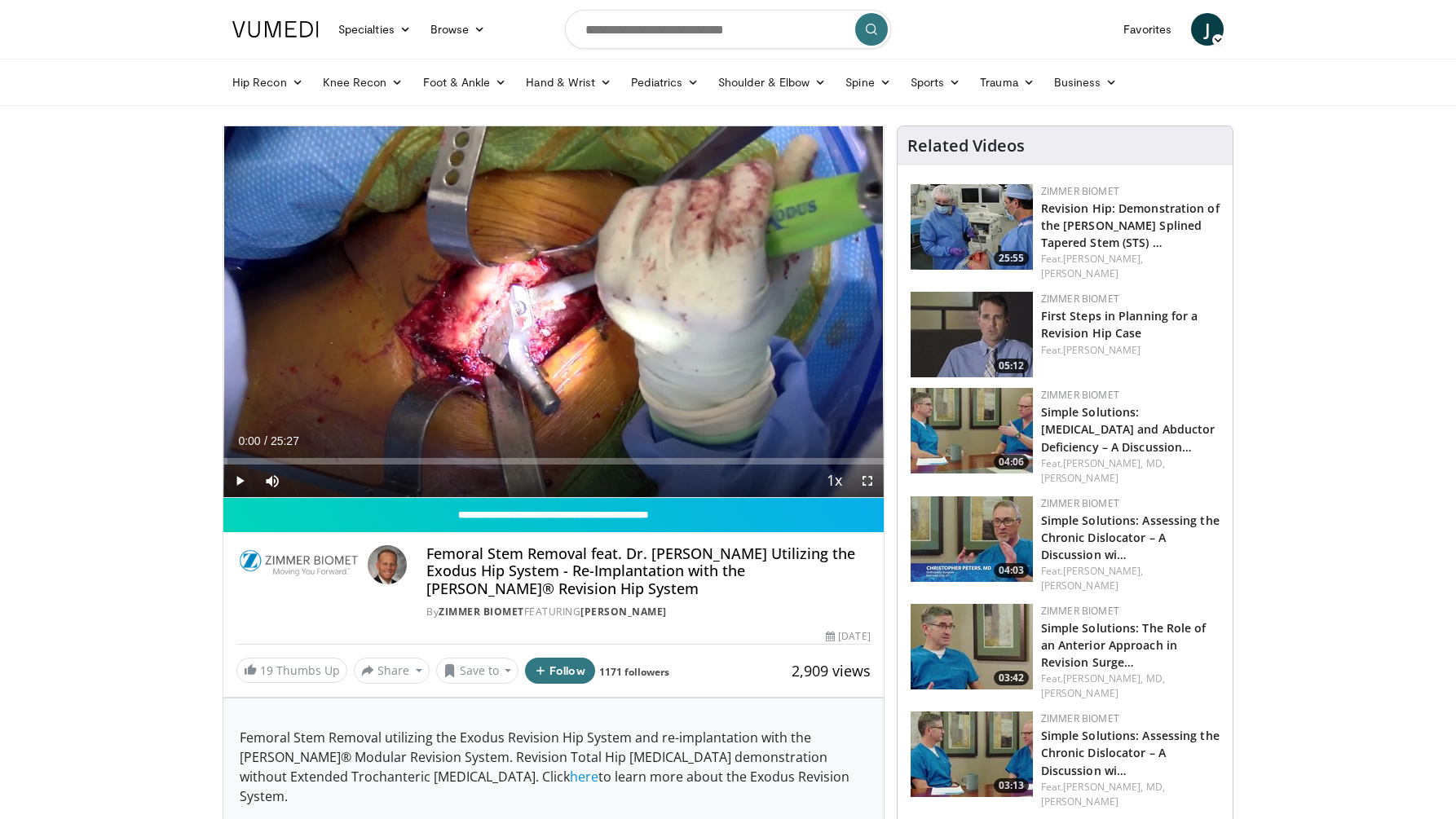
click at [245, 478] on span "Video Player" at bounding box center [239, 480] width 33 height 33
click at [263, 462] on div "Progress Bar" at bounding box center [264, 461] width 2 height 6
click at [277, 462] on div "Progress Bar" at bounding box center [278, 461] width 2 height 6
click at [266, 461] on div "Progress Bar" at bounding box center [267, 461] width 2 height 6
click at [270, 486] on span "Video Player" at bounding box center [272, 480] width 33 height 33
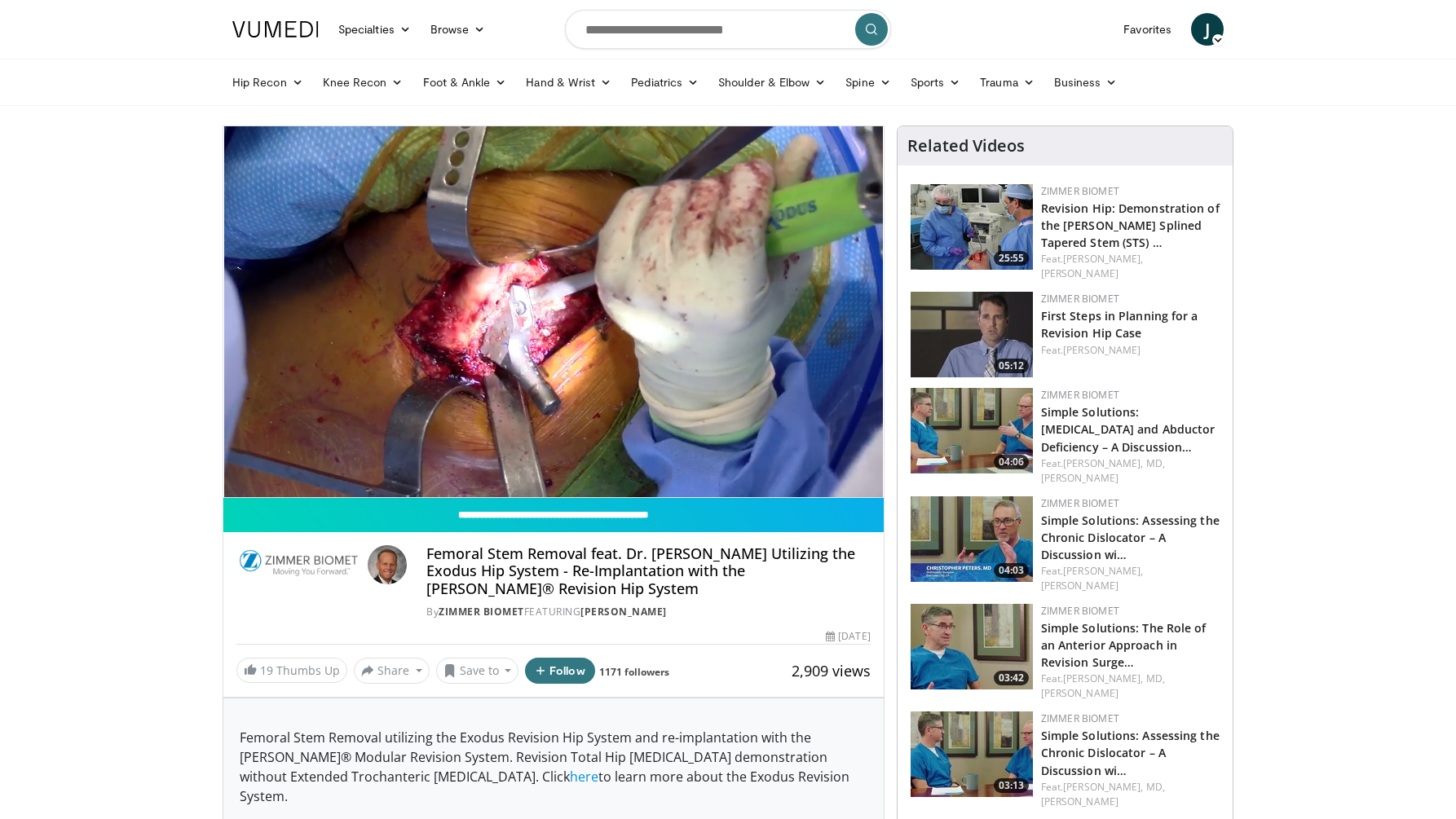
click at [270, 486] on div "10 seconds Tap to unmute" at bounding box center [553, 311] width 660 height 371
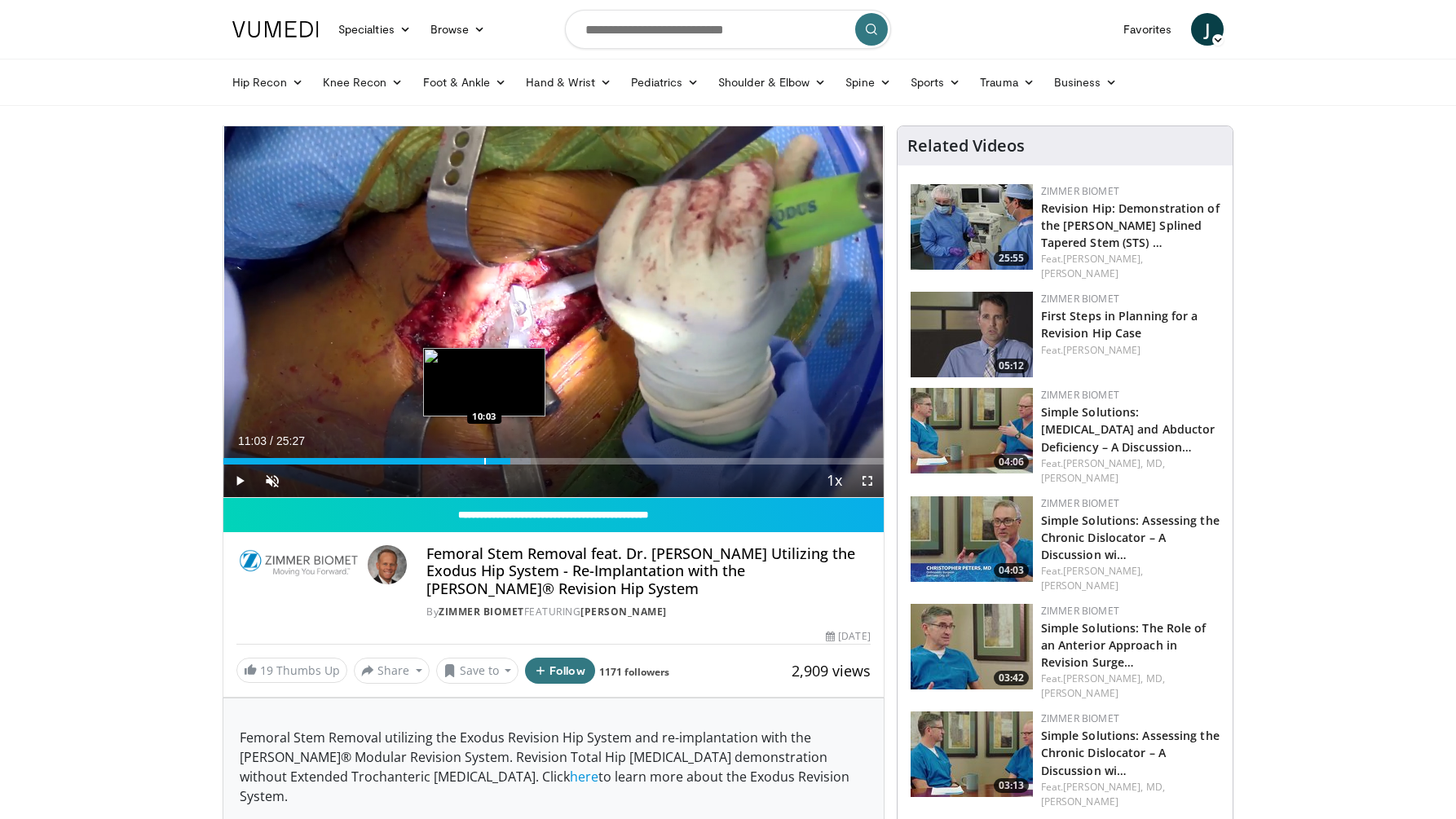
click at [484, 454] on div "Loaded : 46.53% 11:03 10:03" at bounding box center [553, 456] width 660 height 15
click at [239, 483] on span "Video Player" at bounding box center [239, 480] width 33 height 33
click at [484, 458] on div "Progress Bar" at bounding box center [484, 461] width 2 height 6
click at [495, 458] on div "Progress Bar" at bounding box center [495, 461] width 2 height 6
click at [501, 458] on div "Progress Bar" at bounding box center [502, 461] width 2 height 6
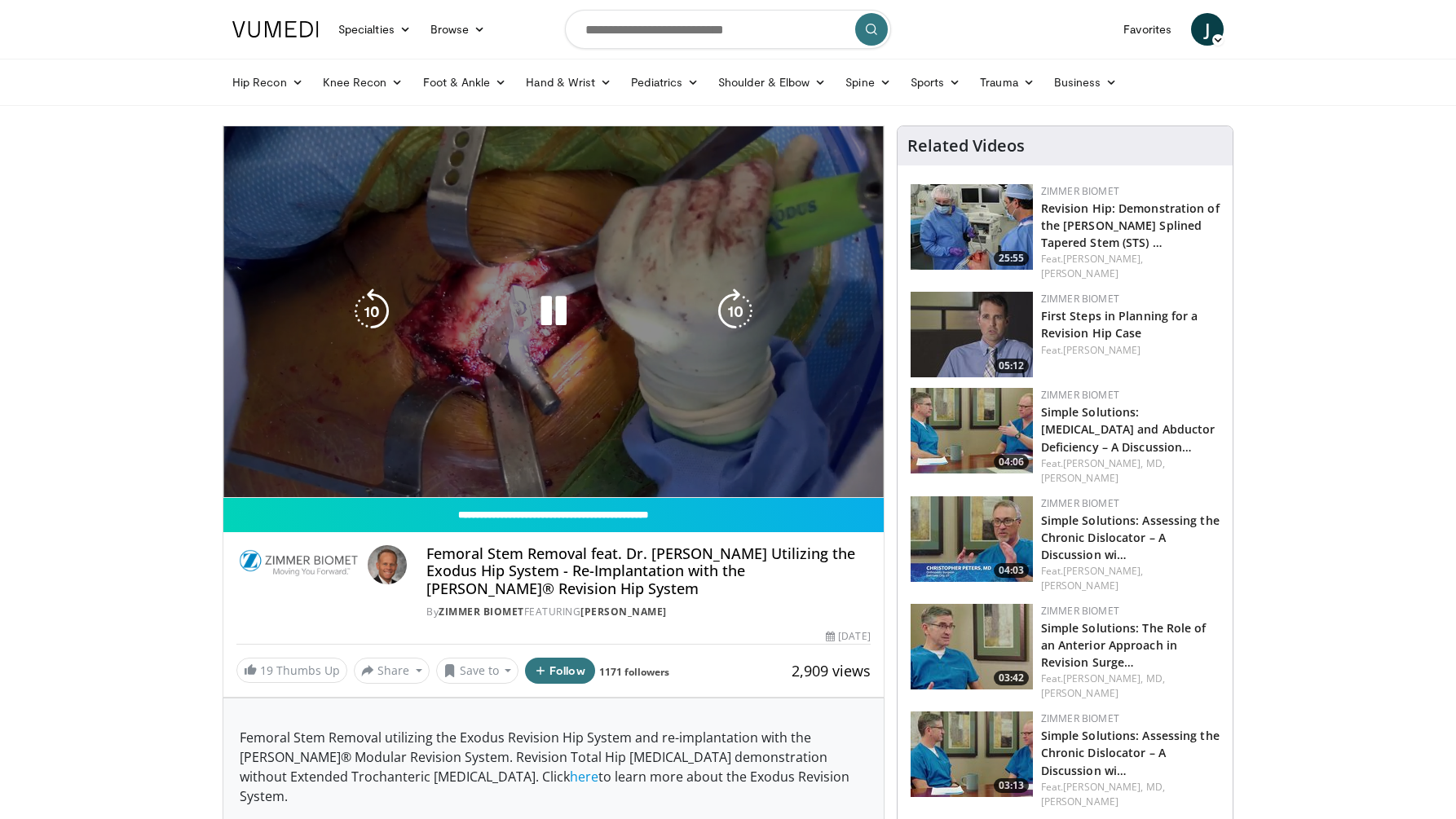
click at [505, 458] on video-js "**********" at bounding box center [553, 312] width 660 height 372
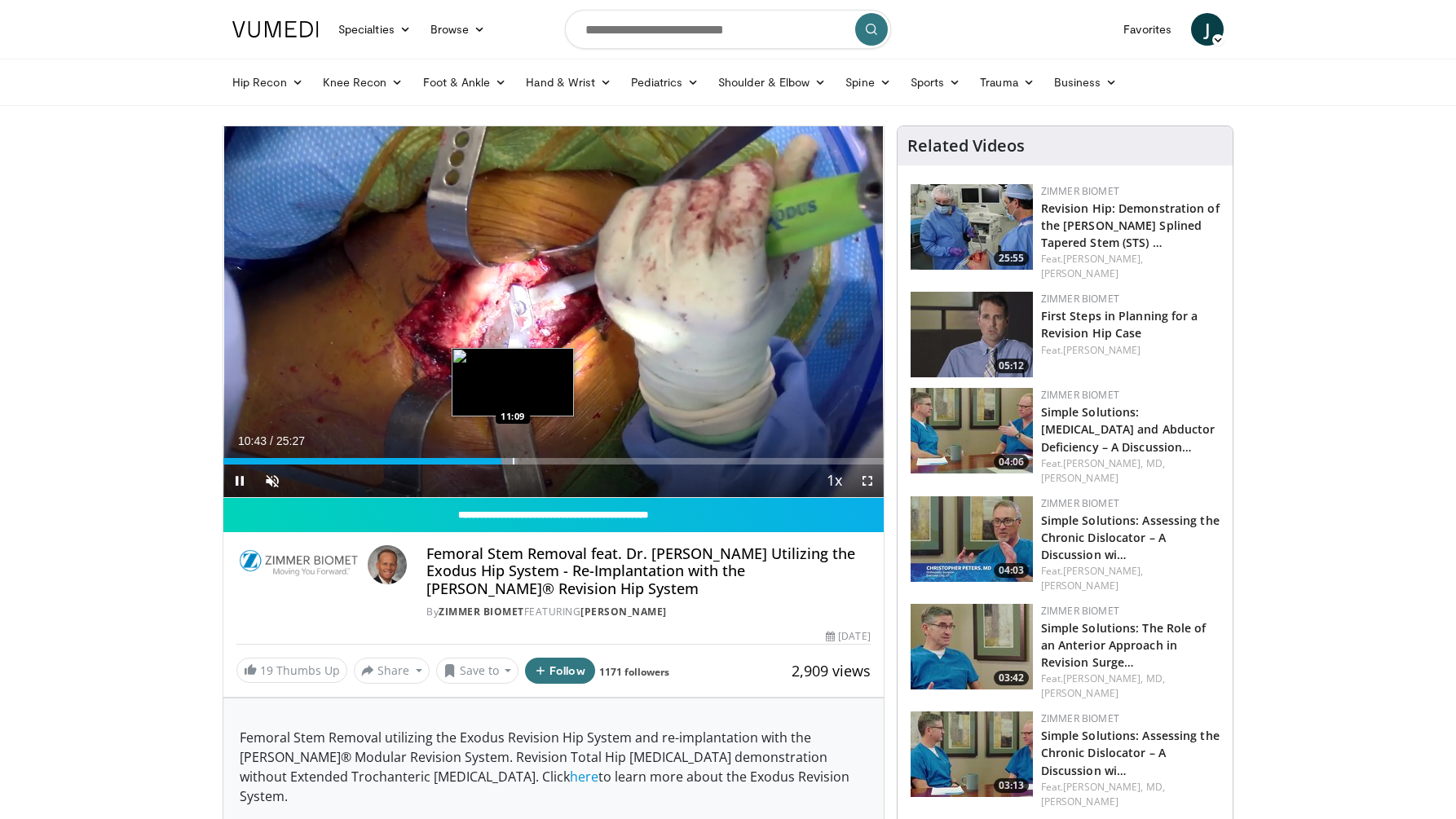
click at [512, 458] on div "Progress Bar" at bounding box center [513, 461] width 2 height 6
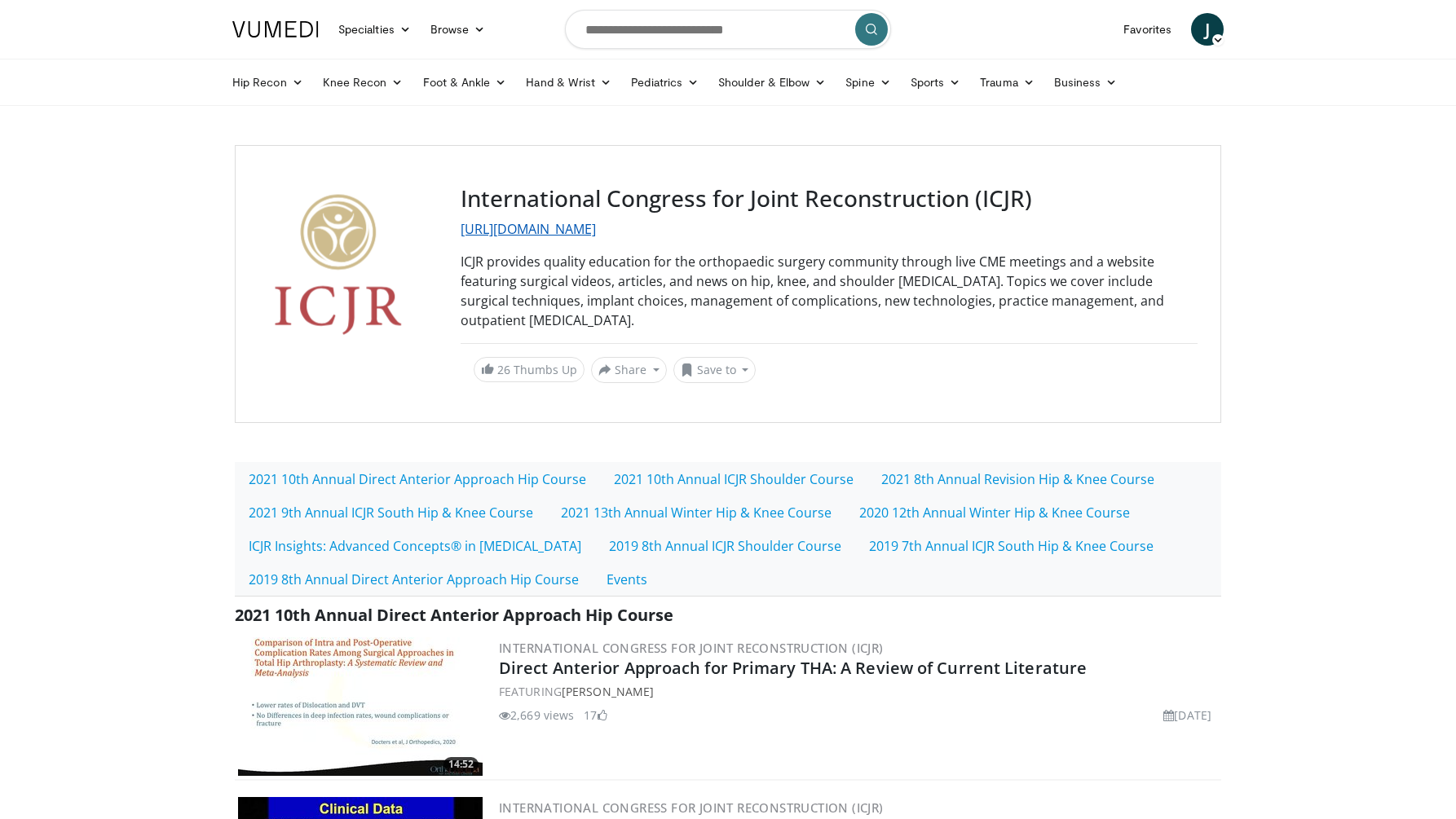
click at [523, 224] on link "[URL][DOMAIN_NAME]" at bounding box center [528, 229] width 135 height 18
